Goal: Information Seeking & Learning: Learn about a topic

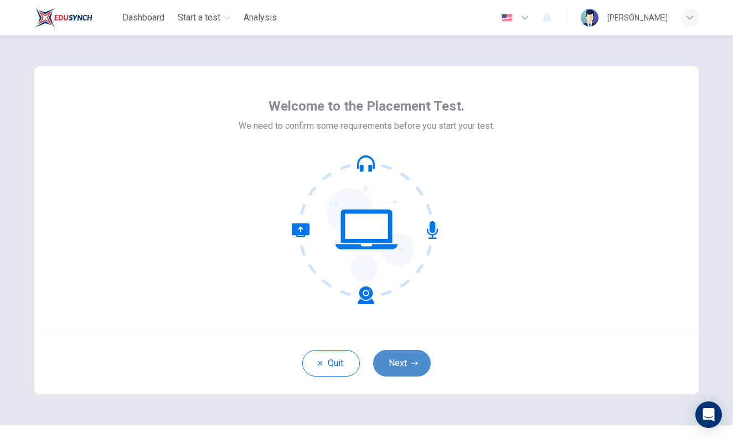
click at [396, 365] on button "Next" at bounding box center [402, 363] width 58 height 27
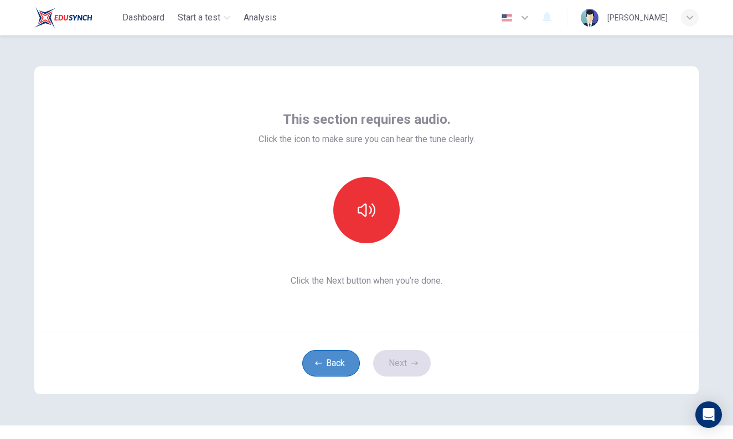
click at [339, 366] on button "Back" at bounding box center [331, 363] width 58 height 27
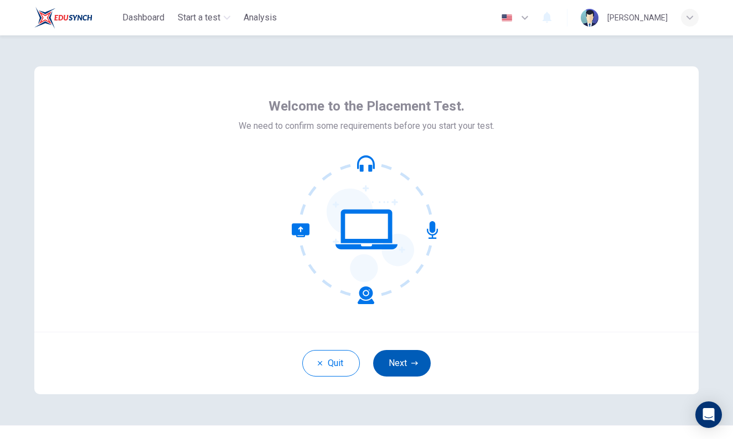
click at [410, 367] on button "Next" at bounding box center [402, 363] width 58 height 27
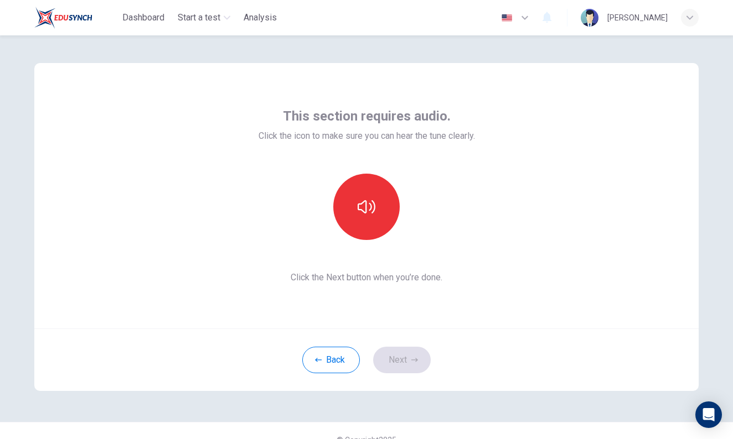
scroll to position [6, 0]
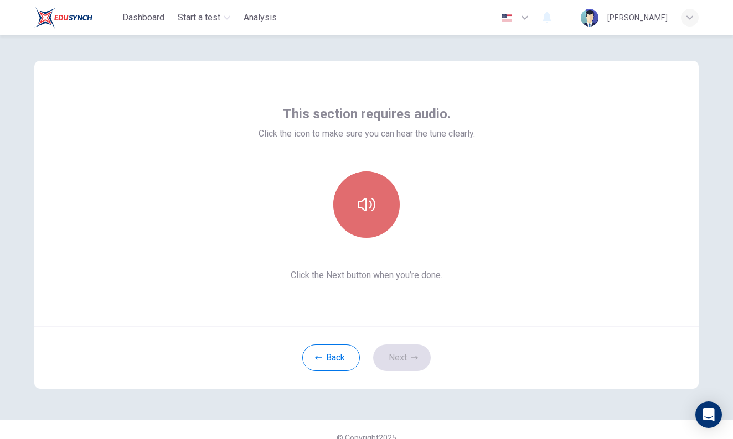
click at [354, 221] on button "button" at bounding box center [366, 205] width 66 height 66
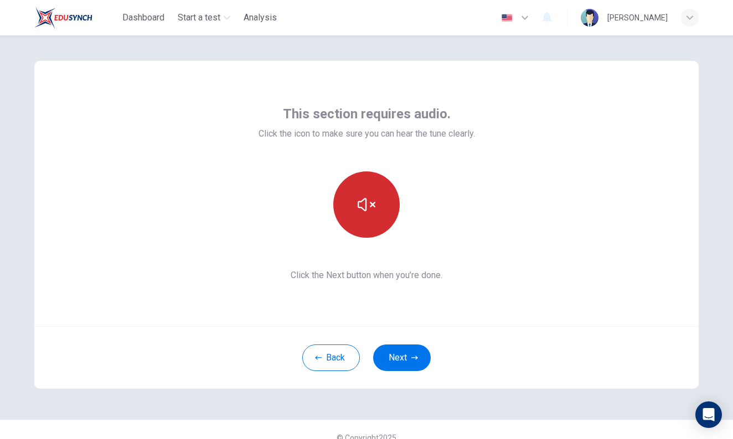
click at [354, 221] on button "button" at bounding box center [366, 205] width 66 height 66
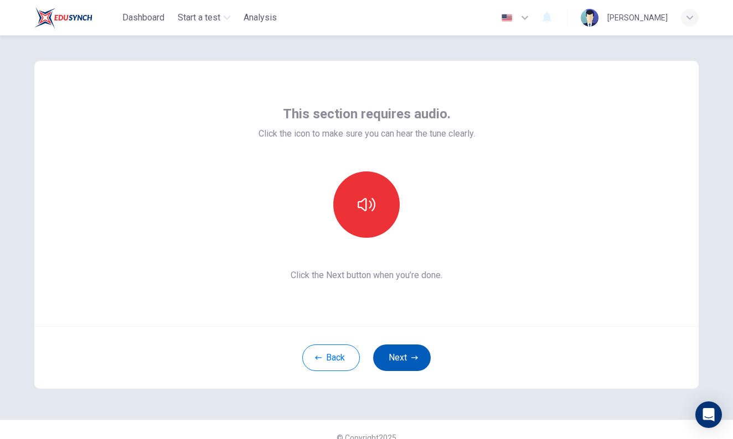
click at [410, 354] on button "Next" at bounding box center [402, 358] width 58 height 27
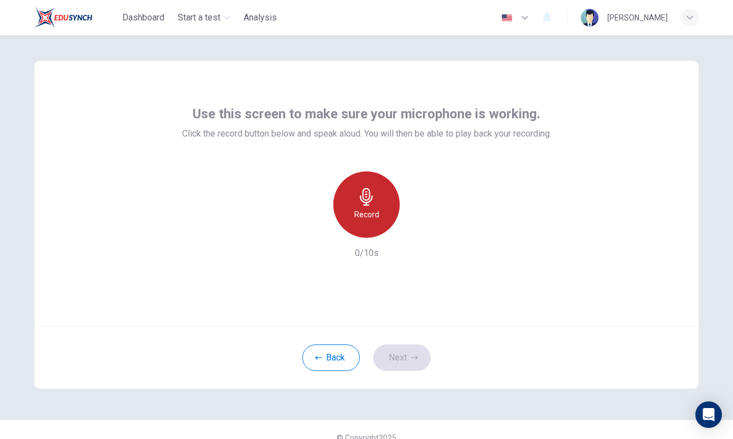
click at [358, 222] on div "Record" at bounding box center [366, 205] width 66 height 66
click at [386, 194] on div "Stop" at bounding box center [366, 205] width 66 height 66
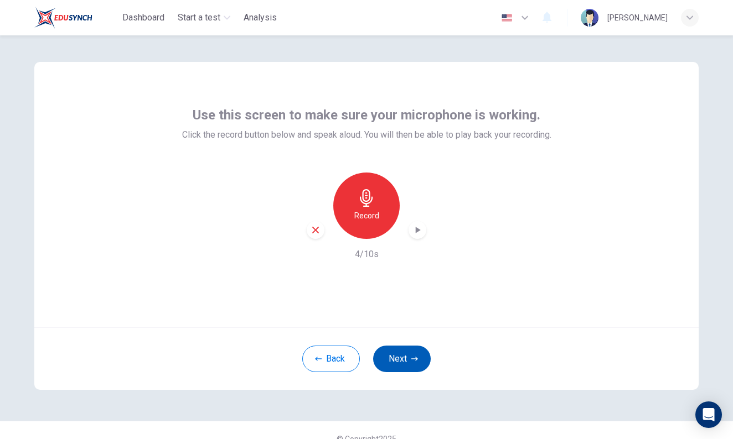
scroll to position [0, 0]
click at [414, 357] on icon "button" at bounding box center [414, 359] width 7 height 7
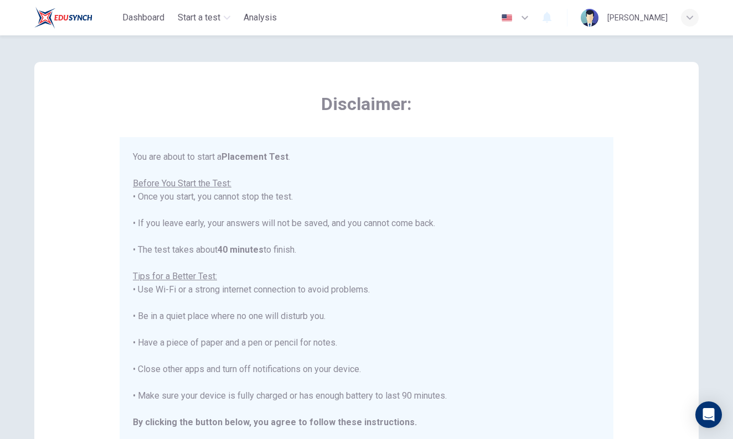
drag, startPoint x: 619, startPoint y: 319, endPoint x: 614, endPoint y: 296, distance: 23.9
click at [614, 296] on div "Disclaimer: You are about to start a Placement Test . Before You Start the Test…" at bounding box center [366, 272] width 664 height 420
click at [641, 273] on div "Disclaimer: You are about to start a Placement Test . Before You Start the Test…" at bounding box center [366, 272] width 664 height 420
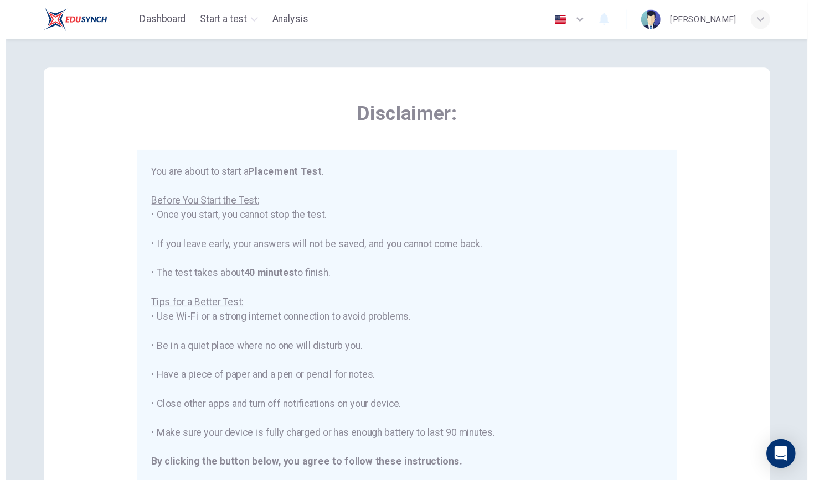
scroll to position [8, 0]
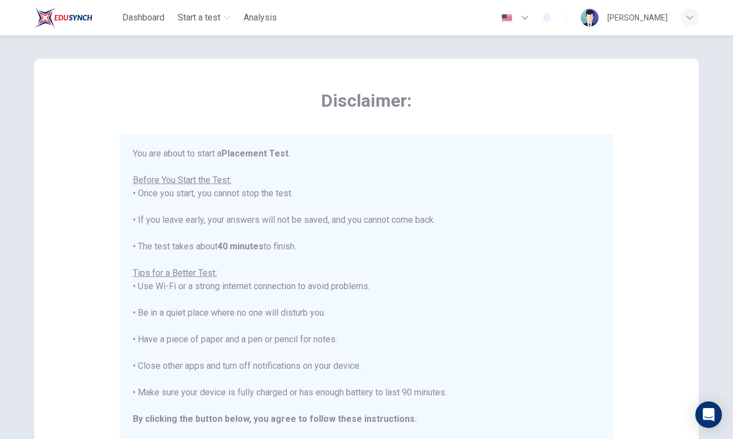
drag, startPoint x: 576, startPoint y: 401, endPoint x: 586, endPoint y: 334, distance: 68.3
click at [577, 343] on div "You are about to start a Placement Test . Before You Start the Test: • Once you…" at bounding box center [366, 299] width 467 height 305
click at [643, 273] on div "Disclaimer: You are about to start a Placement Test . Before You Start the Test…" at bounding box center [366, 269] width 664 height 420
drag, startPoint x: 335, startPoint y: 205, endPoint x: 318, endPoint y: 288, distance: 84.8
click at [336, 225] on div "You are about to start a Placement Test . Before You Start the Test: • Once you…" at bounding box center [366, 299] width 467 height 305
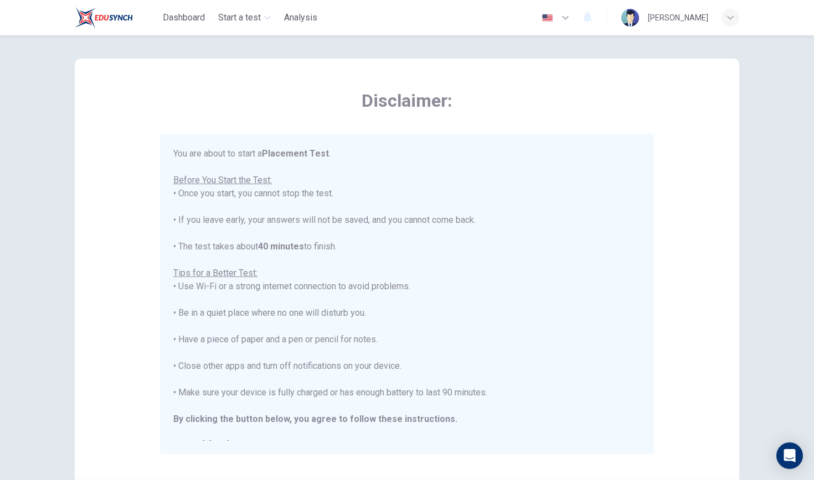
click at [578, 378] on div "You are about to start a Placement Test . Before You Start the Test: • Once you…" at bounding box center [406, 299] width 467 height 305
drag, startPoint x: 566, startPoint y: 331, endPoint x: 563, endPoint y: 304, distance: 27.3
click at [563, 304] on div "You are about to start a Placement Test . Before You Start the Test: • Once you…" at bounding box center [406, 299] width 467 height 305
click at [556, 343] on div "You are about to start a Placement Test . Before You Start the Test: • Once you…" at bounding box center [406, 299] width 467 height 305
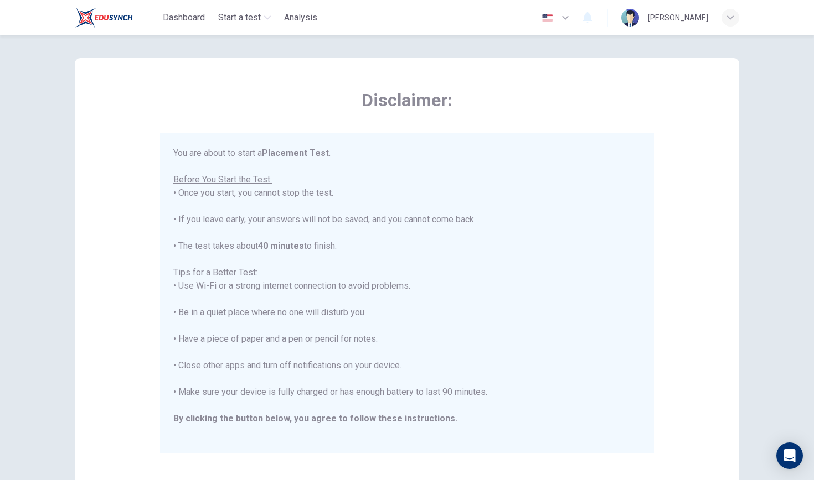
click at [505, 273] on div "You are about to start a Placement Test . Before You Start the Test: • Once you…" at bounding box center [406, 299] width 467 height 305
drag, startPoint x: 547, startPoint y: 273, endPoint x: 558, endPoint y: 271, distance: 11.4
click at [548, 273] on div "You are about to start a Placement Test . Before You Start the Test: • Once you…" at bounding box center [406, 299] width 467 height 305
click at [619, 219] on div "You are about to start a Placement Test . Before You Start the Test: • Once you…" at bounding box center [406, 299] width 467 height 305
click at [634, 222] on div "You are about to start a Placement Test . Before You Start the Test: • Once you…" at bounding box center [406, 299] width 467 height 305
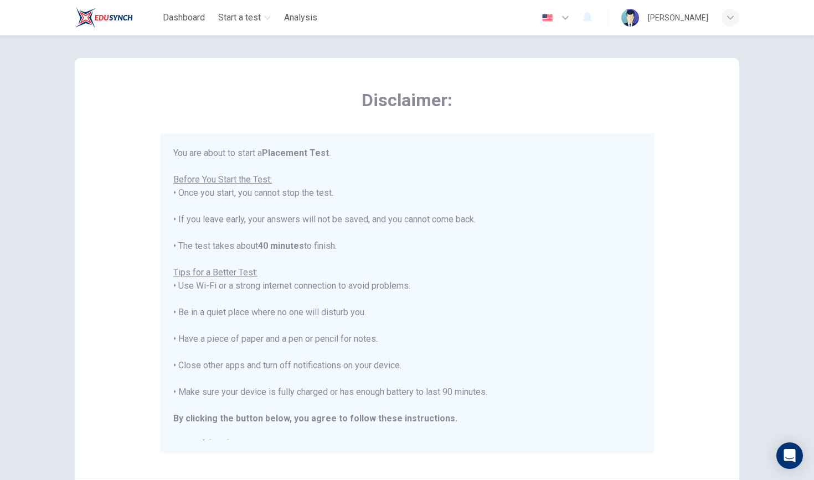
click at [633, 220] on div "You are about to start a Placement Test . Before You Start the Test: • Once you…" at bounding box center [406, 299] width 467 height 305
click at [658, 188] on div "Disclaimer: You are about to start a Placement Test . Before You Start the Test…" at bounding box center [407, 268] width 664 height 420
click at [655, 195] on div "Disclaimer: You are about to start a Placement Test . Before You Start the Test…" at bounding box center [407, 268] width 664 height 420
click at [649, 311] on div "You are about to start a Placement Test . Before You Start the Test: • Once you…" at bounding box center [407, 293] width 494 height 320
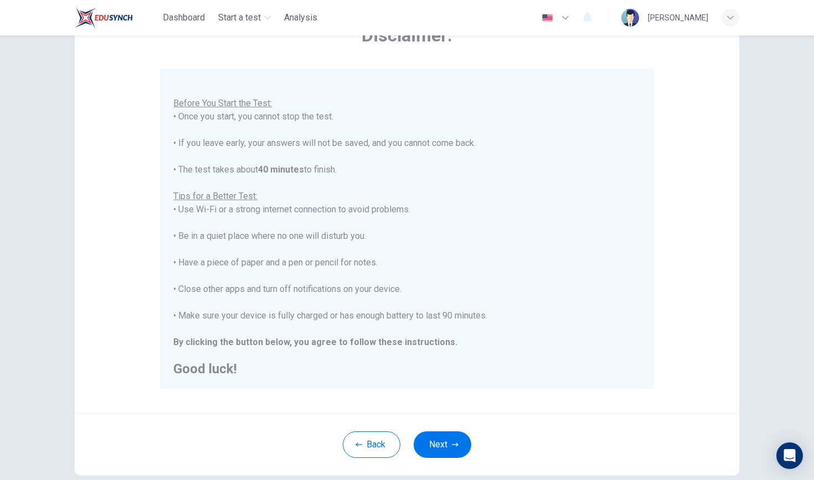
scroll to position [74, 0]
click at [437, 439] on button "Next" at bounding box center [442, 444] width 58 height 27
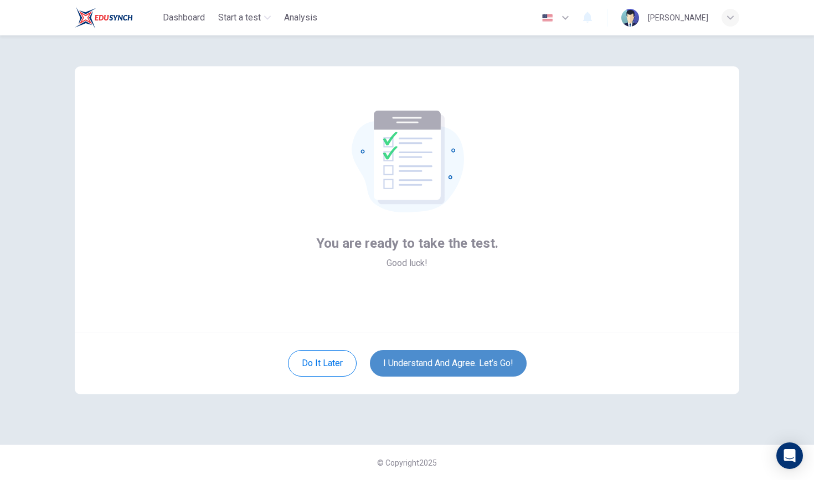
click at [417, 365] on button "I understand and agree. Let’s go!" at bounding box center [448, 363] width 157 height 27
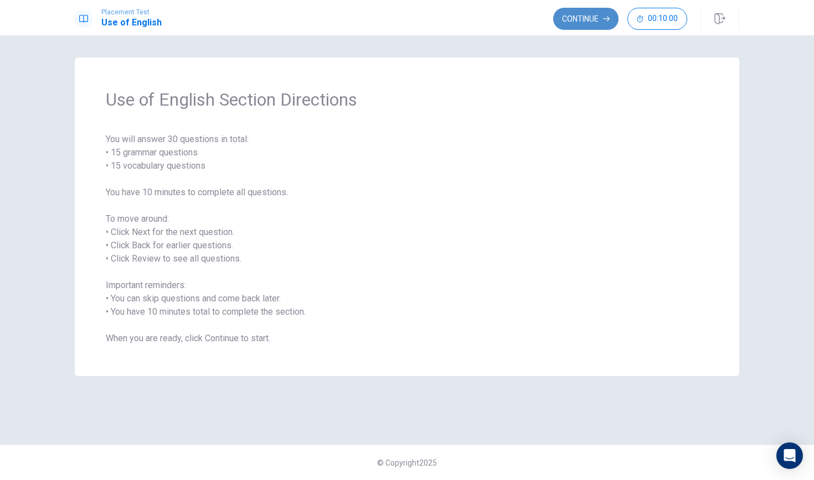
click at [574, 15] on button "Continue" at bounding box center [585, 19] width 65 height 22
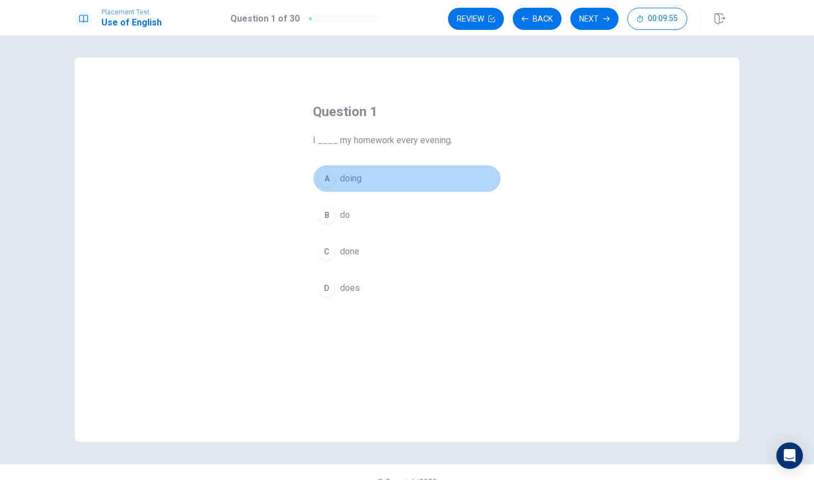
click at [325, 182] on div "A" at bounding box center [327, 179] width 18 height 18
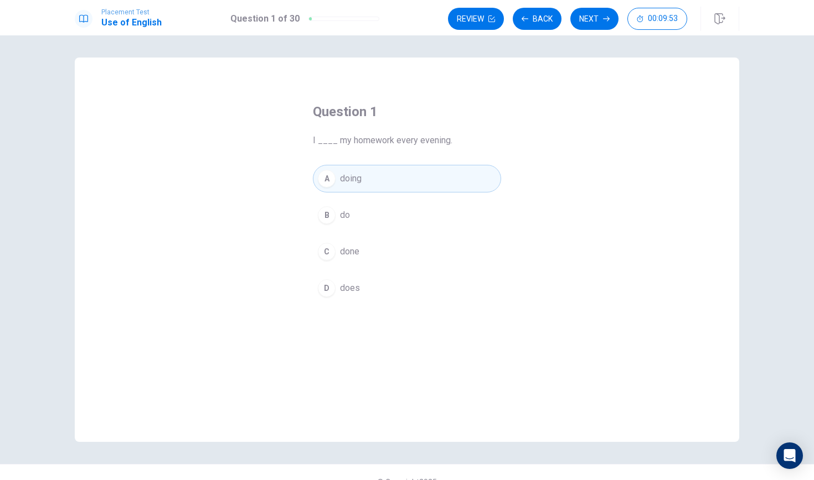
click at [436, 185] on button "A doing" at bounding box center [407, 179] width 188 height 28
click at [584, 19] on button "Next" at bounding box center [594, 19] width 48 height 22
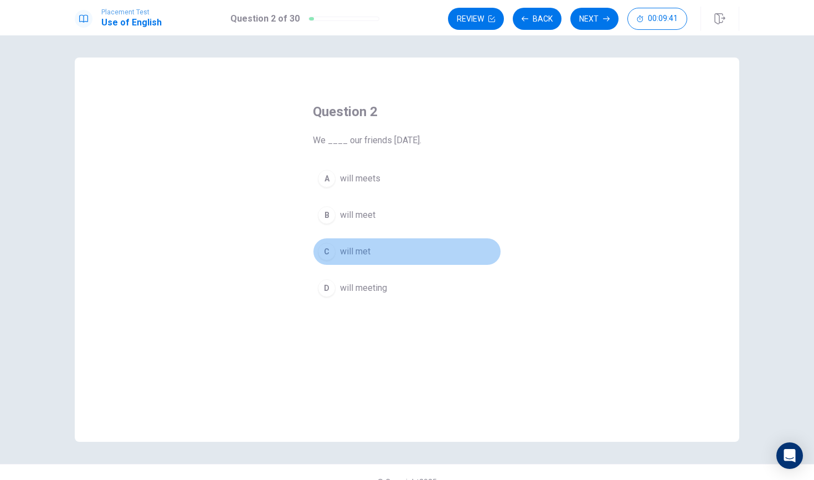
click at [340, 254] on span "will met" at bounding box center [355, 251] width 30 height 13
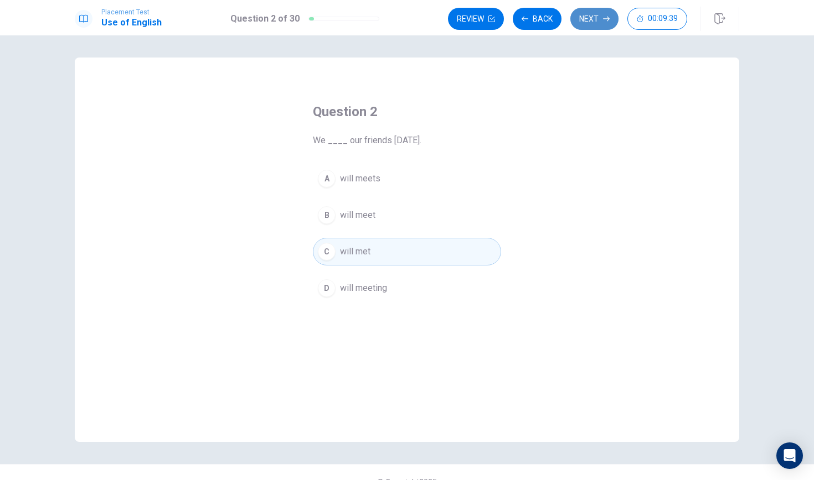
click at [595, 18] on button "Next" at bounding box center [594, 19] width 48 height 22
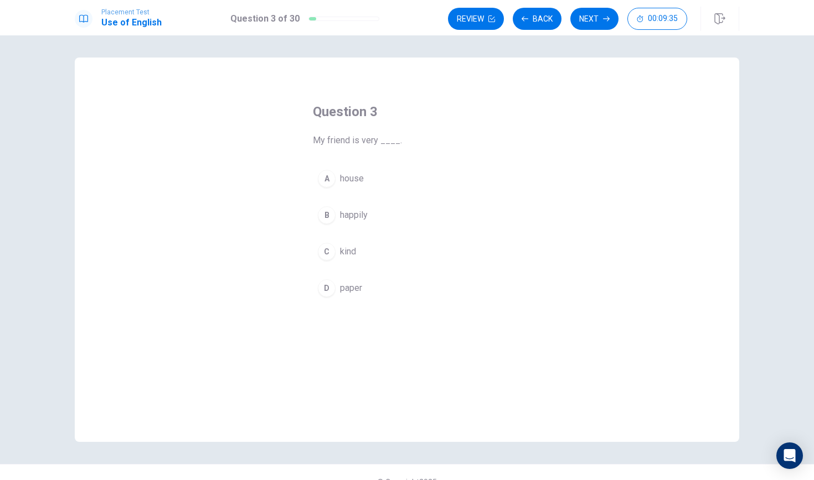
click at [352, 268] on div "A house B happily C kind D paper" at bounding box center [407, 233] width 188 height 137
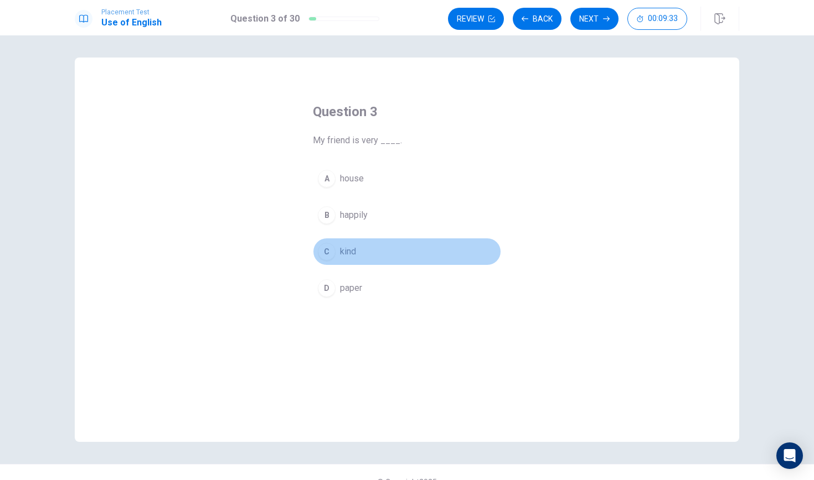
click at [349, 257] on span "kind" at bounding box center [348, 251] width 16 height 13
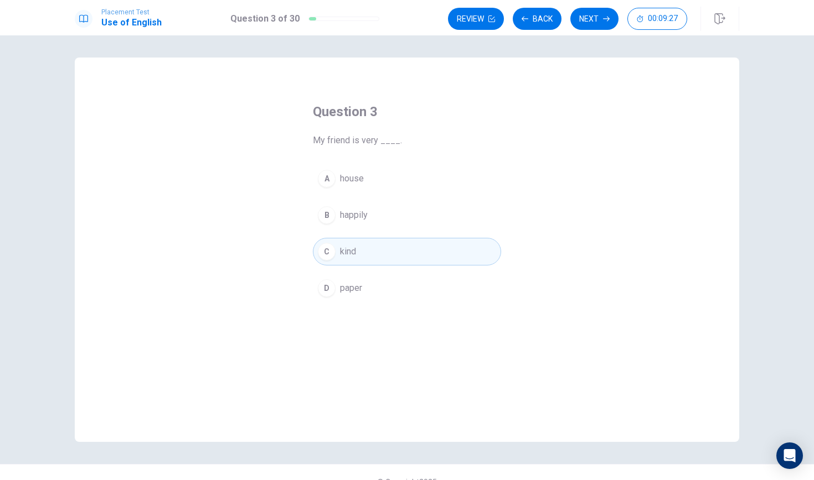
click at [390, 231] on div "A house B happily C kind D paper" at bounding box center [407, 233] width 188 height 137
drag, startPoint x: 392, startPoint y: 224, endPoint x: 391, endPoint y: 215, distance: 9.5
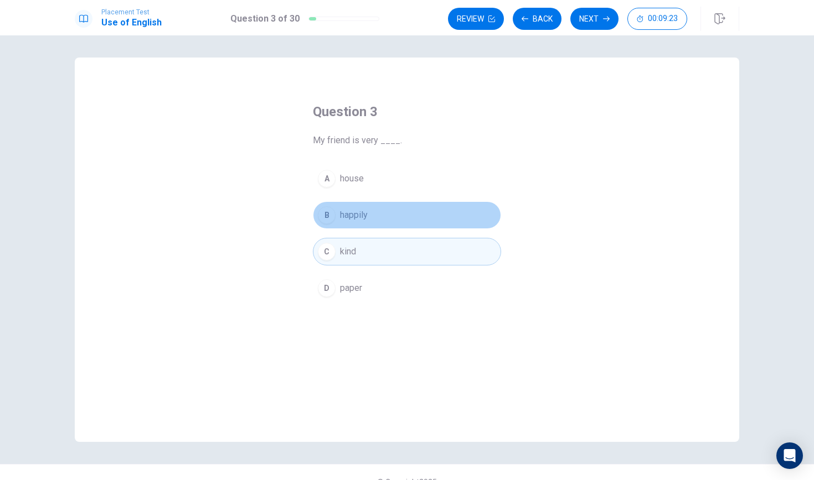
click at [392, 215] on button "B happily" at bounding box center [407, 215] width 188 height 28
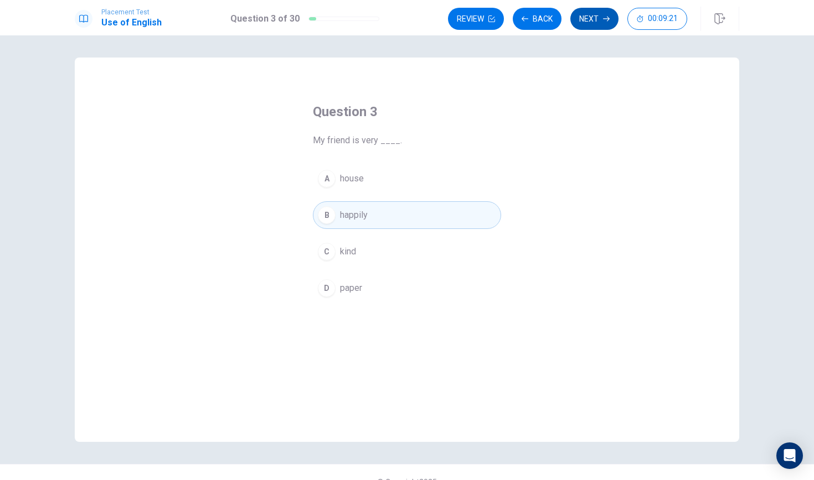
click at [597, 11] on button "Next" at bounding box center [594, 19] width 48 height 22
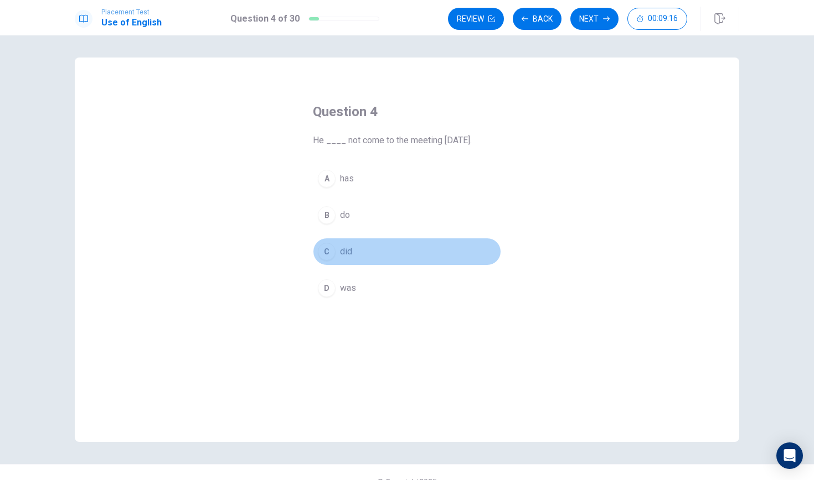
click at [347, 262] on button "C did" at bounding box center [407, 252] width 188 height 28
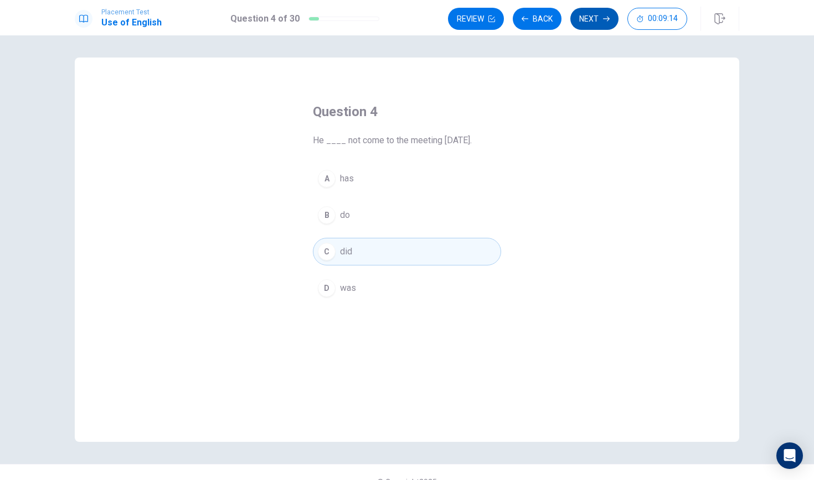
click at [598, 17] on button "Next" at bounding box center [594, 19] width 48 height 22
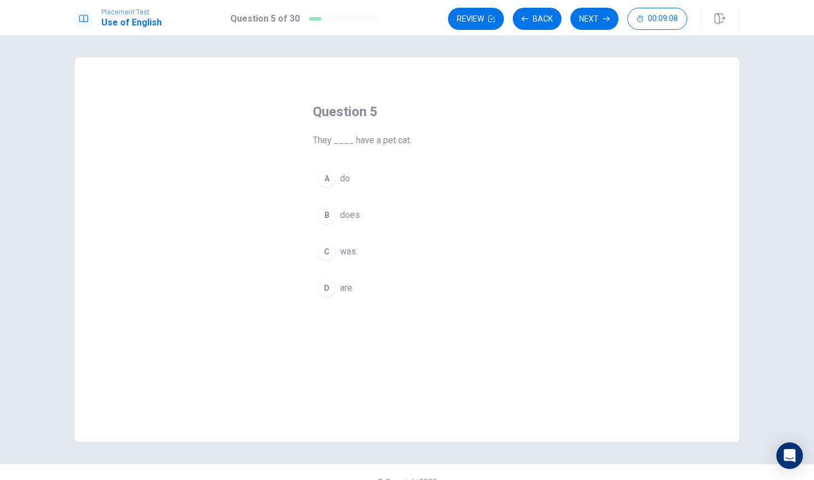
click at [348, 282] on span "are" at bounding box center [346, 288] width 12 height 13
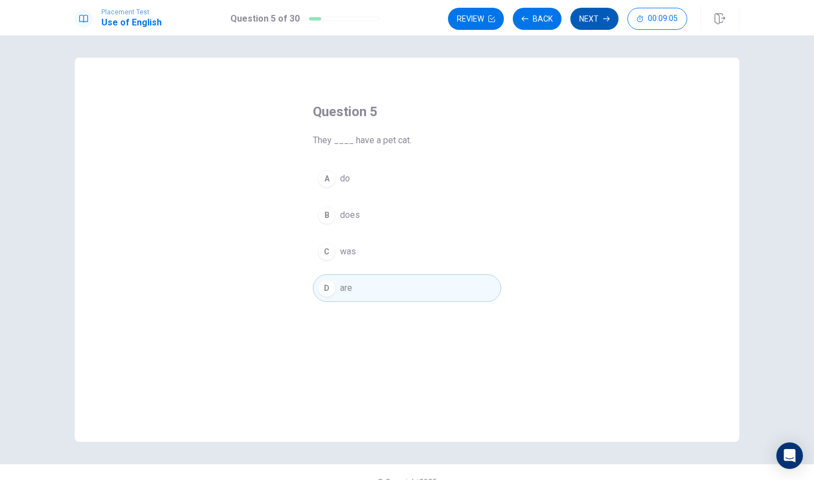
click at [590, 20] on button "Next" at bounding box center [594, 19] width 48 height 22
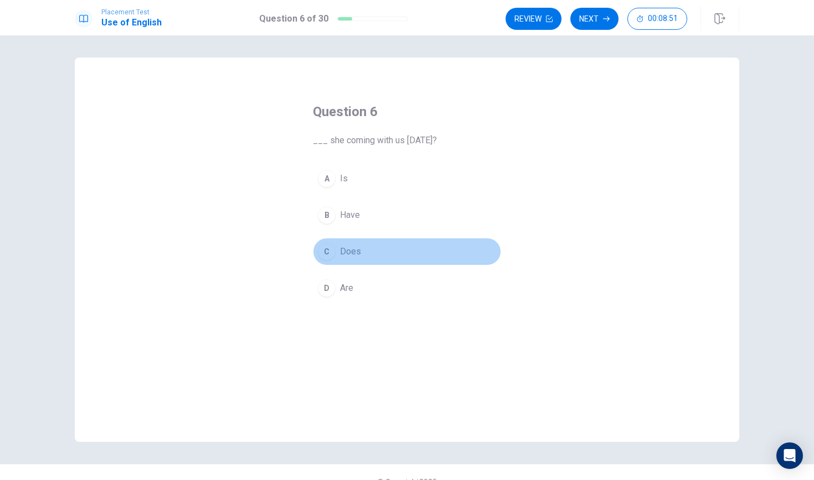
click at [343, 257] on span "Does" at bounding box center [350, 251] width 21 height 13
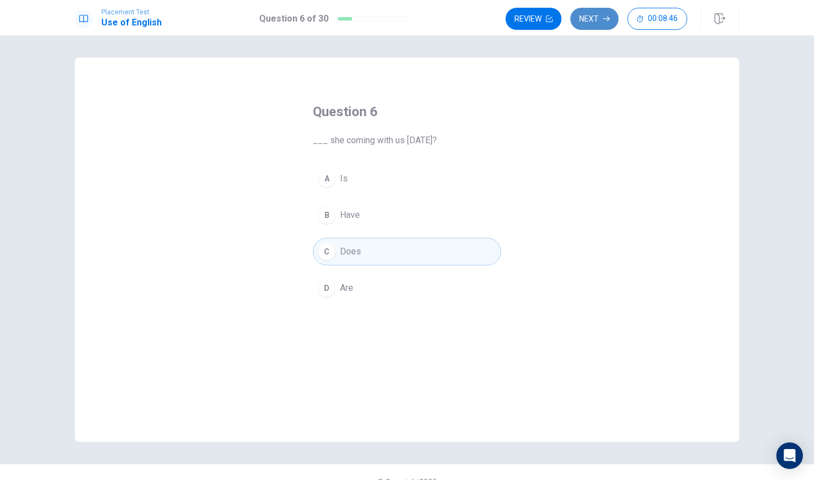
click at [596, 16] on button "Next" at bounding box center [594, 19] width 48 height 22
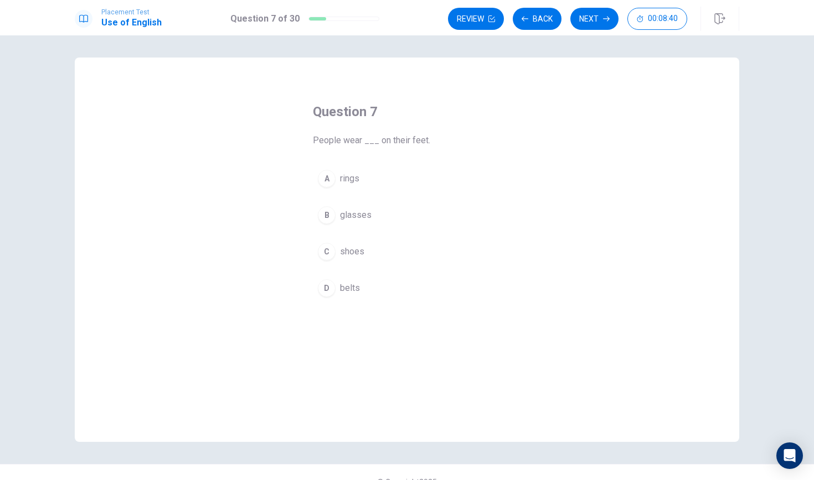
click at [354, 254] on span "shoes" at bounding box center [352, 251] width 24 height 13
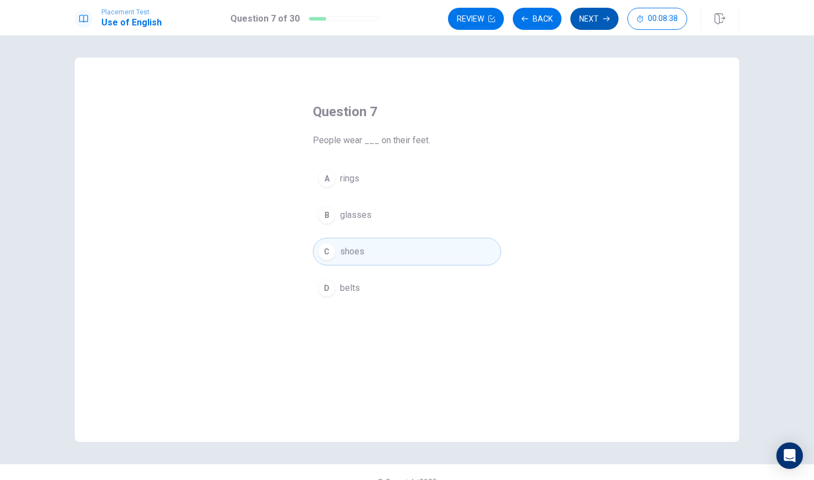
click at [598, 14] on button "Next" at bounding box center [594, 19] width 48 height 22
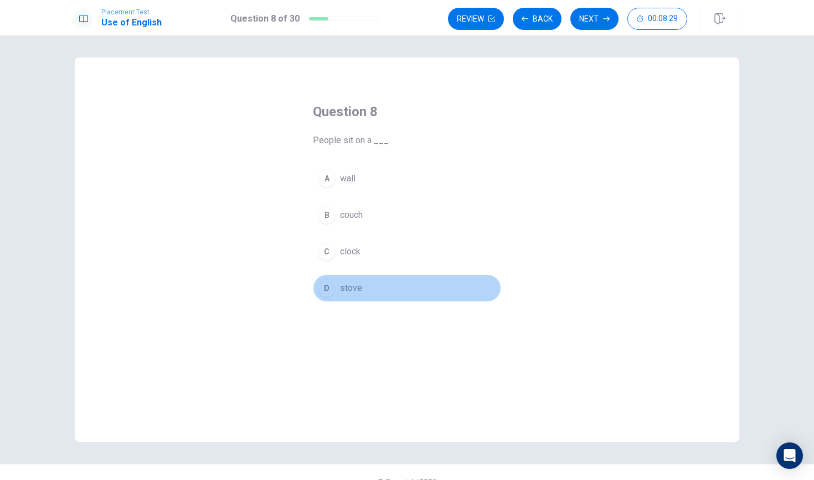
click at [341, 289] on span "stove" at bounding box center [351, 288] width 22 height 13
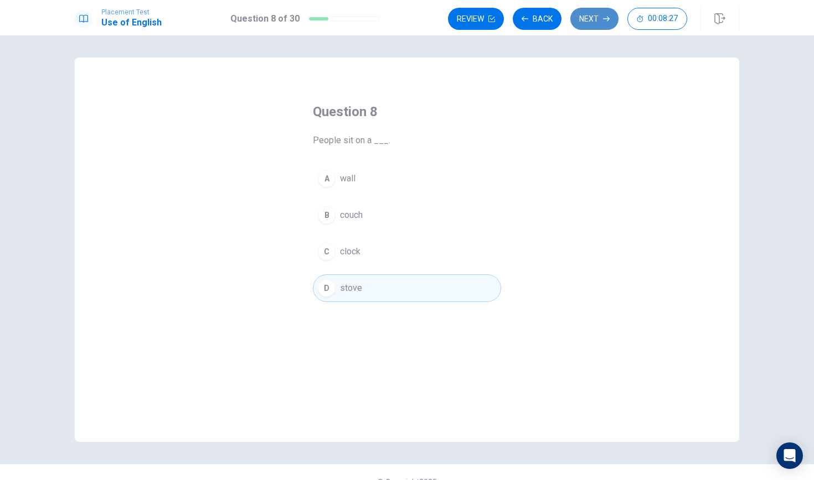
click at [594, 19] on button "Next" at bounding box center [594, 19] width 48 height 22
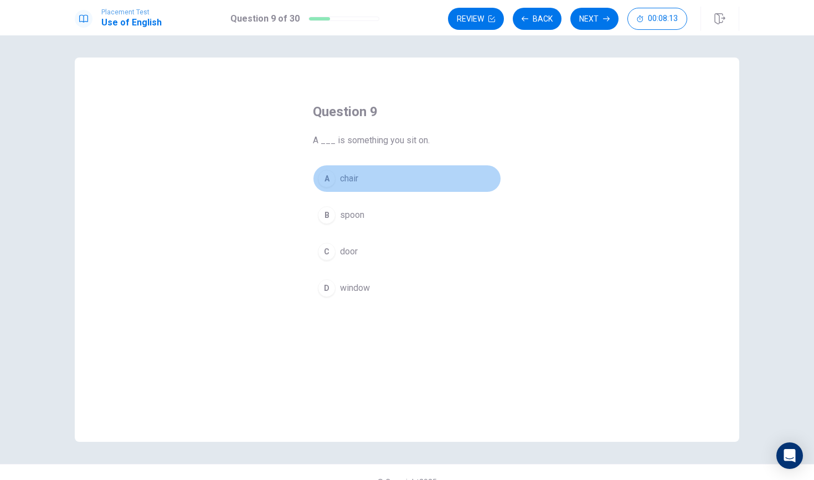
click at [374, 174] on button "A chair" at bounding box center [407, 179] width 188 height 28
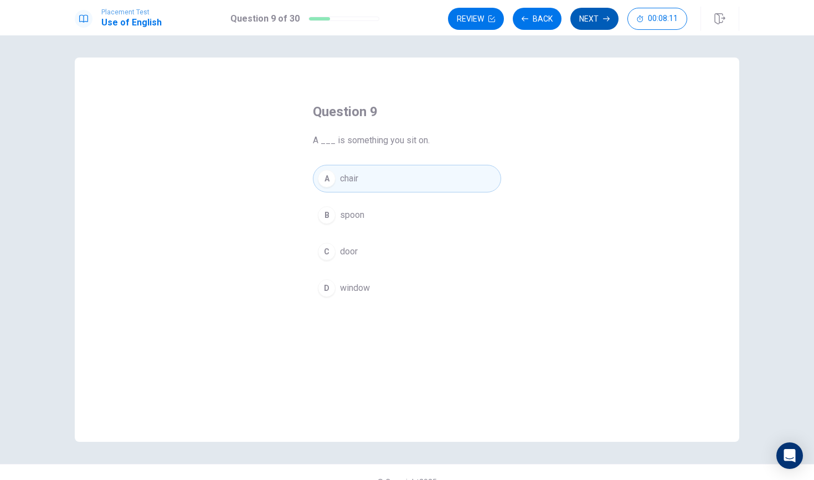
click at [584, 13] on button "Next" at bounding box center [594, 19] width 48 height 22
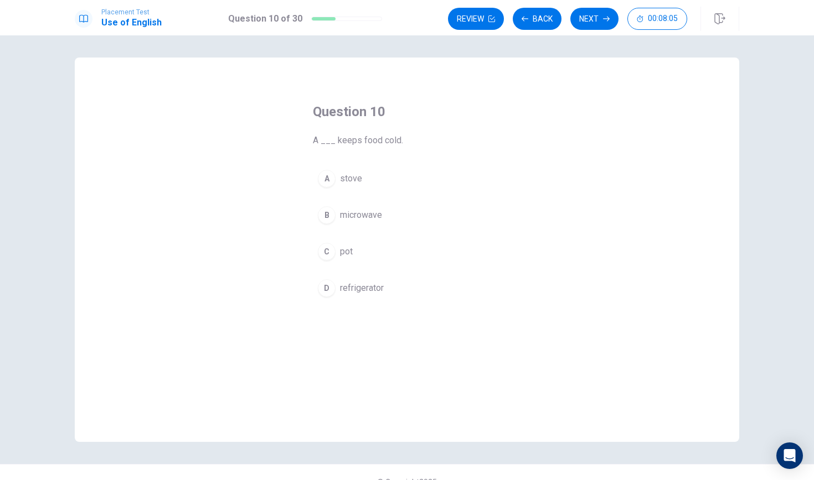
click at [349, 215] on span "microwave" at bounding box center [361, 215] width 42 height 13
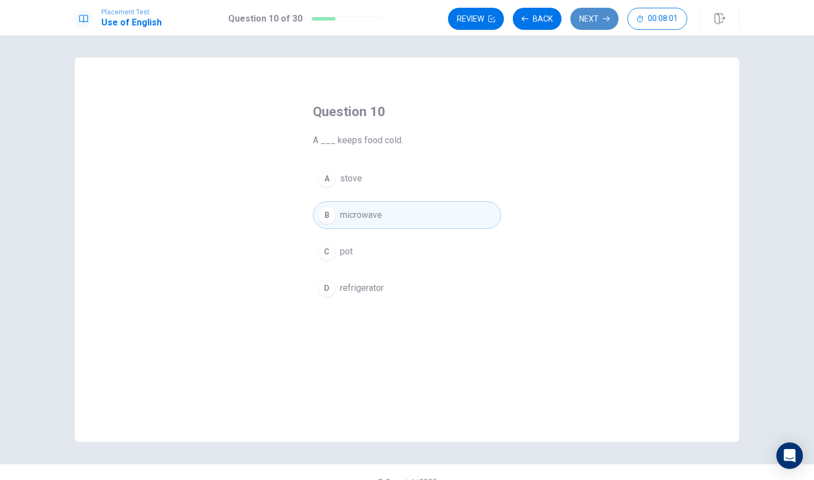
click at [582, 15] on button "Next" at bounding box center [594, 19] width 48 height 22
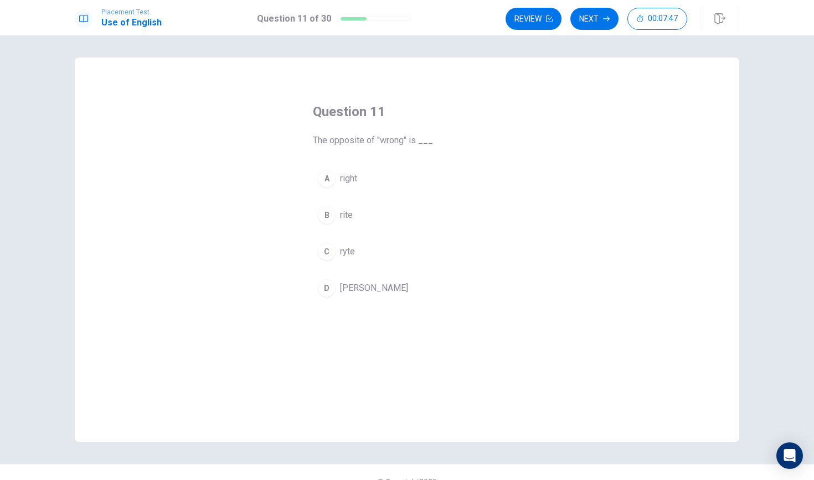
click at [353, 177] on span "right" at bounding box center [348, 178] width 17 height 13
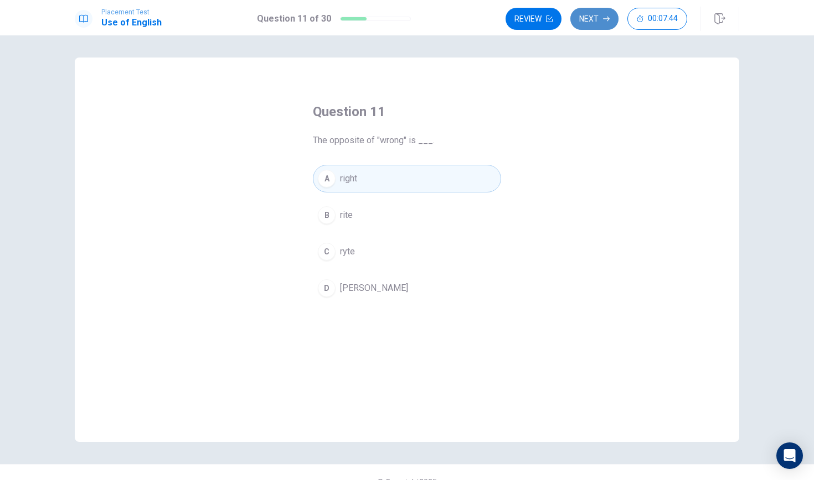
click at [606, 20] on icon "button" at bounding box center [606, 18] width 7 height 7
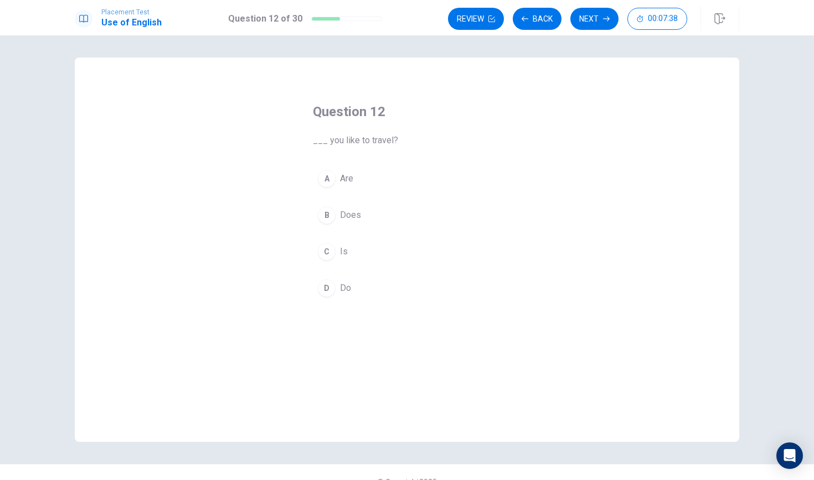
click at [353, 282] on button "D Do" at bounding box center [407, 289] width 188 height 28
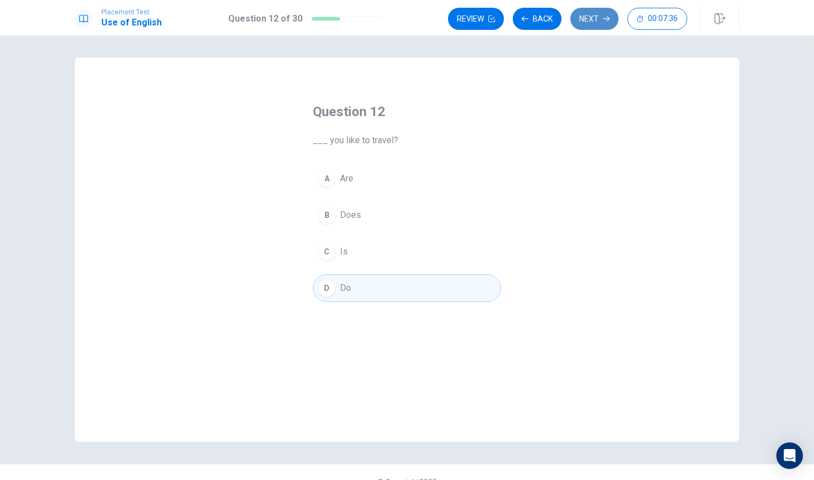
click at [594, 17] on button "Next" at bounding box center [594, 19] width 48 height 22
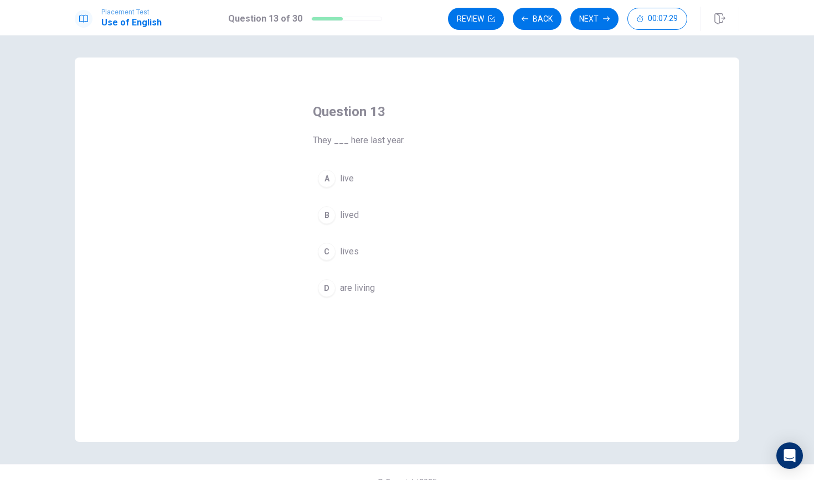
click at [358, 216] on button "B lived" at bounding box center [407, 215] width 188 height 28
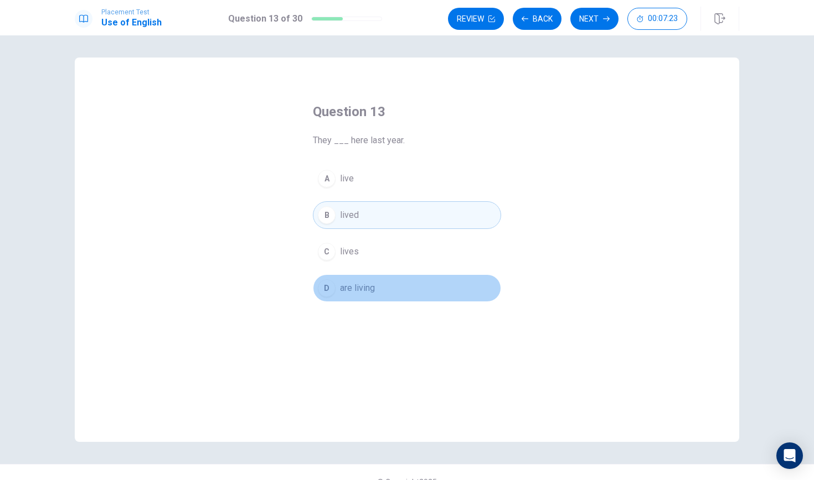
click at [393, 291] on button "D are living" at bounding box center [407, 289] width 188 height 28
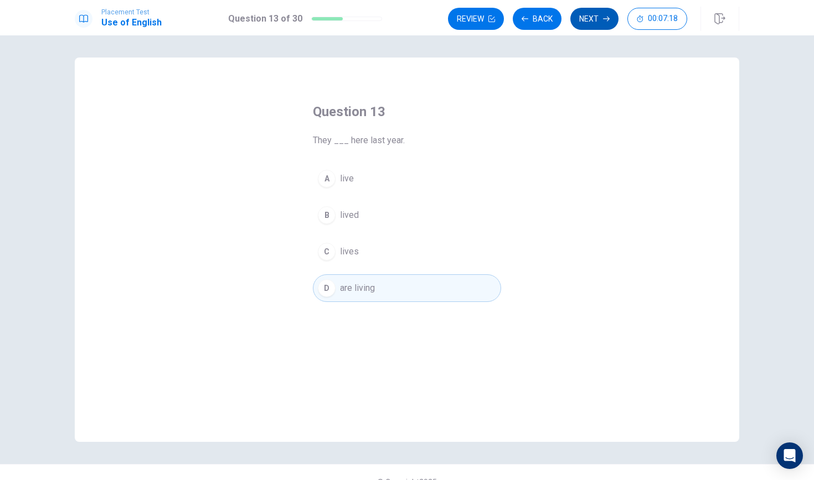
click at [599, 16] on button "Next" at bounding box center [594, 19] width 48 height 22
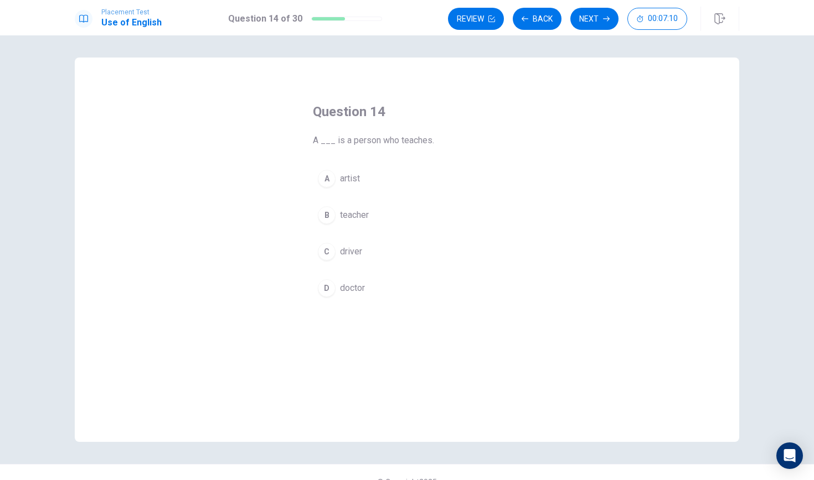
click at [381, 206] on button "B teacher" at bounding box center [407, 215] width 188 height 28
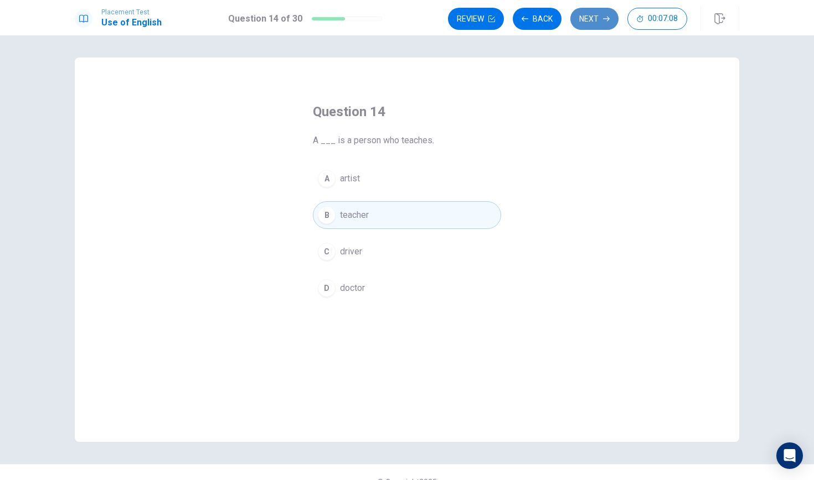
click at [590, 23] on button "Next" at bounding box center [594, 19] width 48 height 22
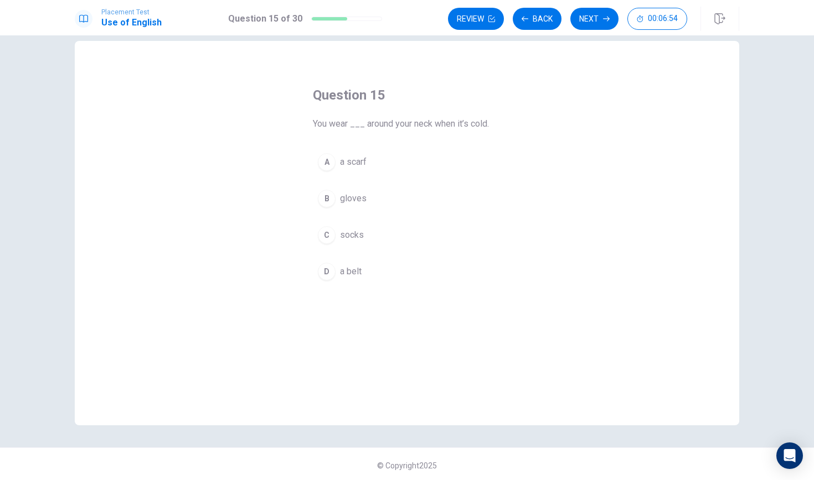
scroll to position [19, 0]
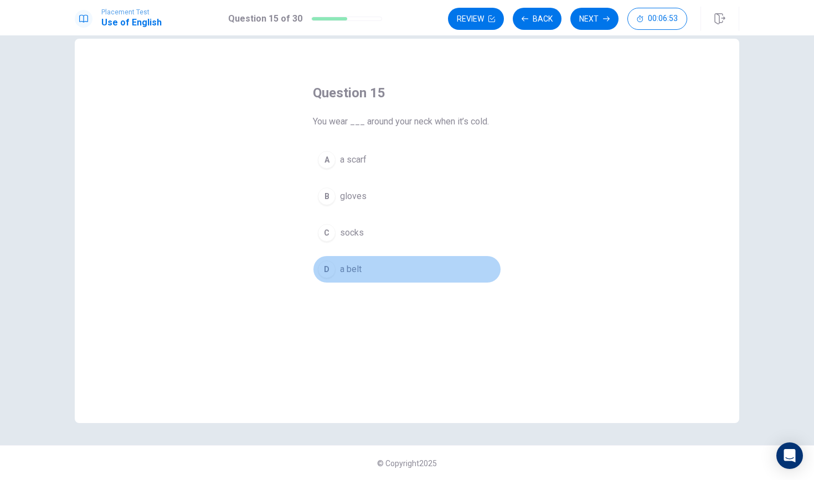
click at [362, 267] on button "D a belt" at bounding box center [407, 270] width 188 height 28
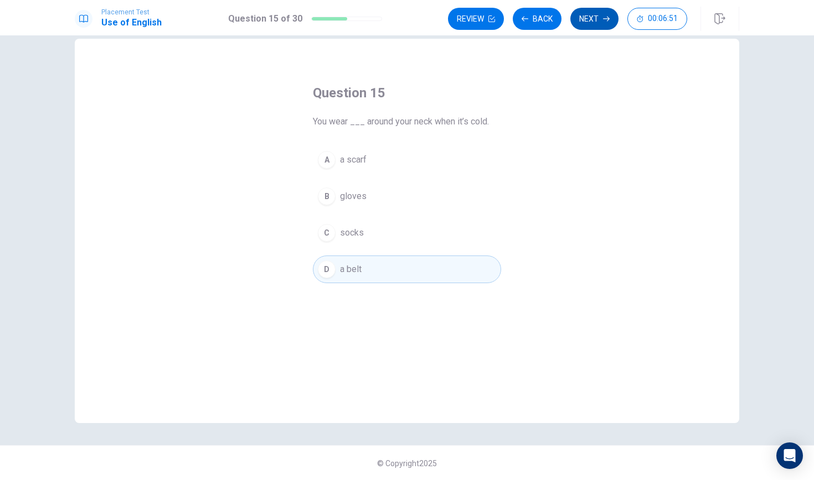
click at [588, 20] on button "Next" at bounding box center [594, 19] width 48 height 22
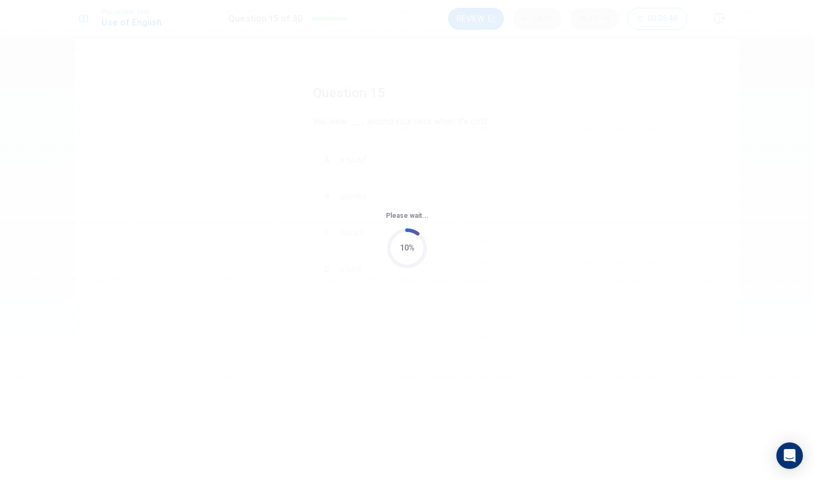
scroll to position [0, 0]
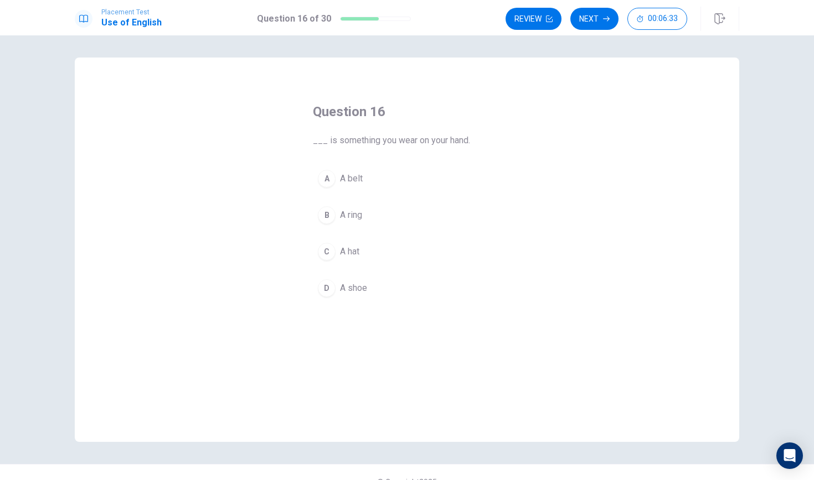
click at [364, 184] on button "A A belt" at bounding box center [407, 179] width 188 height 28
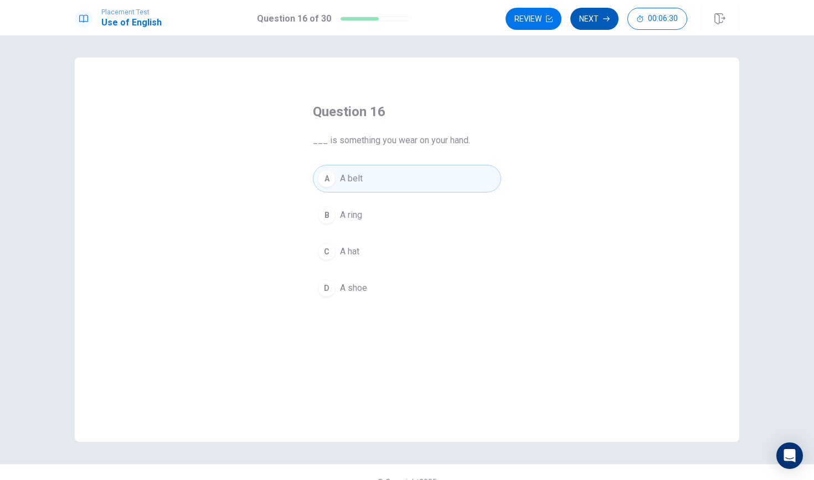
click at [585, 24] on button "Next" at bounding box center [594, 19] width 48 height 22
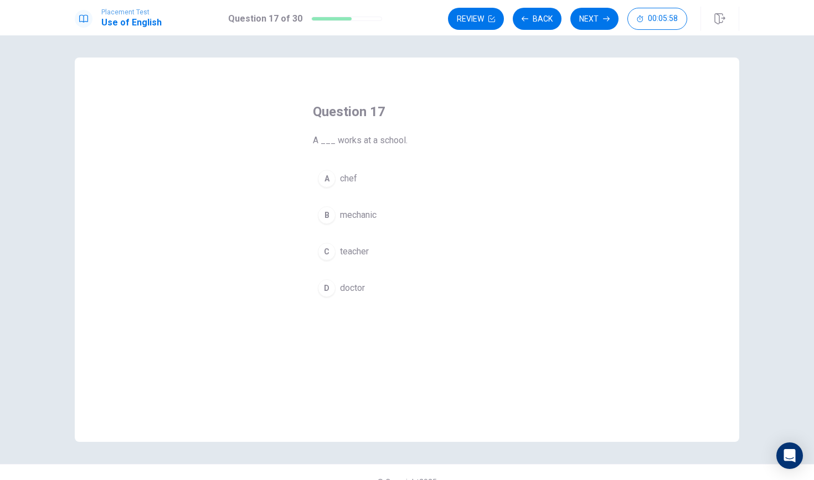
click at [337, 237] on div "A chef B mechanic C teacher D doctor" at bounding box center [407, 233] width 188 height 137
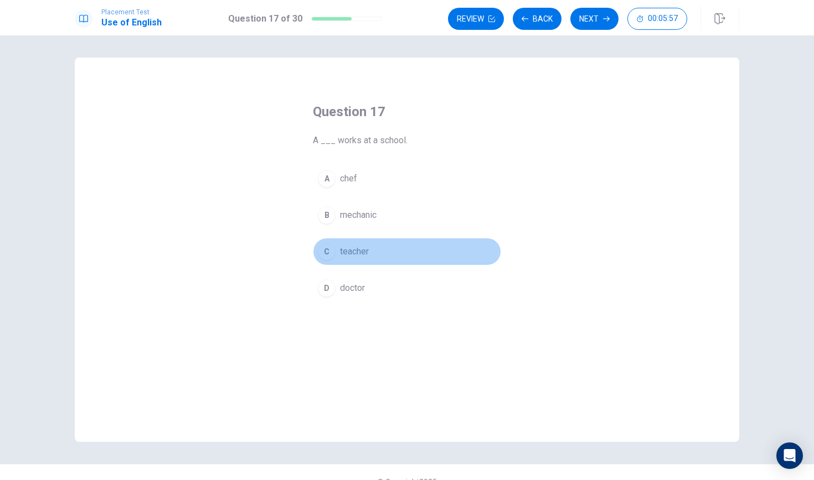
click at [338, 246] on button "C teacher" at bounding box center [407, 252] width 188 height 28
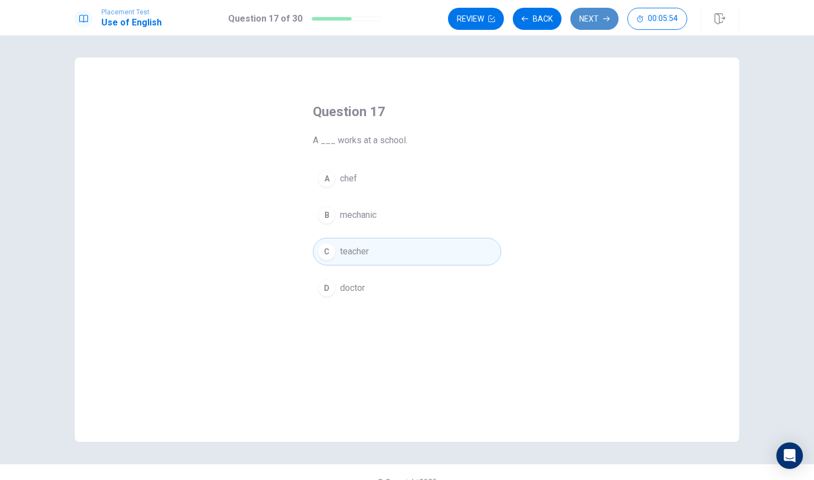
click at [595, 19] on button "Next" at bounding box center [594, 19] width 48 height 22
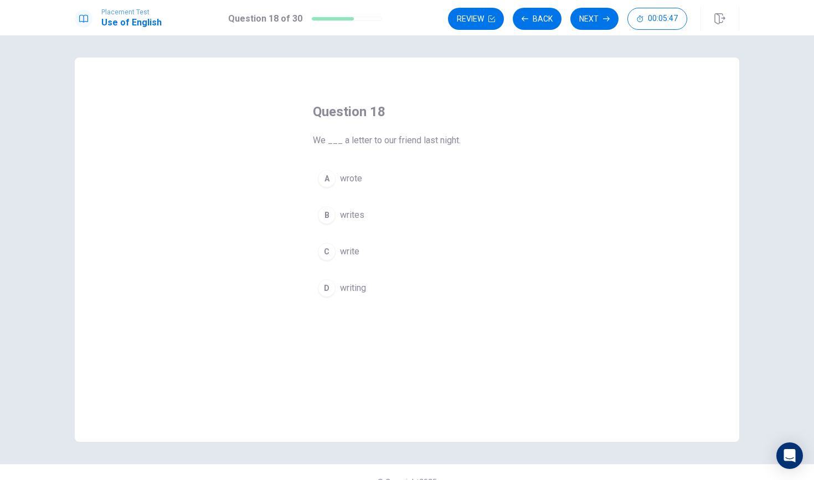
click at [363, 177] on button "A wrote" at bounding box center [407, 179] width 188 height 28
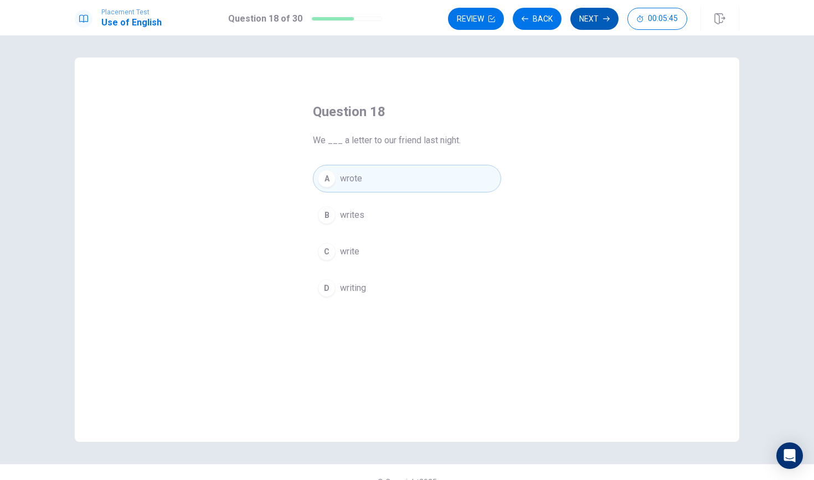
click at [589, 19] on button "Next" at bounding box center [594, 19] width 48 height 22
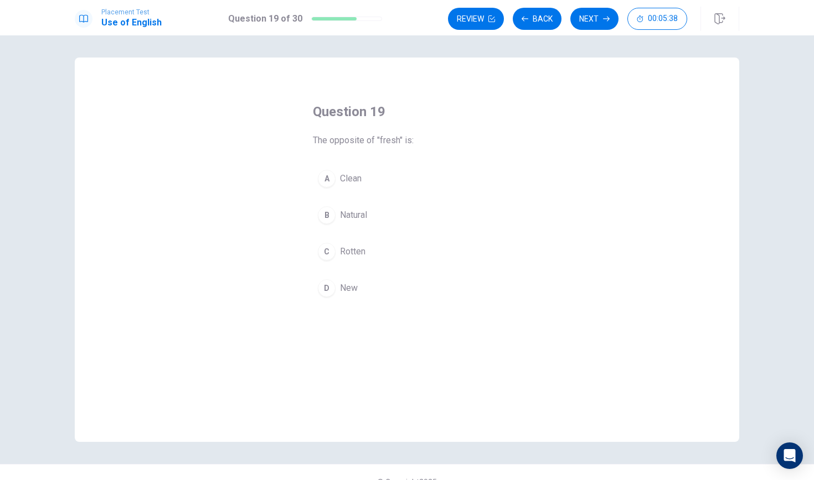
click at [403, 213] on button "B Natural" at bounding box center [407, 215] width 188 height 28
click at [593, 28] on button "Next" at bounding box center [594, 19] width 48 height 22
click at [336, 308] on div "Question 20 We put trash in a ___. A bed B fridge C cupboard D bin" at bounding box center [407, 202] width 232 height 235
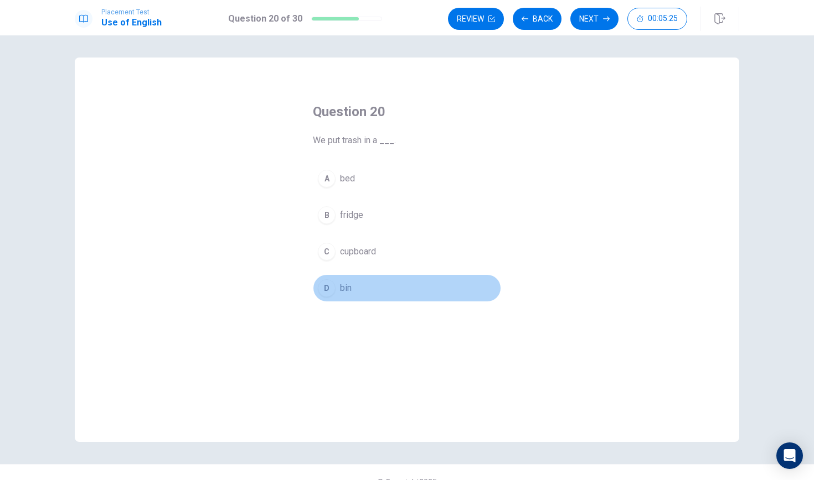
click at [339, 300] on button "D bin" at bounding box center [407, 289] width 188 height 28
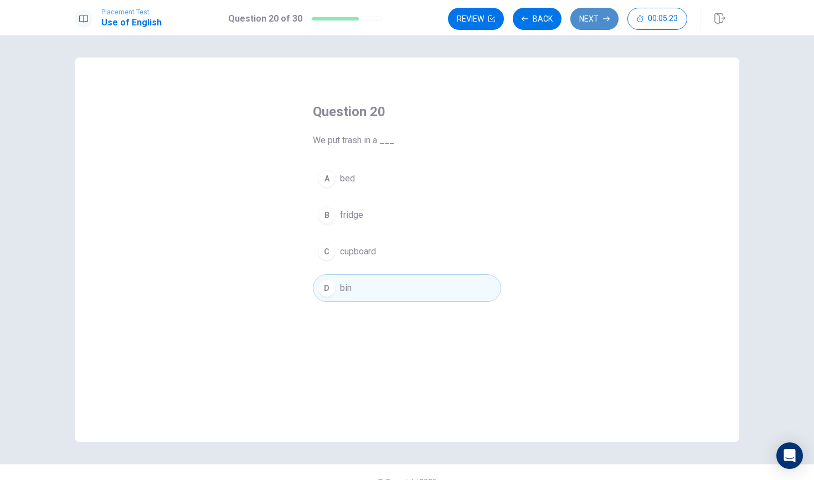
click at [603, 19] on icon "button" at bounding box center [606, 18] width 7 height 7
click at [603, 5] on div "Placement Test Use of English Question 20 of 30 Review Back Next 00:05:16" at bounding box center [407, 17] width 814 height 35
click at [602, 14] on button "Next" at bounding box center [594, 19] width 48 height 22
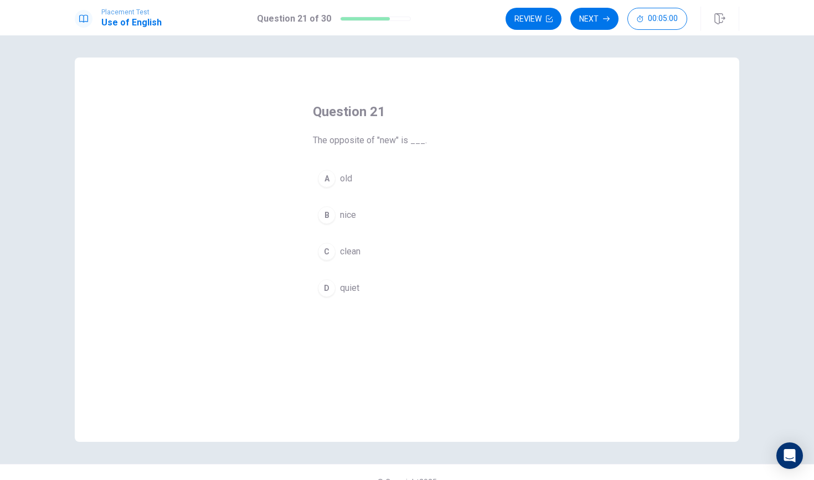
click at [349, 193] on div "A old B nice C clean D quiet" at bounding box center [407, 233] width 188 height 137
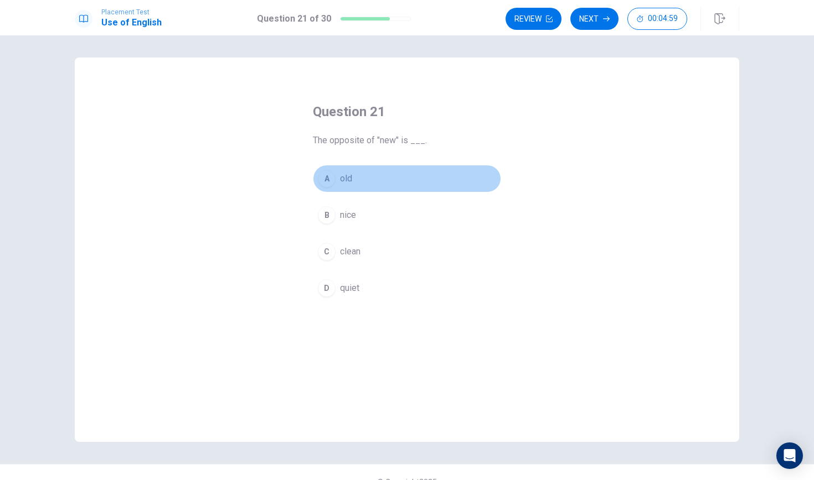
click at [354, 169] on button "A old" at bounding box center [407, 179] width 188 height 28
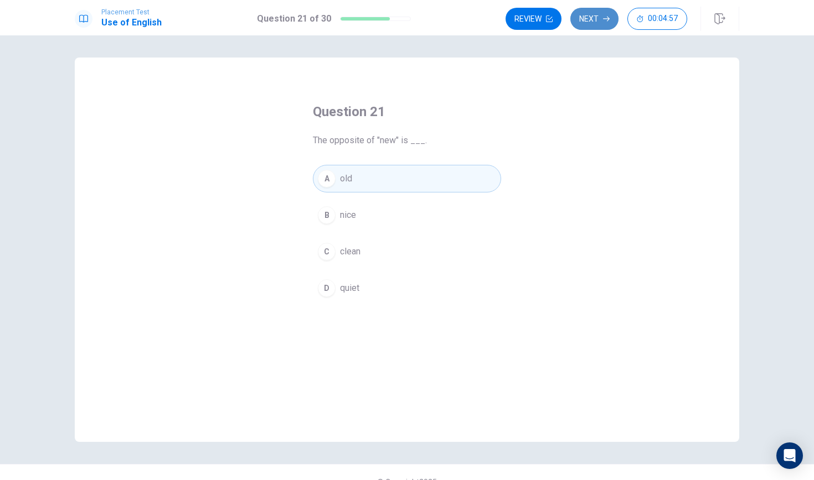
click at [590, 17] on button "Next" at bounding box center [594, 19] width 48 height 22
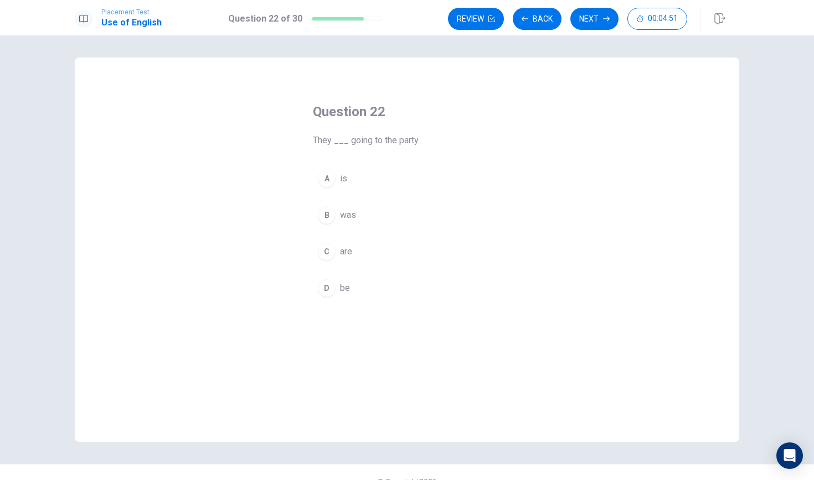
click at [338, 261] on button "C are" at bounding box center [407, 252] width 188 height 28
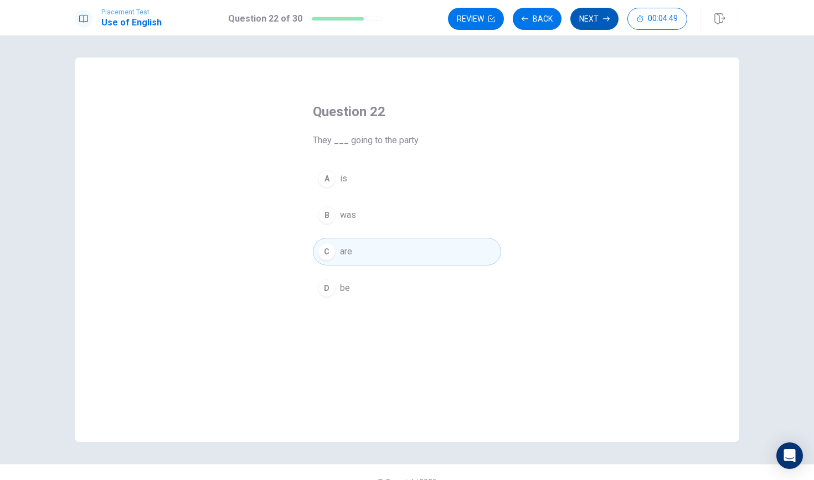
click at [591, 15] on button "Next" at bounding box center [594, 19] width 48 height 22
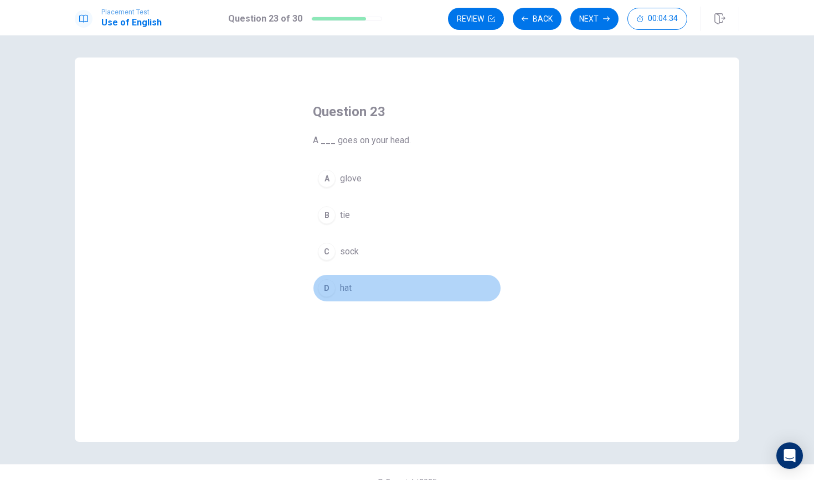
click at [339, 289] on button "D hat" at bounding box center [407, 289] width 188 height 28
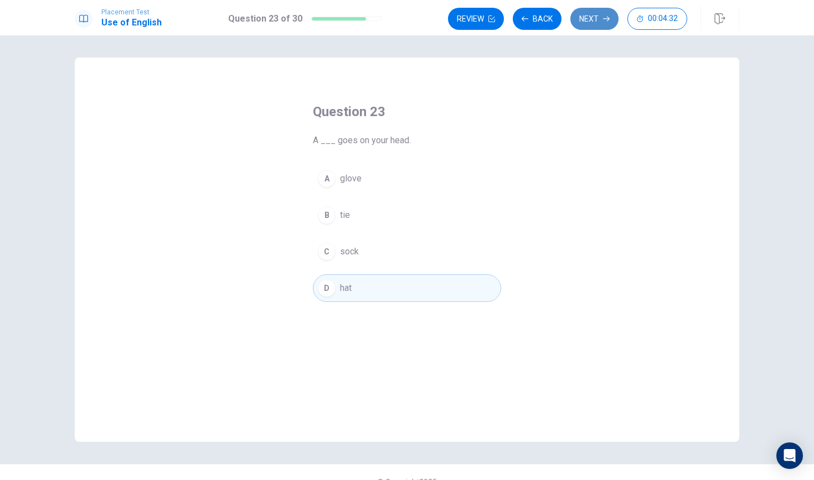
click at [583, 25] on button "Next" at bounding box center [594, 19] width 48 height 22
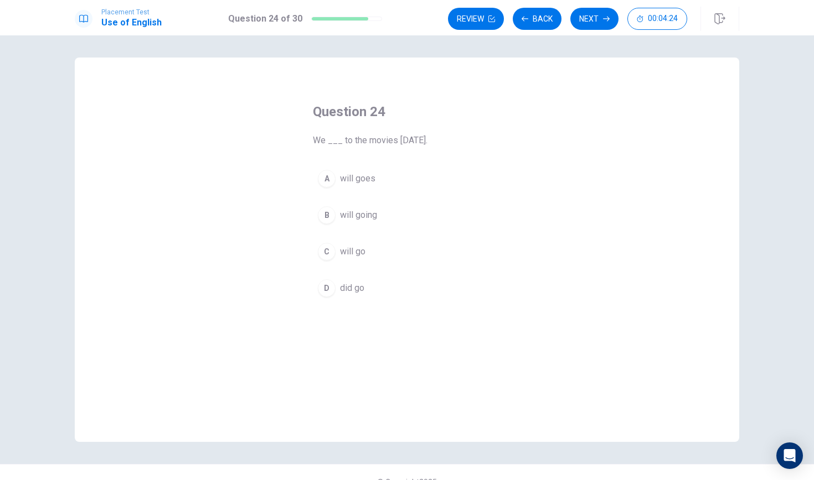
click at [351, 256] on span "will go" at bounding box center [352, 251] width 25 height 13
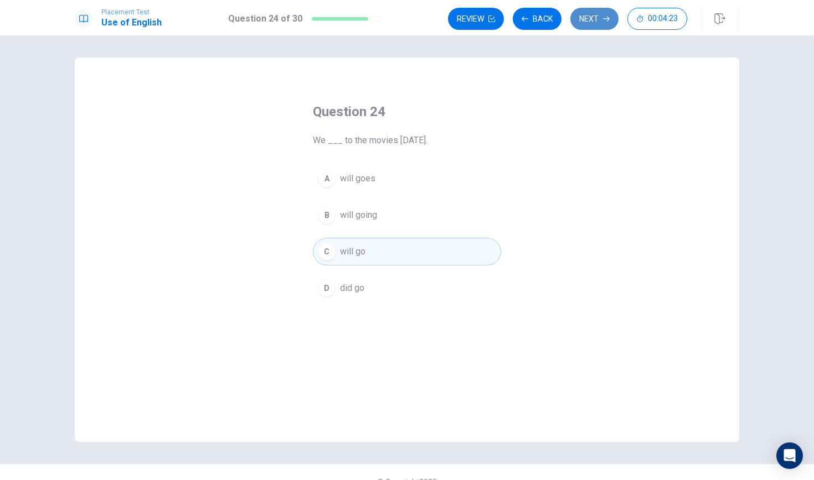
click at [603, 13] on button "Next" at bounding box center [594, 19] width 48 height 22
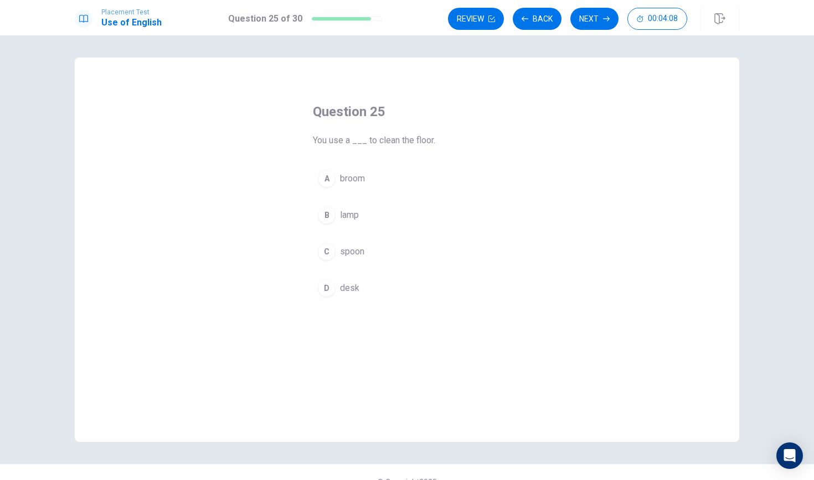
click at [370, 243] on button "C spoon" at bounding box center [407, 252] width 188 height 28
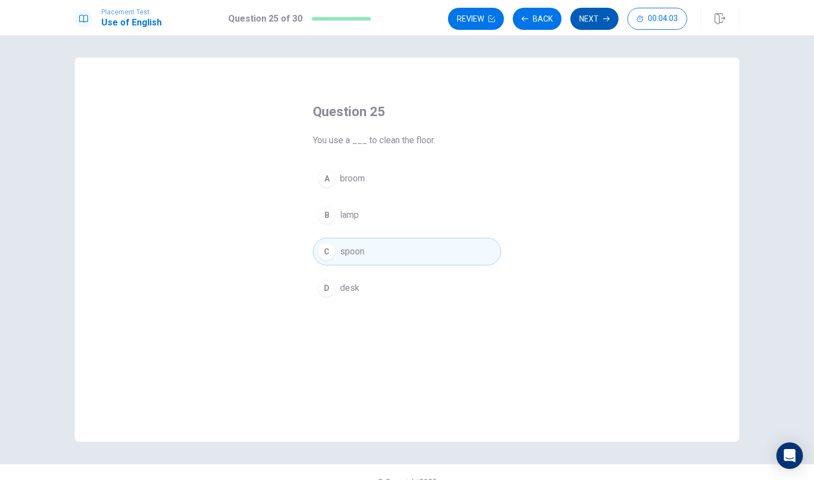
click at [591, 19] on button "Next" at bounding box center [594, 19] width 48 height 22
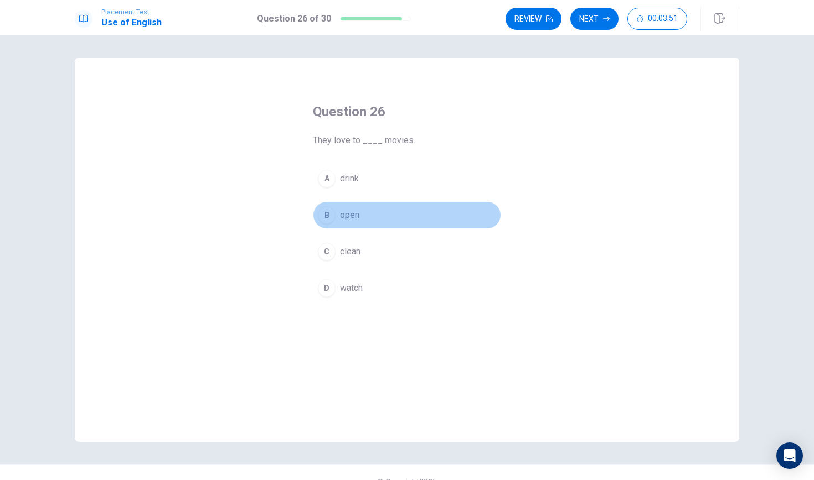
click at [345, 205] on button "B open" at bounding box center [407, 215] width 188 height 28
click at [403, 305] on div "Question 26 They love to ____ movies. A drink B open C clean D watch" at bounding box center [407, 202] width 232 height 235
click at [402, 294] on button "D watch" at bounding box center [407, 289] width 188 height 28
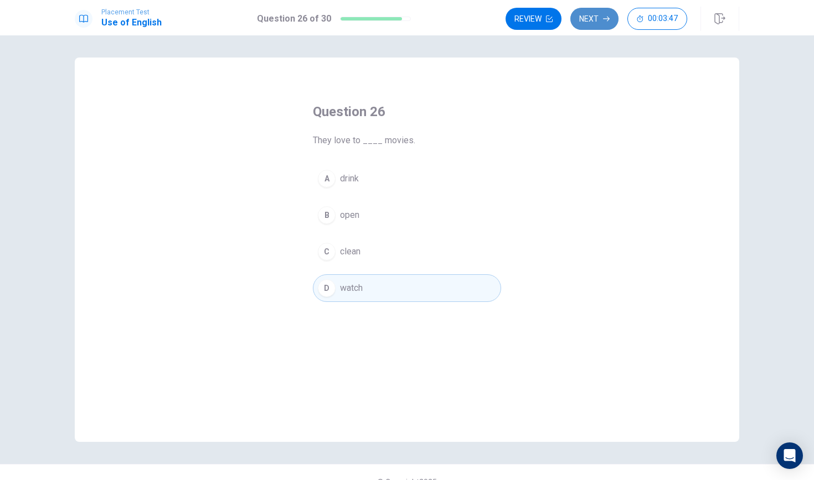
click at [573, 24] on button "Next" at bounding box center [594, 19] width 48 height 22
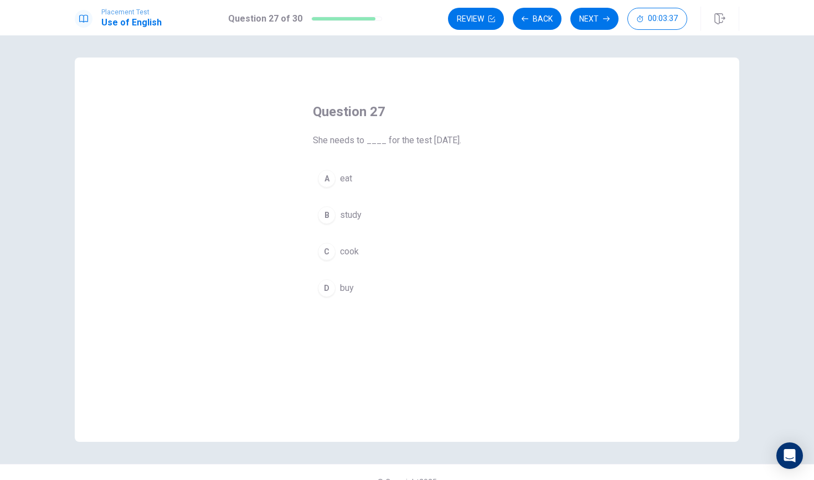
click at [344, 221] on span "study" at bounding box center [351, 215] width 22 height 13
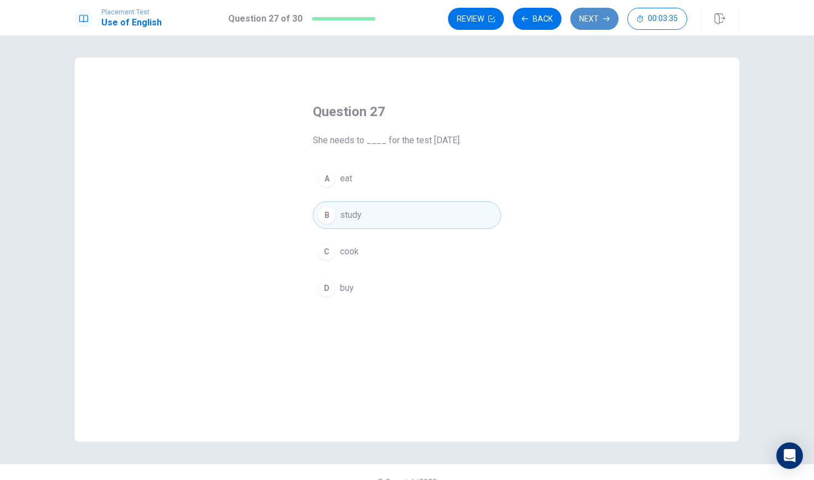
click at [604, 24] on button "Next" at bounding box center [594, 19] width 48 height 22
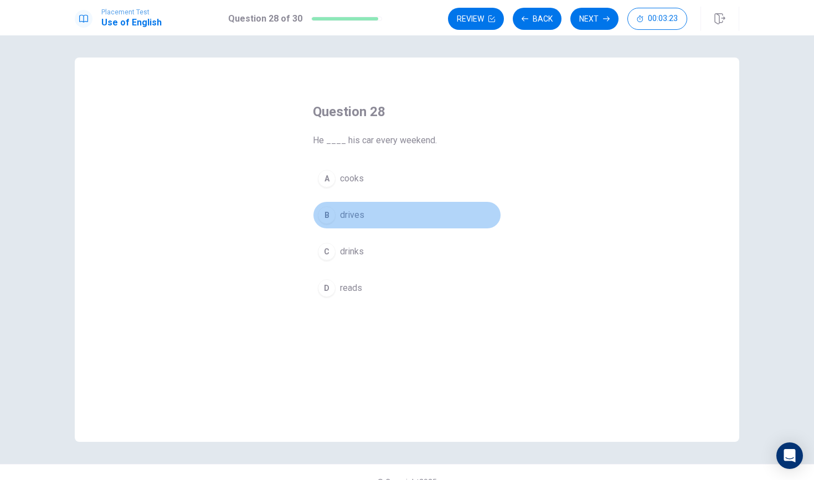
click at [359, 210] on span "drives" at bounding box center [352, 215] width 24 height 13
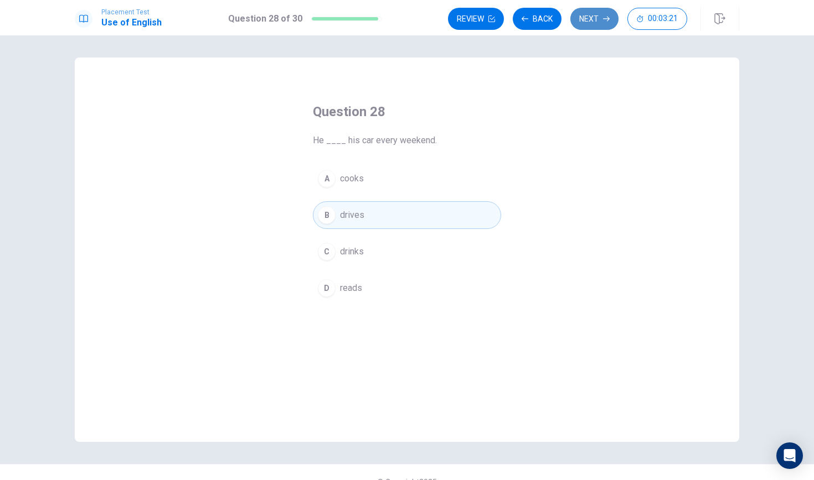
click at [598, 18] on button "Next" at bounding box center [594, 19] width 48 height 22
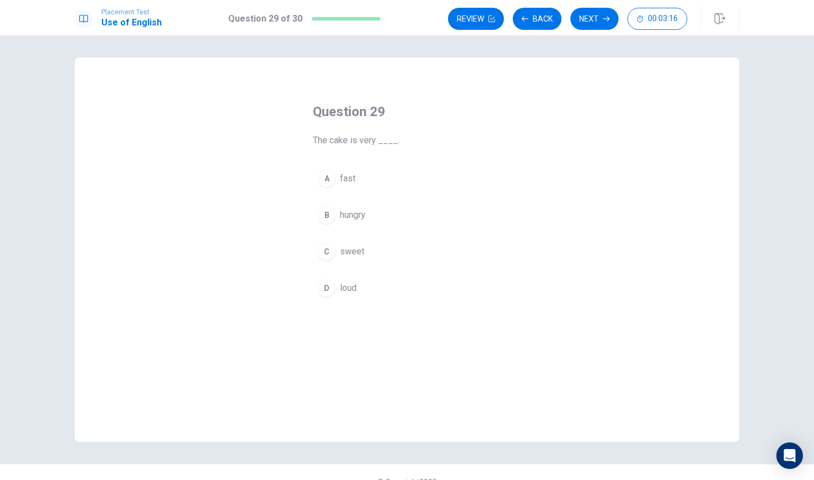
click at [349, 257] on span "sweet" at bounding box center [352, 251] width 24 height 13
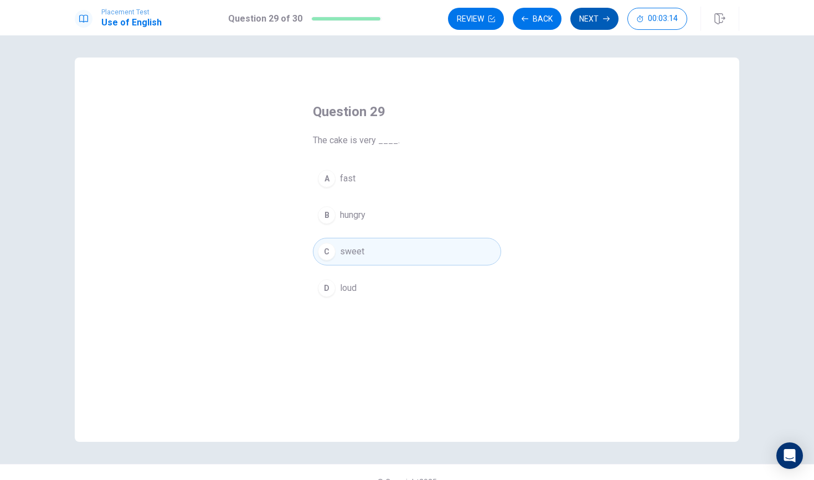
click at [586, 13] on button "Next" at bounding box center [594, 19] width 48 height 22
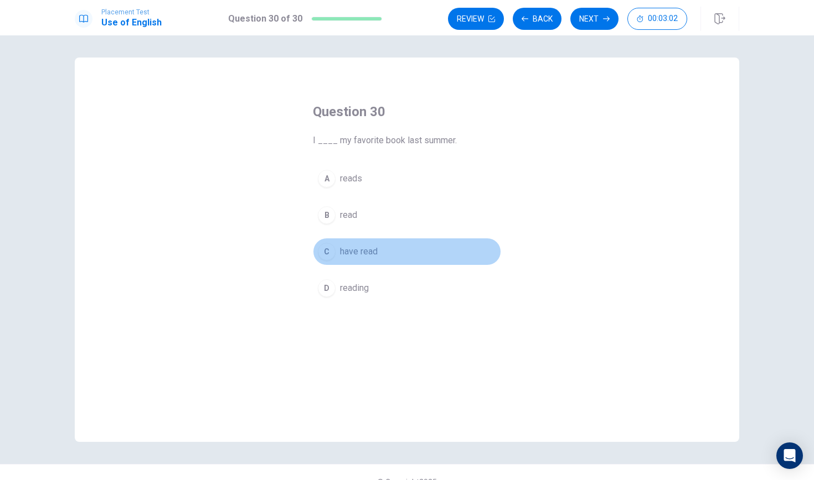
click at [350, 251] on span "have read" at bounding box center [359, 251] width 38 height 13
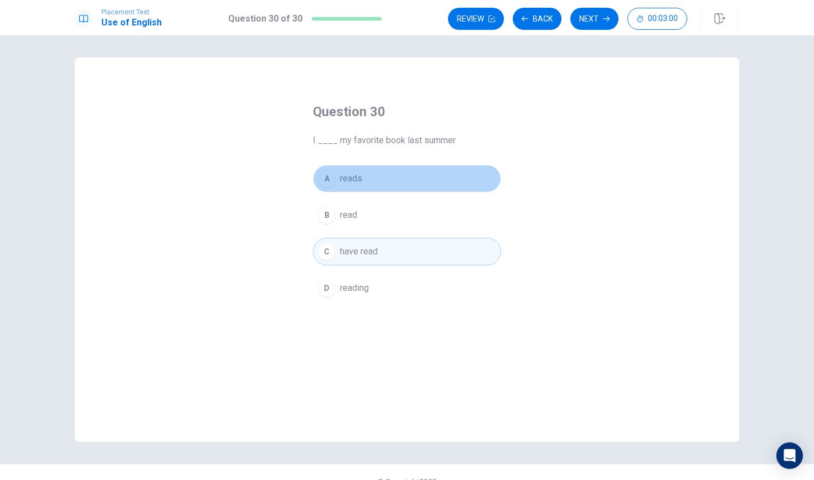
click at [350, 179] on span "reads" at bounding box center [351, 178] width 22 height 13
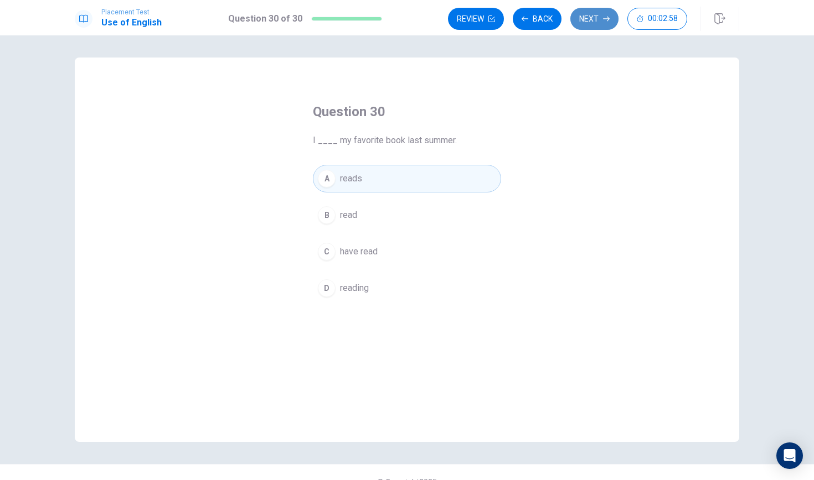
click at [583, 15] on button "Next" at bounding box center [594, 19] width 48 height 22
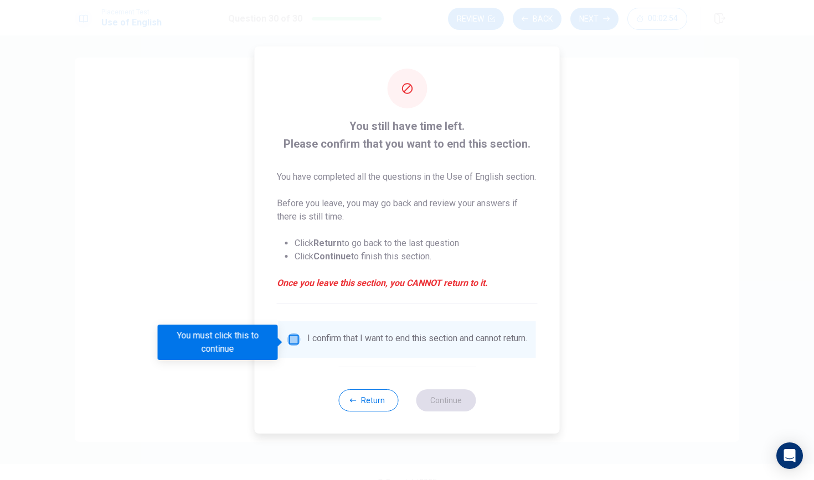
click at [291, 339] on input "You must click this to continue" at bounding box center [293, 339] width 13 height 13
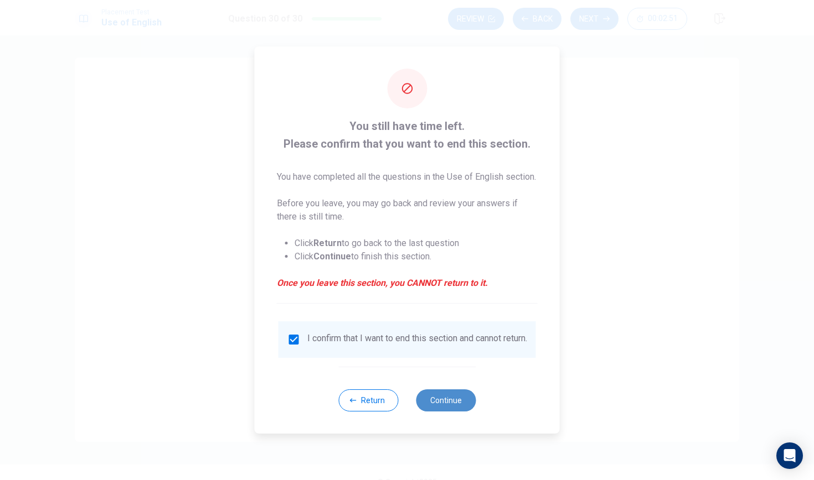
click at [460, 411] on button "Continue" at bounding box center [446, 401] width 60 height 22
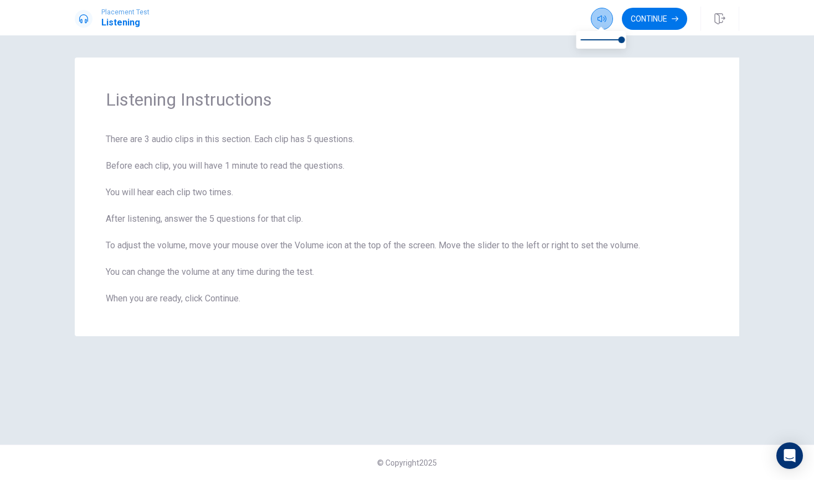
click at [607, 23] on button "button" at bounding box center [602, 19] width 22 height 22
click at [646, 11] on button "Continue" at bounding box center [654, 19] width 65 height 22
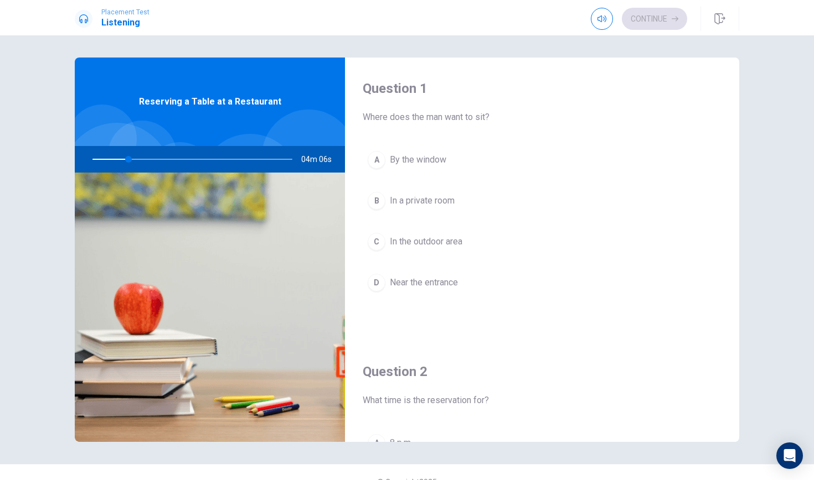
click at [293, 159] on div at bounding box center [190, 159] width 222 height 27
click at [286, 160] on div at bounding box center [190, 159] width 222 height 27
drag, startPoint x: 131, startPoint y: 159, endPoint x: 154, endPoint y: 159, distance: 23.8
click at [155, 160] on div at bounding box center [190, 159] width 222 height 27
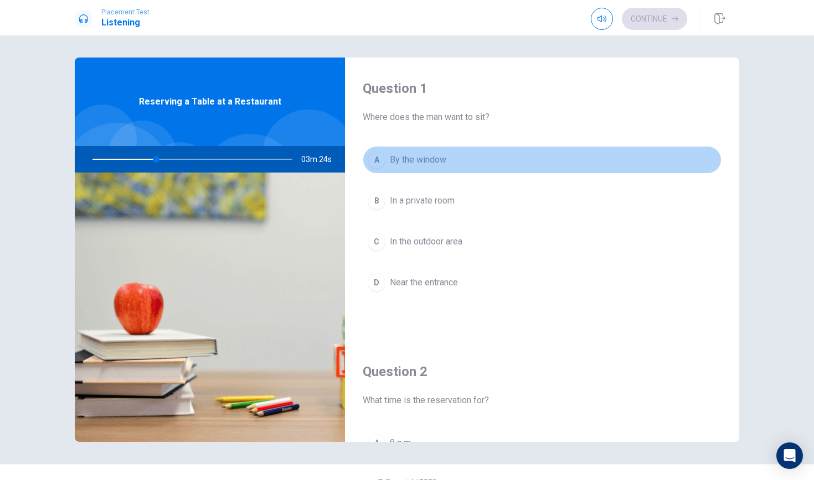
click at [531, 165] on button "A By the window" at bounding box center [541, 160] width 359 height 28
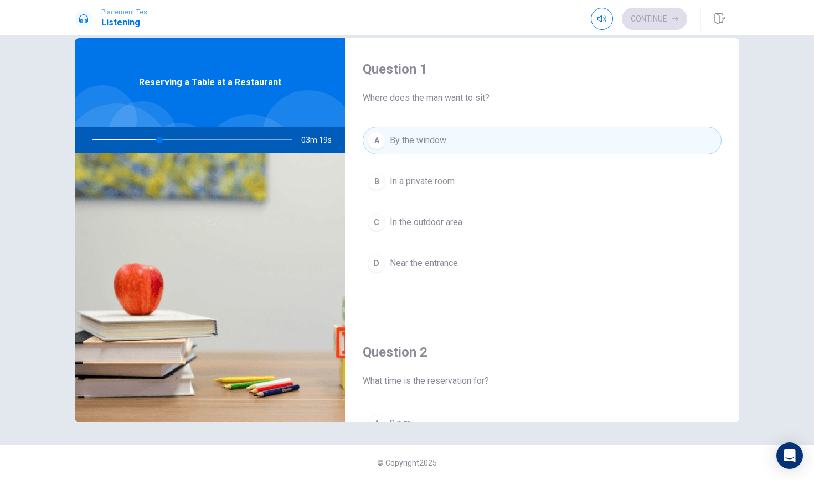
scroll to position [17, 0]
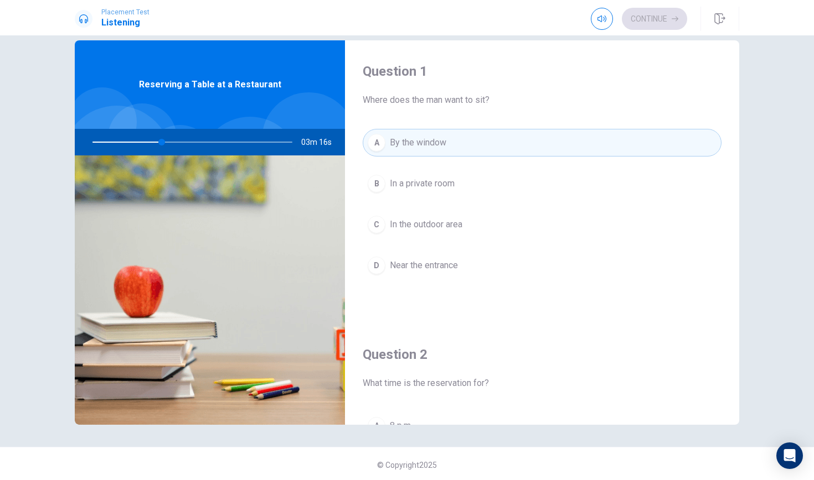
drag, startPoint x: 646, startPoint y: 294, endPoint x: 639, endPoint y: 255, distance: 40.1
click at [639, 255] on div "A By the window B In a private room C In the outdoor area D Near the entrance" at bounding box center [541, 215] width 359 height 173
click at [732, 218] on div "Question 1 Where does the man want to sit? A By the window B In a private room …" at bounding box center [407, 257] width 814 height 445
click at [732, 213] on div "Question 1 Where does the man want to sit? A By the window B In a private room …" at bounding box center [407, 257] width 814 height 445
drag, startPoint x: 813, startPoint y: 213, endPoint x: 731, endPoint y: 231, distance: 83.9
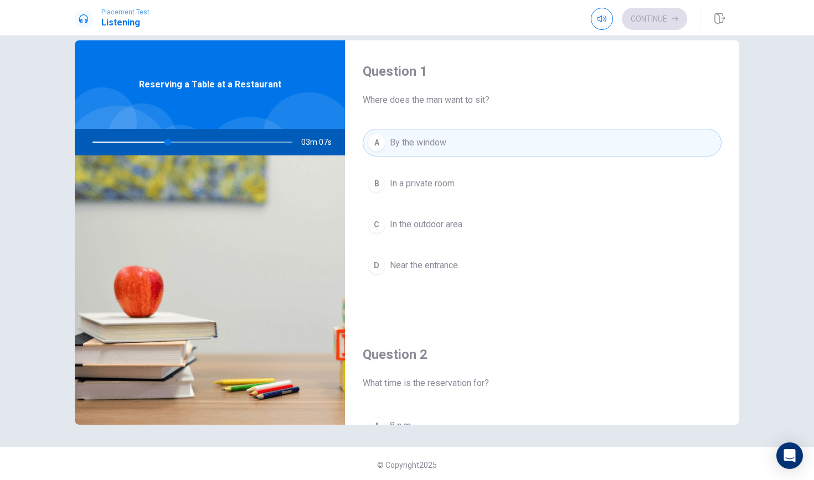
click at [732, 231] on div "Question 1 Where does the man want to sit? A By the window B In a private room …" at bounding box center [407, 257] width 814 height 445
drag, startPoint x: 634, startPoint y: 273, endPoint x: 635, endPoint y: 283, distance: 10.0
click at [635, 283] on div "A By the window B In a private room C In the outdoor area D Near the entrance" at bounding box center [541, 215] width 359 height 173
drag, startPoint x: 623, startPoint y: 362, endPoint x: 623, endPoint y: 339, distance: 23.8
click at [623, 339] on div "Question 2 What time is the reservation for? A 8 p.m. B 6 p.m. C 7 p.m. D 9 p.m." at bounding box center [542, 465] width 394 height 283
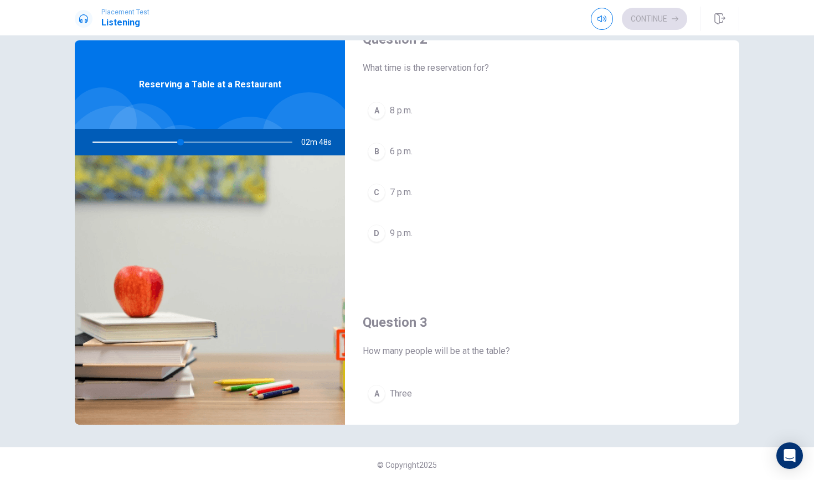
scroll to position [362, 0]
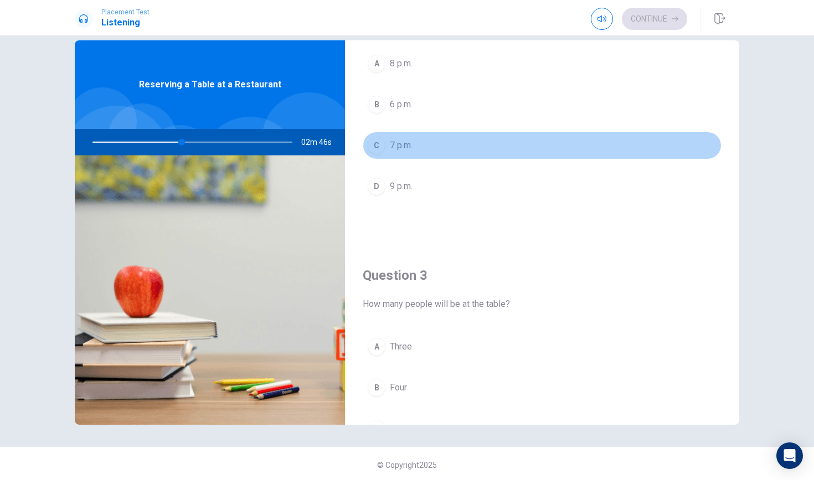
click at [501, 155] on button "C 7 p.m." at bounding box center [541, 146] width 359 height 28
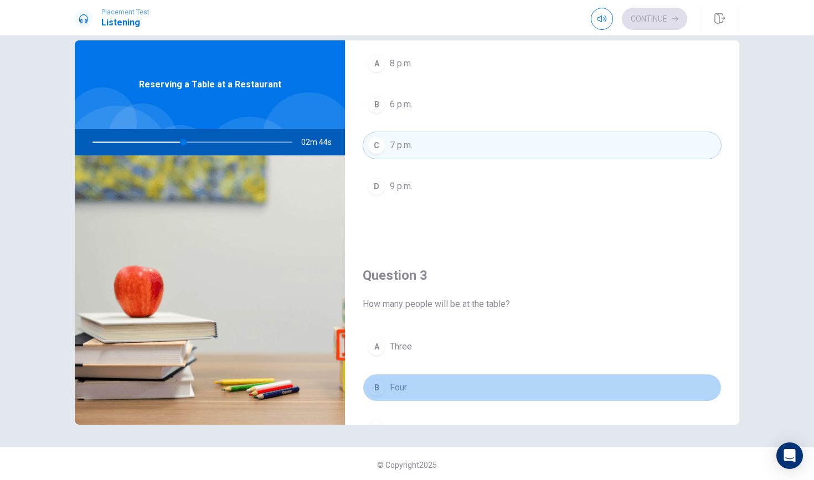
click at [521, 389] on button "B Four" at bounding box center [541, 388] width 359 height 28
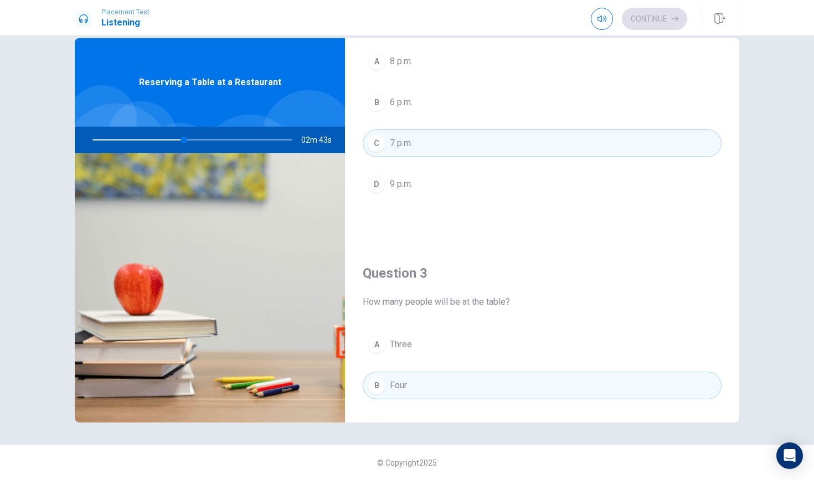
scroll to position [19, 0]
click at [732, 153] on div "Question 2 What time is the reservation for? A 8 p.m. B 6 p.m. C 7 p.m. D 9 p.m." at bounding box center [542, 100] width 394 height 283
drag, startPoint x: 733, startPoint y: 155, endPoint x: 731, endPoint y: 206, distance: 51.5
click at [731, 206] on div "Question 2 What time is the reservation for? A 8 p.m. B 6 p.m. C 7 p.m. D 9 p.m." at bounding box center [542, 100] width 394 height 283
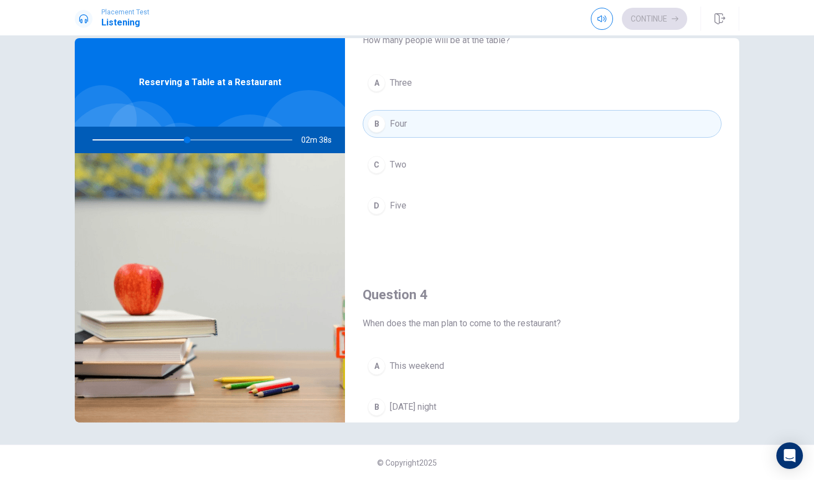
scroll to position [628, 0]
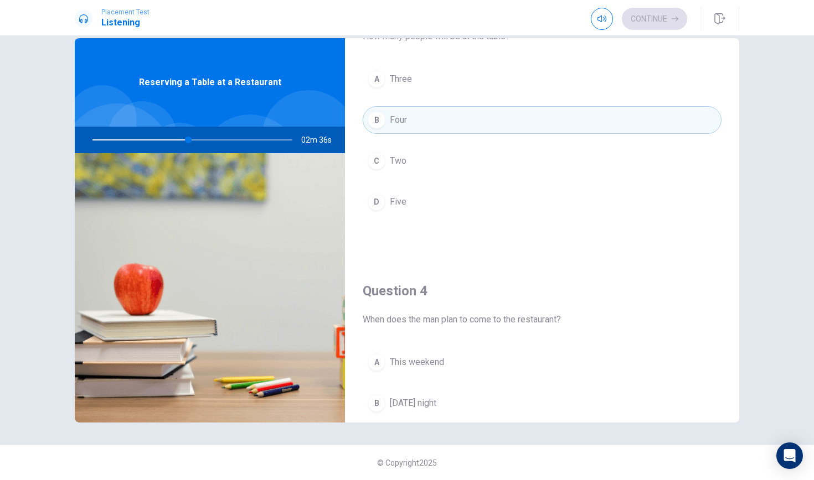
drag, startPoint x: 743, startPoint y: 309, endPoint x: 742, endPoint y: 322, distance: 12.2
click at [732, 322] on div "Question 1 Where does the man want to sit? A By the window B In a private room …" at bounding box center [407, 230] width 700 height 385
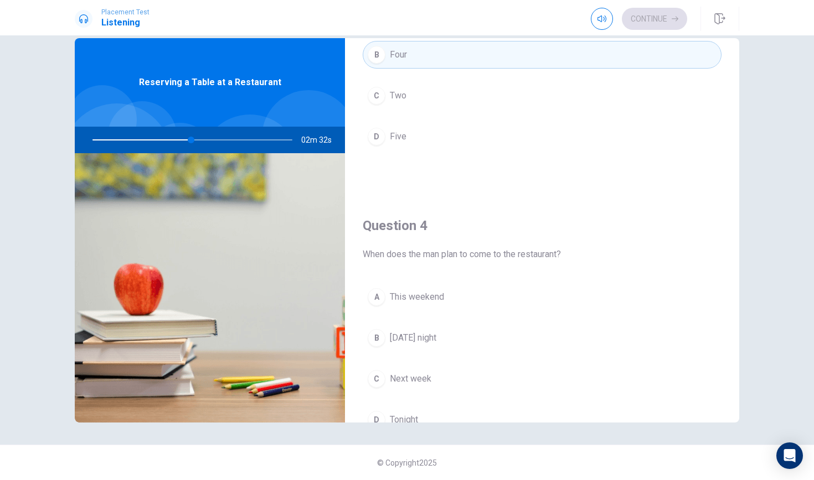
scroll to position [665, 0]
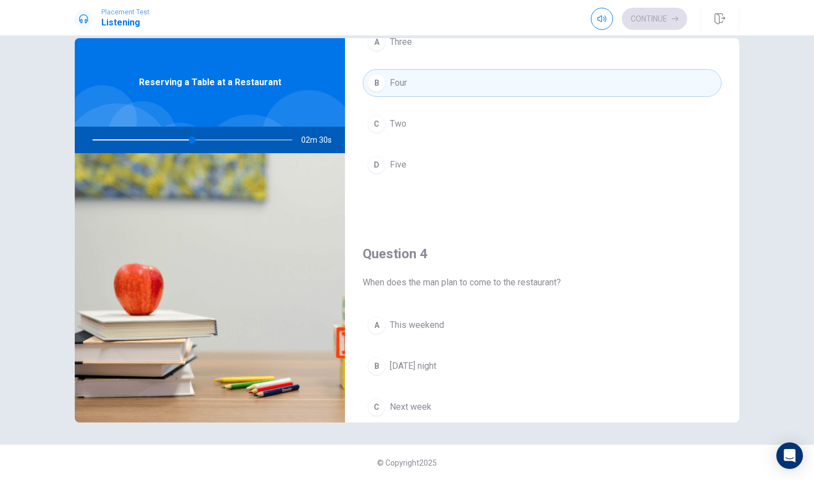
click at [594, 367] on button "B [DATE] night" at bounding box center [541, 367] width 359 height 28
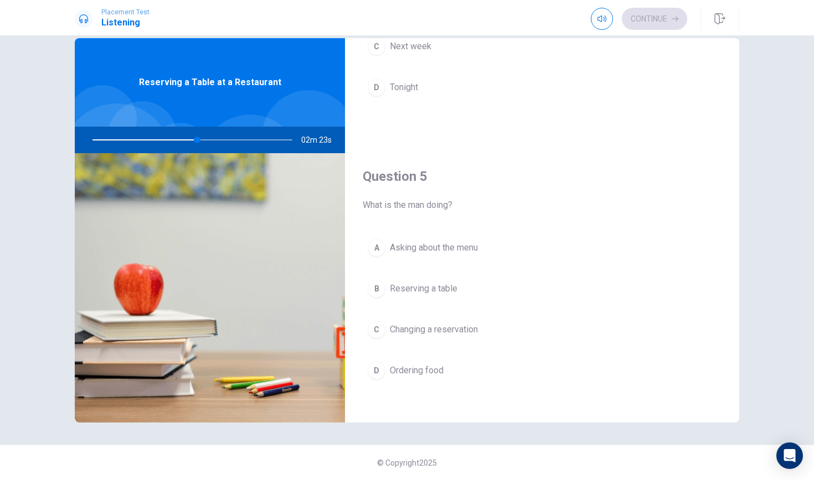
scroll to position [1032, 0]
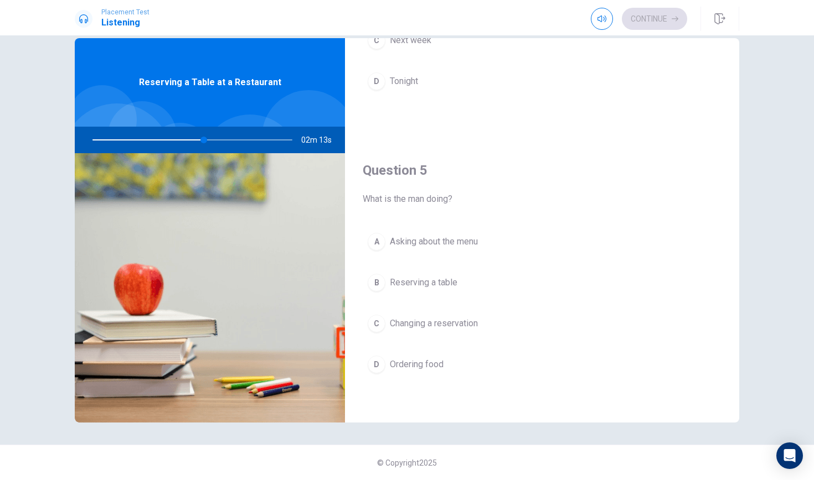
click at [175, 139] on div at bounding box center [190, 140] width 222 height 27
click at [428, 286] on span "Reserving a table" at bounding box center [424, 282] width 68 height 13
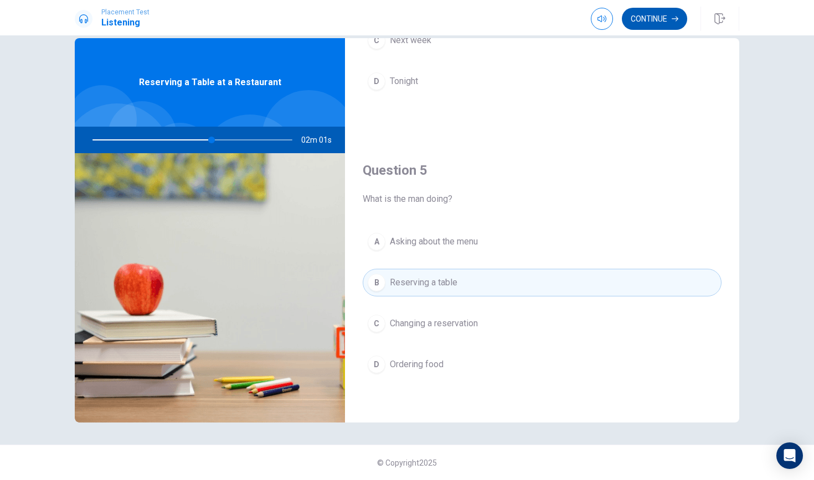
click at [663, 26] on button "Continue" at bounding box center [654, 19] width 65 height 22
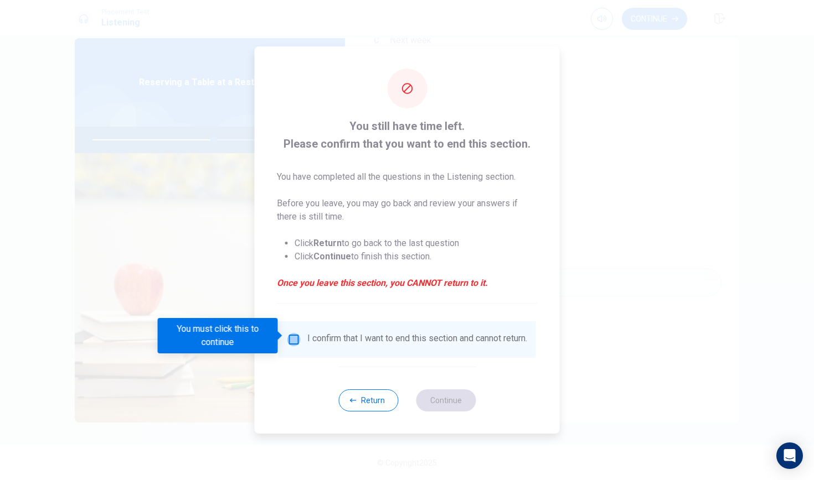
click at [289, 336] on input "You must click this to continue" at bounding box center [293, 339] width 13 height 13
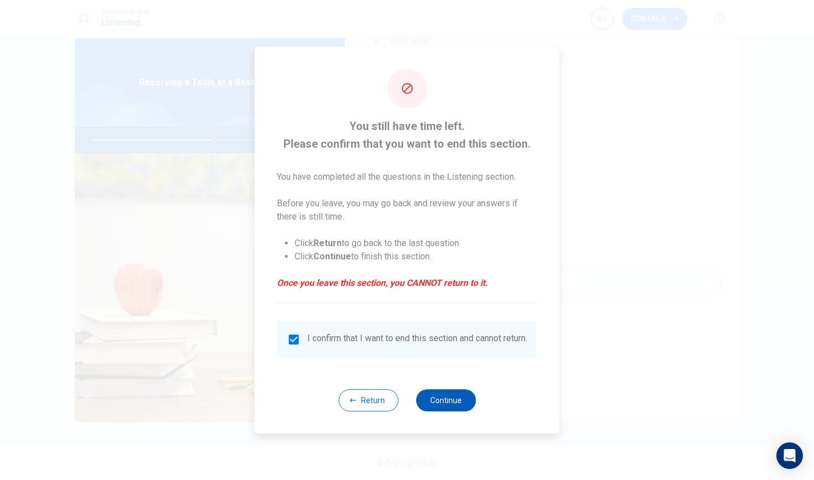
click at [462, 406] on button "Continue" at bounding box center [446, 401] width 60 height 22
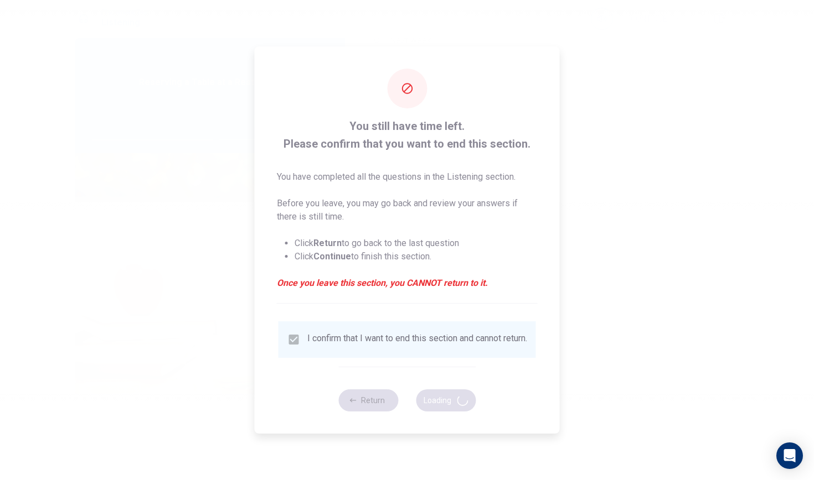
type input "62"
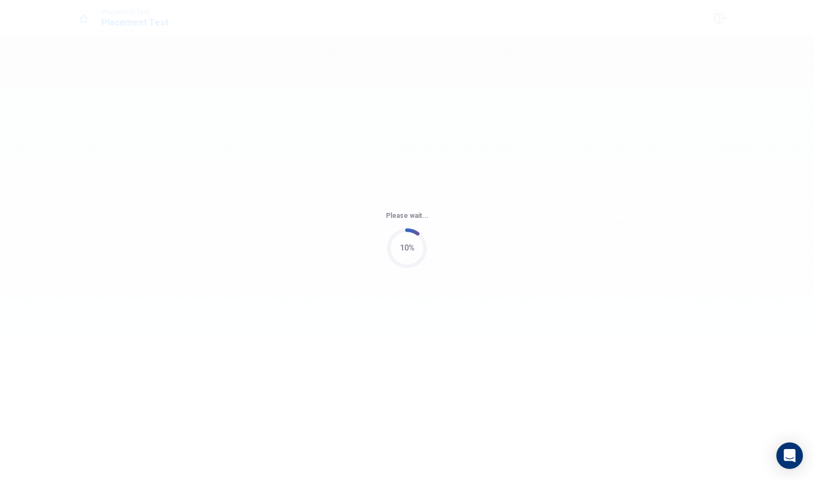
scroll to position [0, 0]
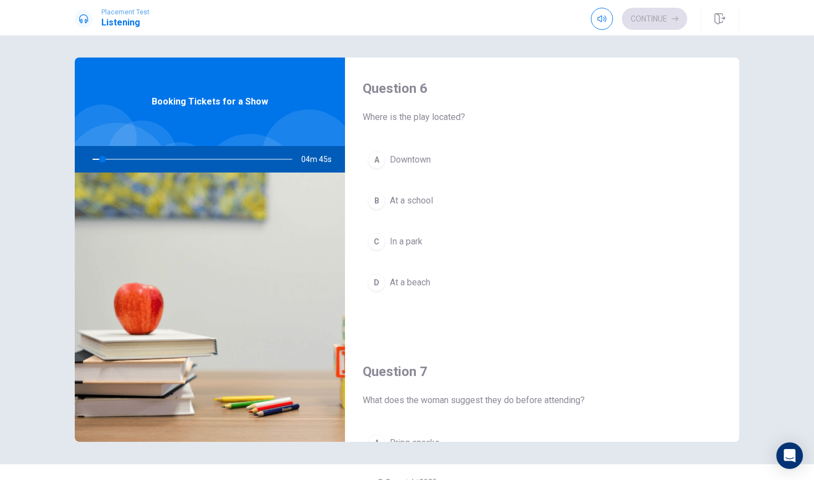
click at [732, 128] on div "Question 6 Where is the play located? A Downtown B At a school C In a park D At…" at bounding box center [407, 250] width 700 height 385
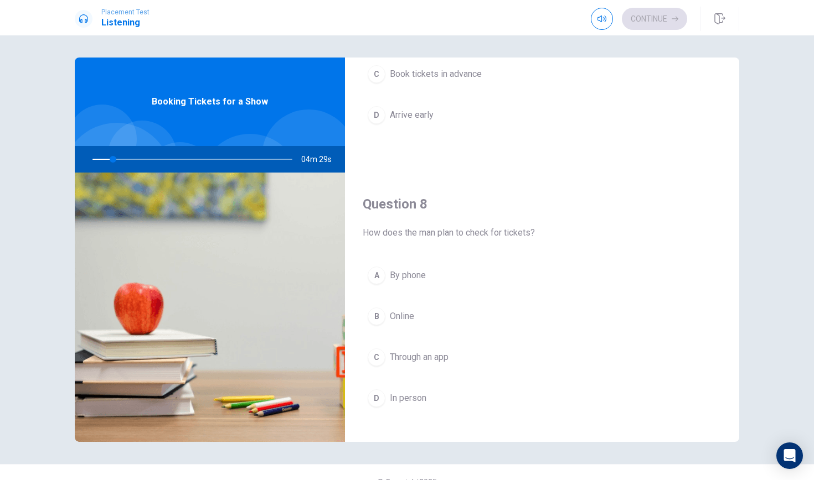
scroll to position [455, 0]
drag, startPoint x: 747, startPoint y: 215, endPoint x: 742, endPoint y: 235, distance: 21.1
click at [732, 235] on div "Question 6 Where is the play located? A Downtown B At a school C In a park D At…" at bounding box center [407, 250] width 700 height 385
drag, startPoint x: 739, startPoint y: 234, endPoint x: 726, endPoint y: 244, distance: 16.3
click at [726, 244] on div "Question 6 Where is the play located? A Downtown B At a school C In a park D At…" at bounding box center [407, 250] width 700 height 385
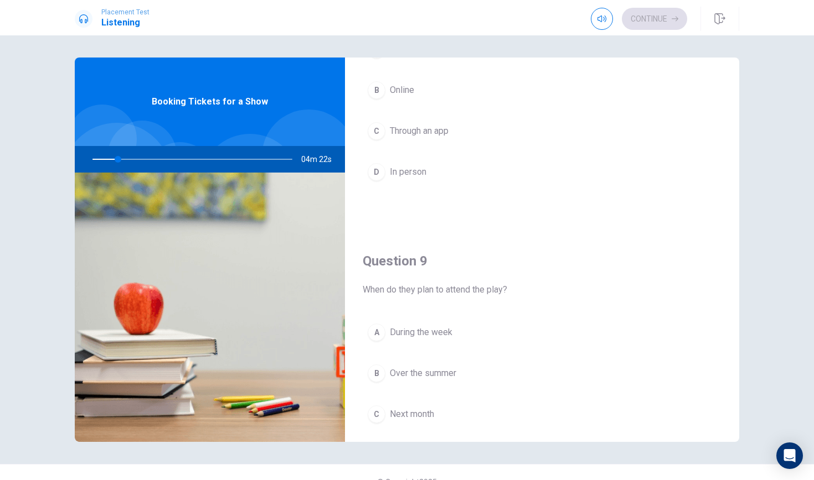
scroll to position [679, 0]
click at [732, 308] on div "Question 6 Where is the play located? A Downtown B At a school C In a park D At…" at bounding box center [407, 250] width 700 height 385
click at [732, 304] on div "Question 9 When do they plan to attend the play? A During the week B Over the s…" at bounding box center [542, 370] width 394 height 283
click at [732, 302] on div "Question 9 When do they plan to attend the play? A During the week B Over the s…" at bounding box center [542, 370] width 394 height 283
click at [729, 283] on div "Question 9 When do they plan to attend the play? A During the week B Over the s…" at bounding box center [542, 370] width 394 height 283
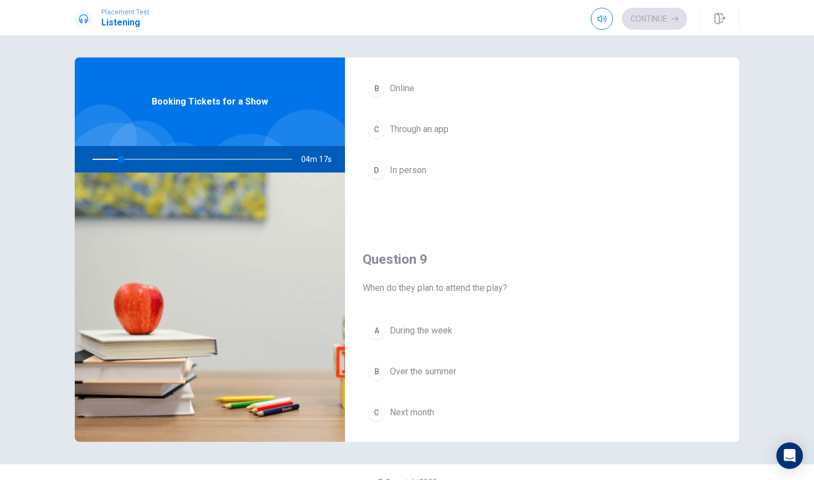
click at [732, 294] on div "Question 6 Where is the play located? A Downtown B At a school C In a park D At…" at bounding box center [407, 250] width 700 height 385
click at [732, 294] on div "Question 9 When do they plan to attend the play? A During the week B Over the s…" at bounding box center [542, 370] width 394 height 283
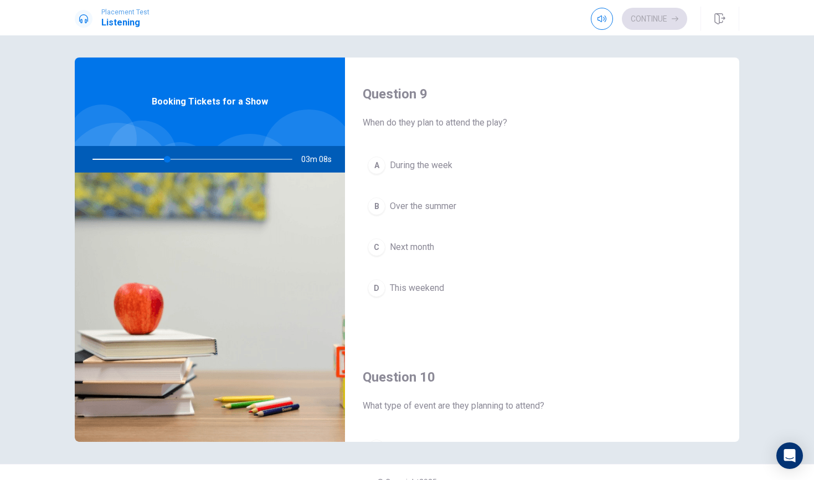
scroll to position [848, 0]
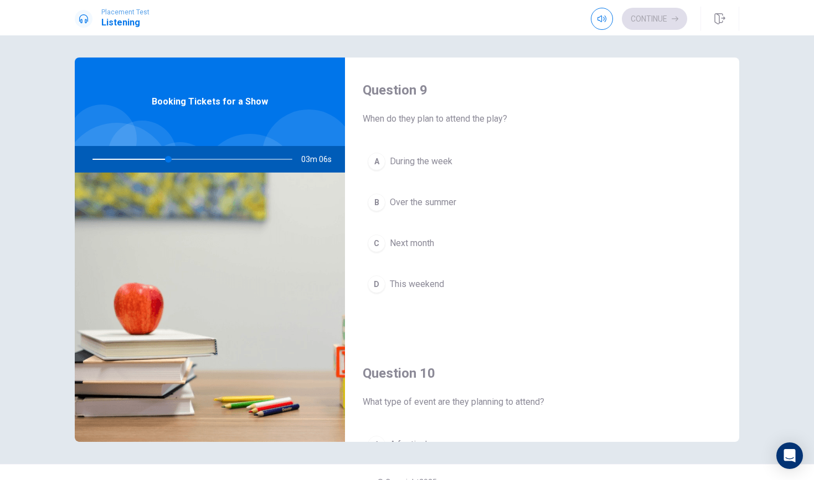
drag, startPoint x: 734, startPoint y: 196, endPoint x: 743, endPoint y: 372, distance: 176.8
click at [732, 372] on div "Question 6 Where is the play located? A Downtown B At a school C In a park D At…" at bounding box center [407, 250] width 700 height 385
click at [402, 280] on span "This weekend" at bounding box center [417, 284] width 54 height 13
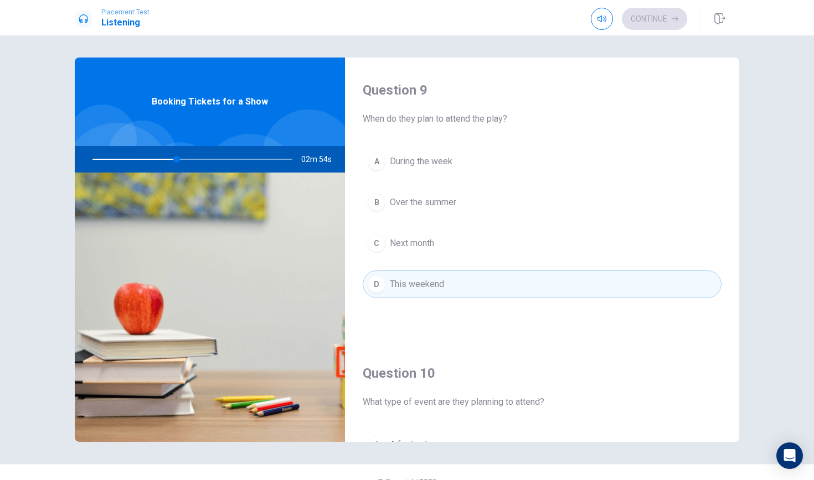
click at [732, 315] on div "Question 9 When do they plan to attend the play? A During the week B Over the s…" at bounding box center [542, 200] width 394 height 283
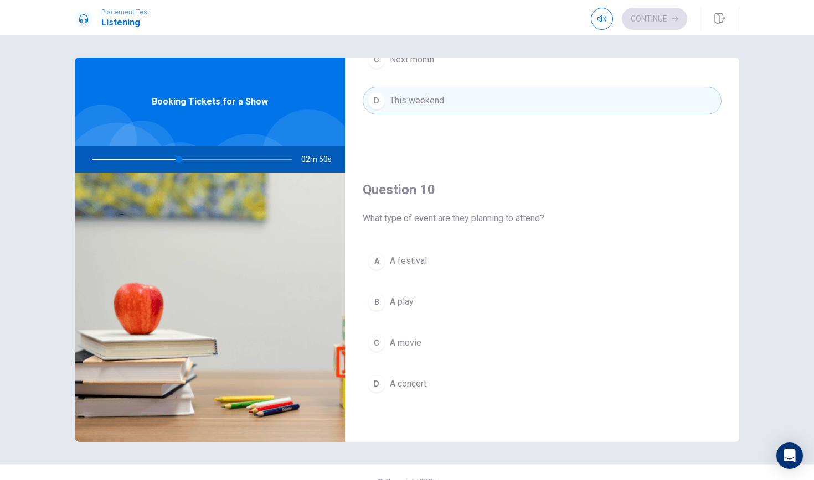
scroll to position [979, 0]
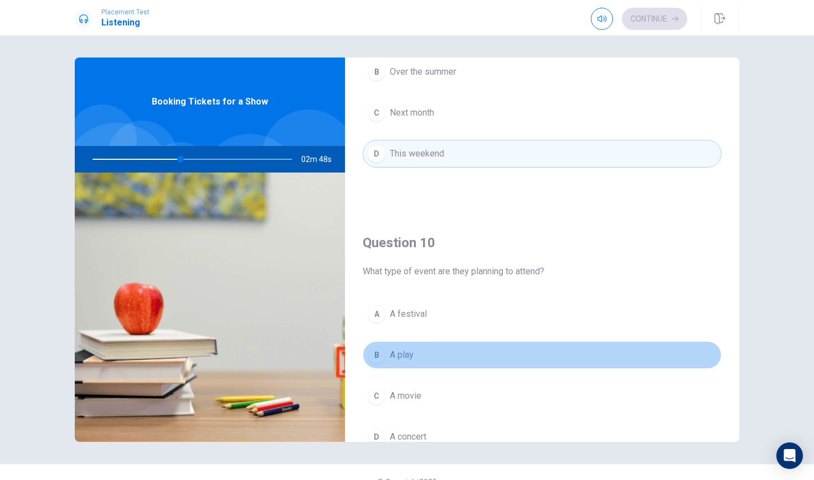
click at [457, 358] on button "B A play" at bounding box center [541, 355] width 359 height 28
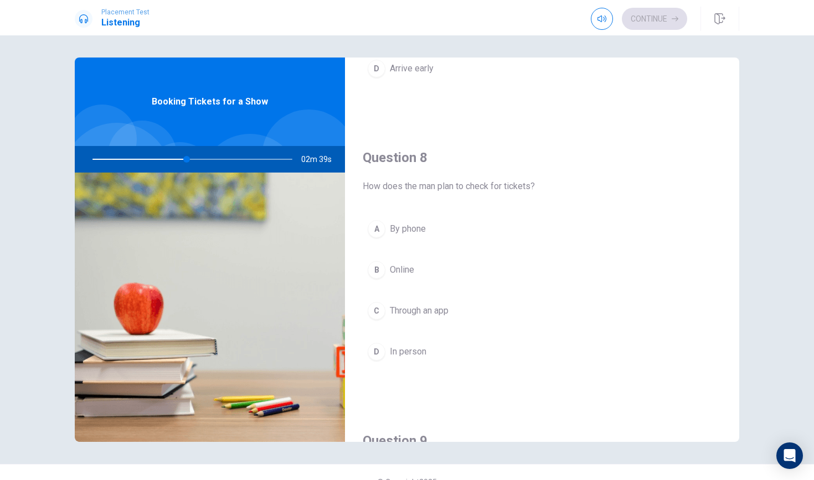
scroll to position [504, 0]
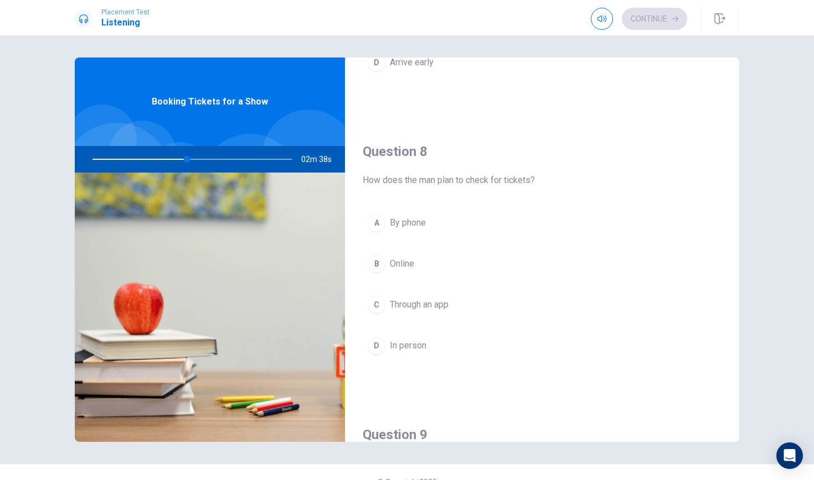
click at [492, 226] on button "A By phone" at bounding box center [541, 223] width 359 height 28
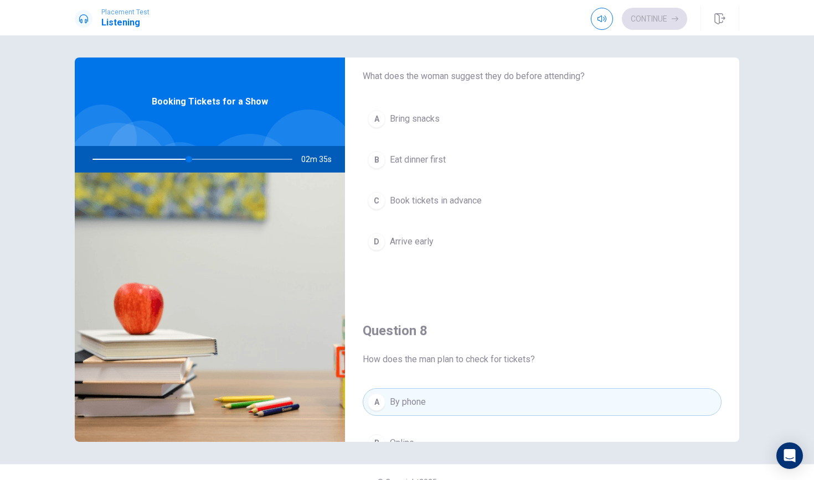
scroll to position [316, 0]
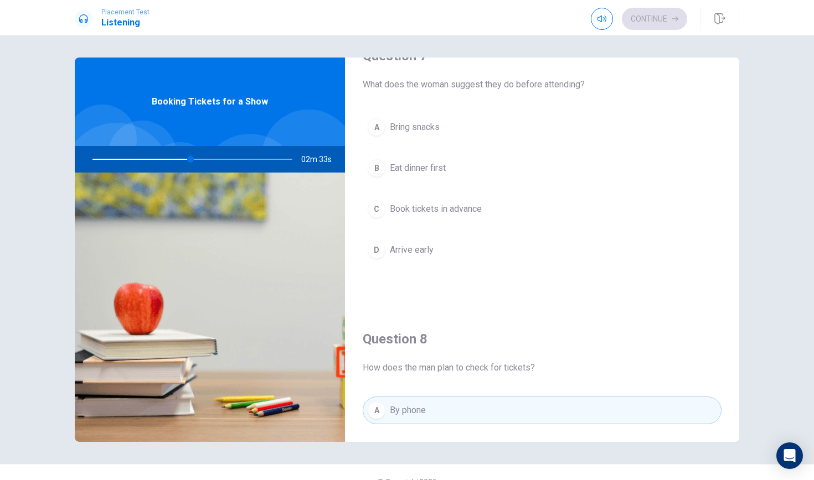
drag, startPoint x: 727, startPoint y: 237, endPoint x: 731, endPoint y: 224, distance: 13.8
click at [731, 224] on div "Question 6 Where is the play located? A Downtown B At a school C In a park D At…" at bounding box center [542, 250] width 394 height 385
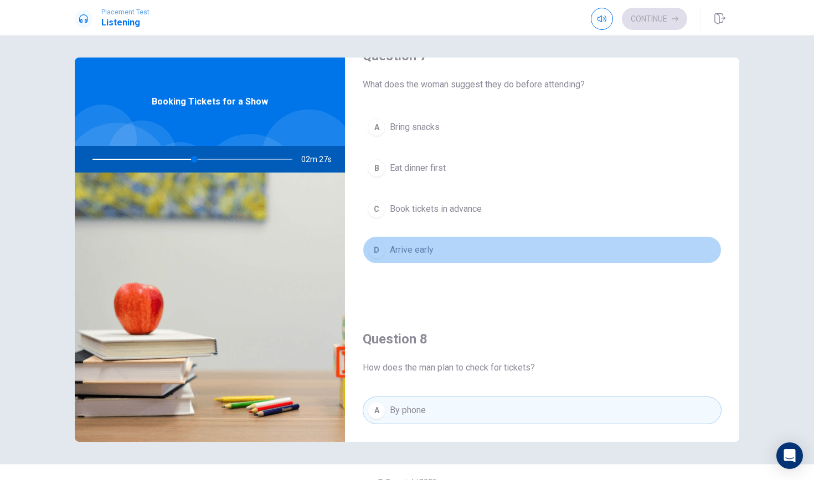
click at [468, 253] on button "D Arrive early" at bounding box center [541, 250] width 359 height 28
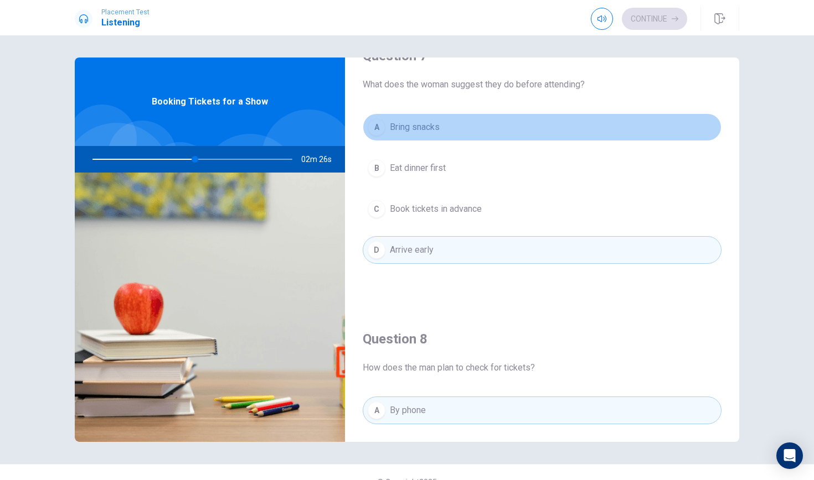
click at [434, 138] on button "A Bring snacks" at bounding box center [541, 127] width 359 height 28
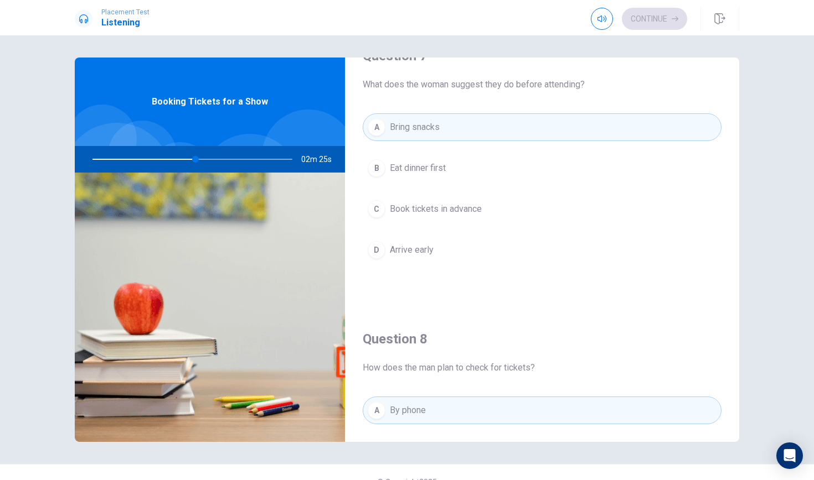
click at [461, 247] on button "D Arrive early" at bounding box center [541, 250] width 359 height 28
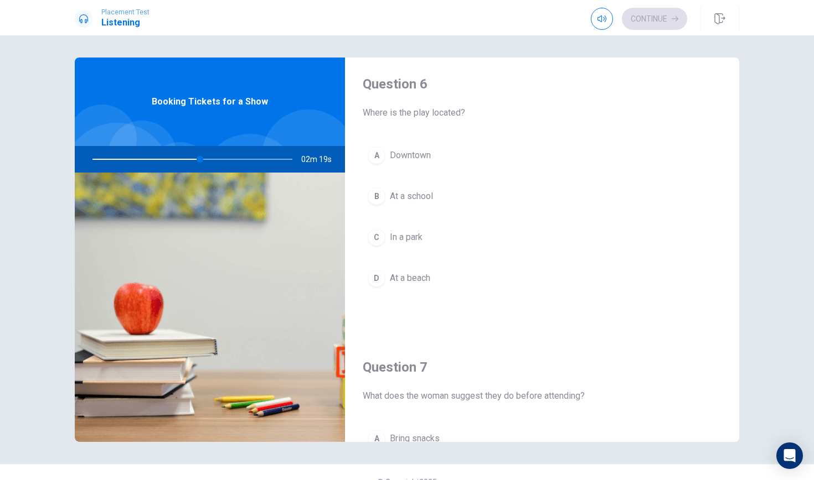
scroll to position [6, 0]
click at [424, 193] on span "At a school" at bounding box center [411, 195] width 43 height 13
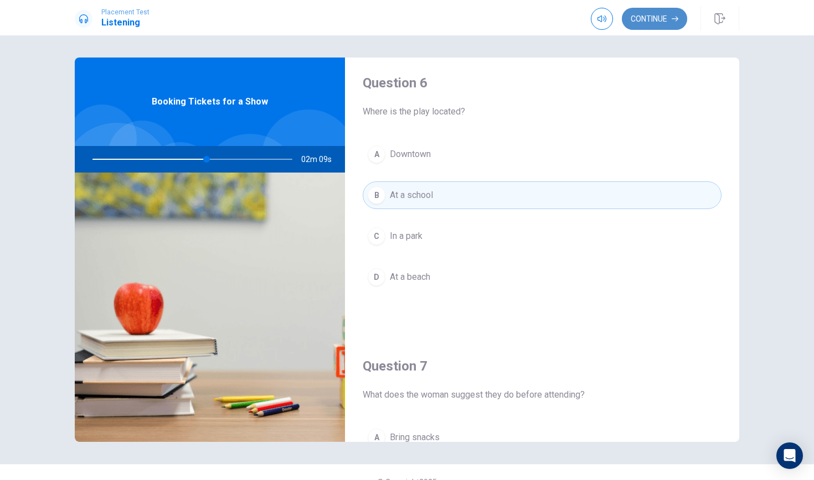
click at [658, 21] on button "Continue" at bounding box center [654, 19] width 65 height 22
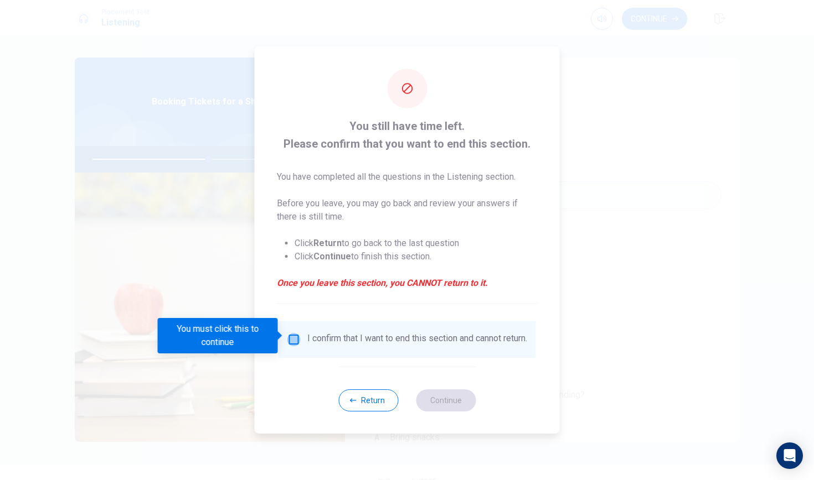
click at [293, 339] on input "You must click this to continue" at bounding box center [293, 339] width 13 height 13
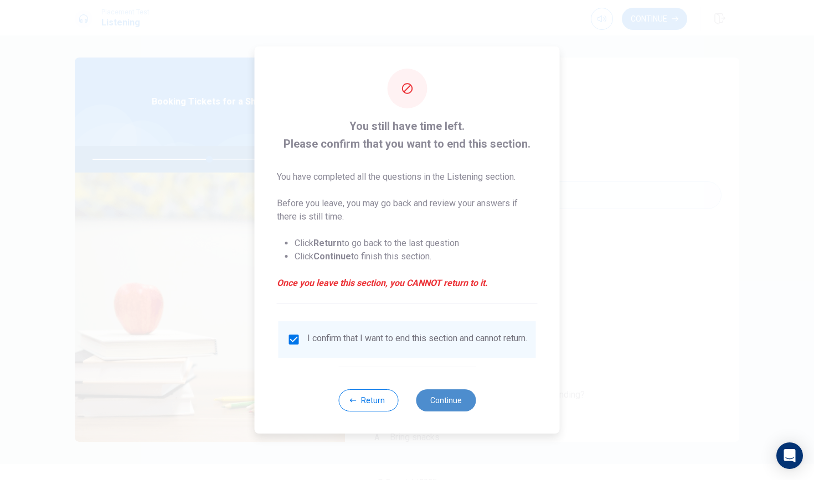
click at [447, 402] on button "Continue" at bounding box center [446, 401] width 60 height 22
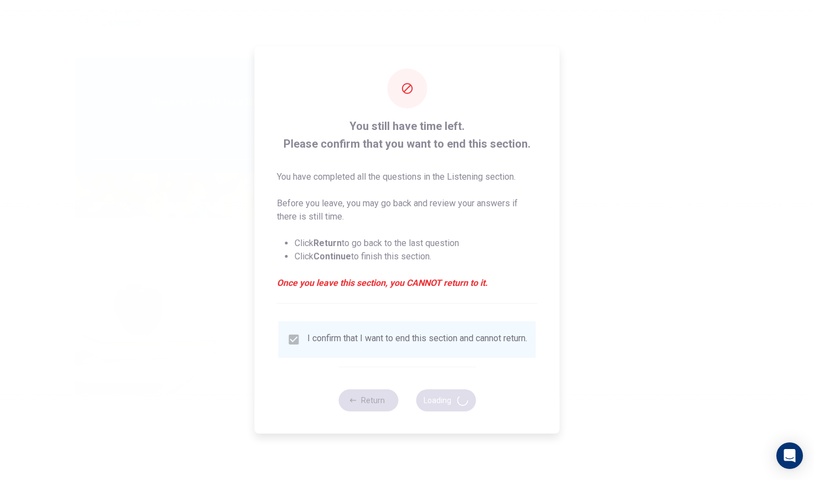
type input "59"
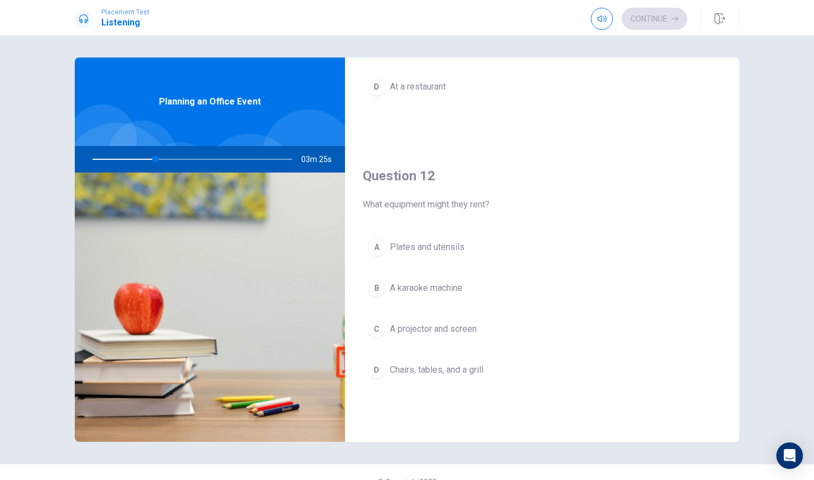
scroll to position [0, 0]
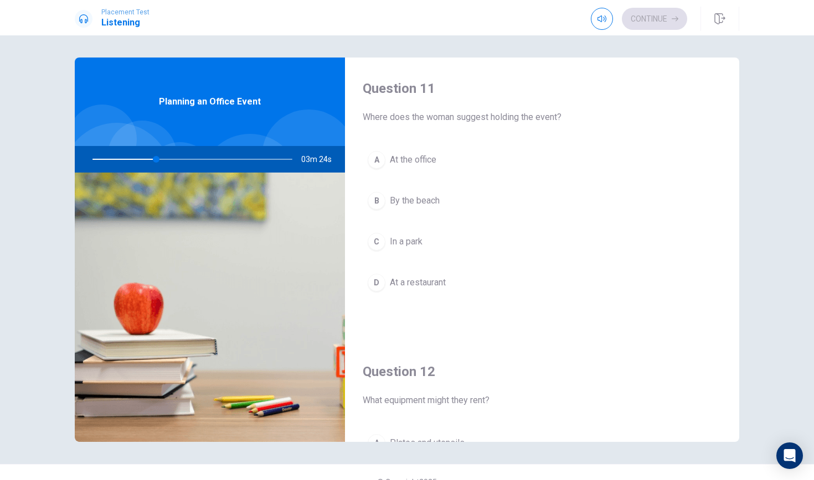
click at [439, 237] on button "C In a park" at bounding box center [541, 242] width 359 height 28
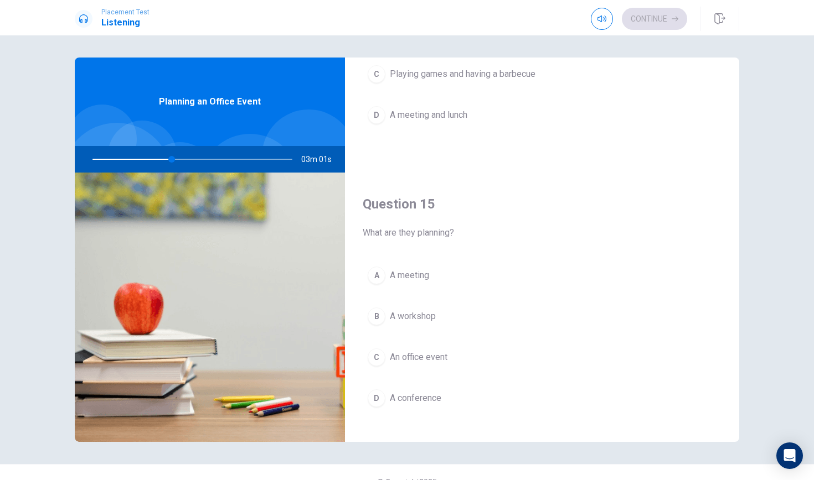
scroll to position [1032, 0]
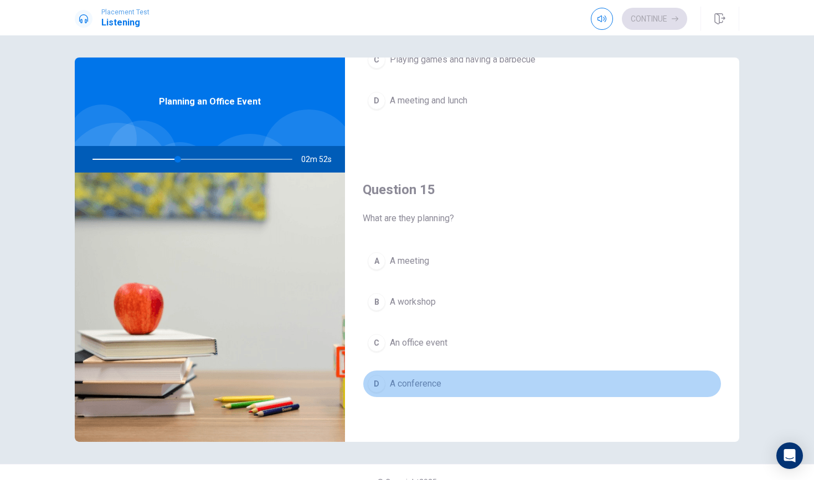
click at [464, 386] on button "D A conference" at bounding box center [541, 384] width 359 height 28
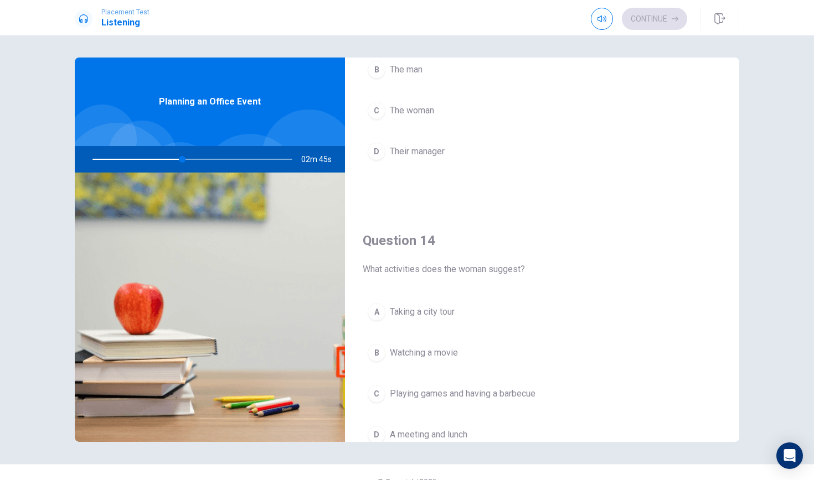
scroll to position [702, 0]
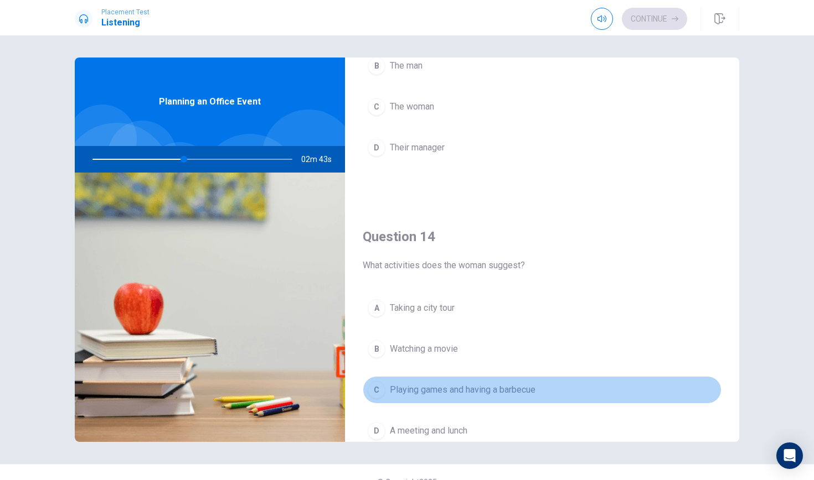
click at [541, 392] on button "C Playing games and having a barbecue" at bounding box center [541, 390] width 359 height 28
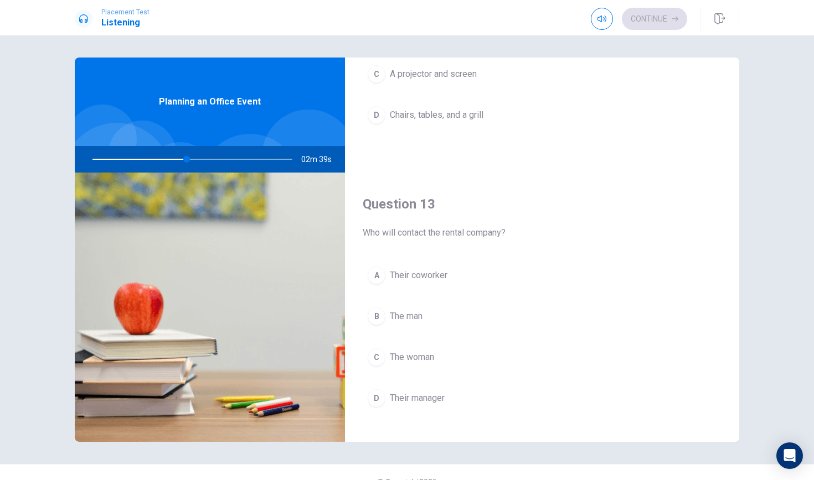
scroll to position [441, 0]
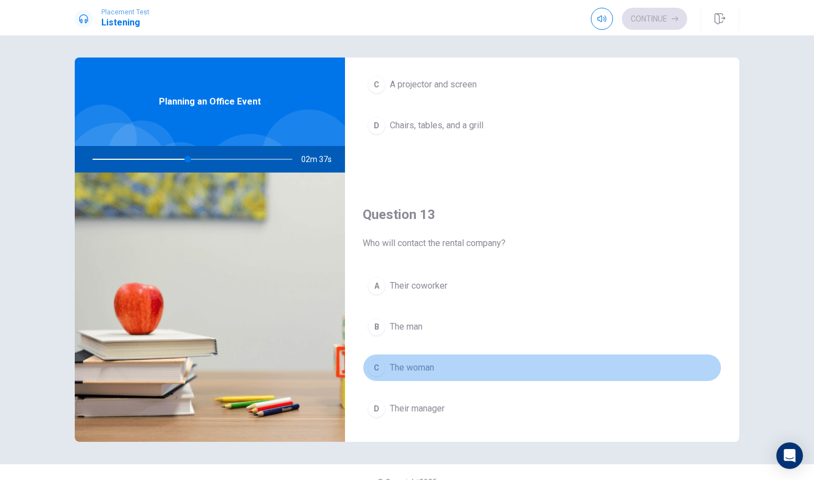
click at [486, 375] on button "C The woman" at bounding box center [541, 368] width 359 height 28
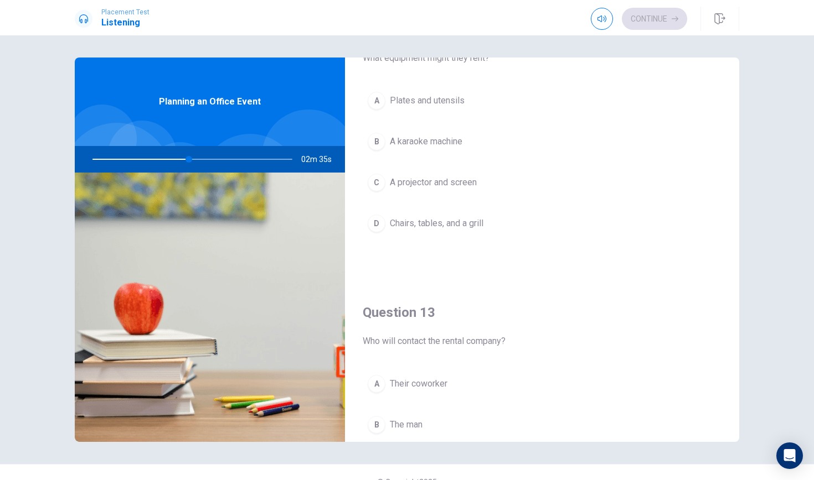
scroll to position [263, 0]
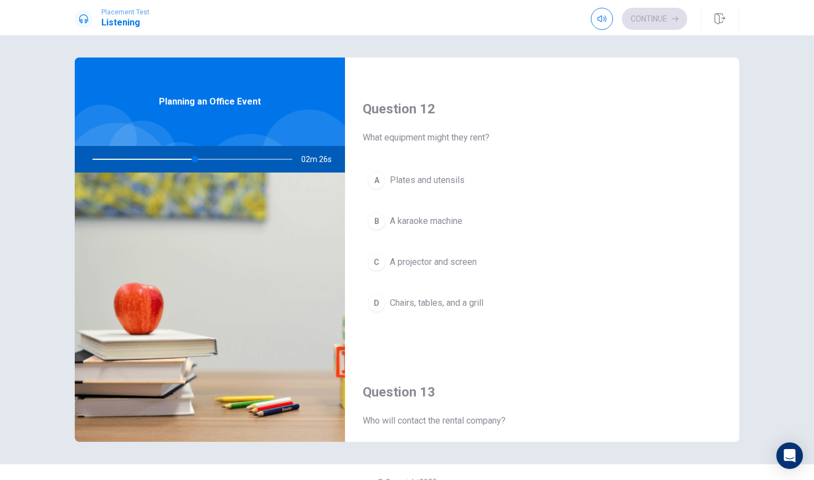
click at [447, 284] on div "A Plates and utensils B A karaoke machine C A projector and screen D Chairs, ta…" at bounding box center [541, 253] width 359 height 173
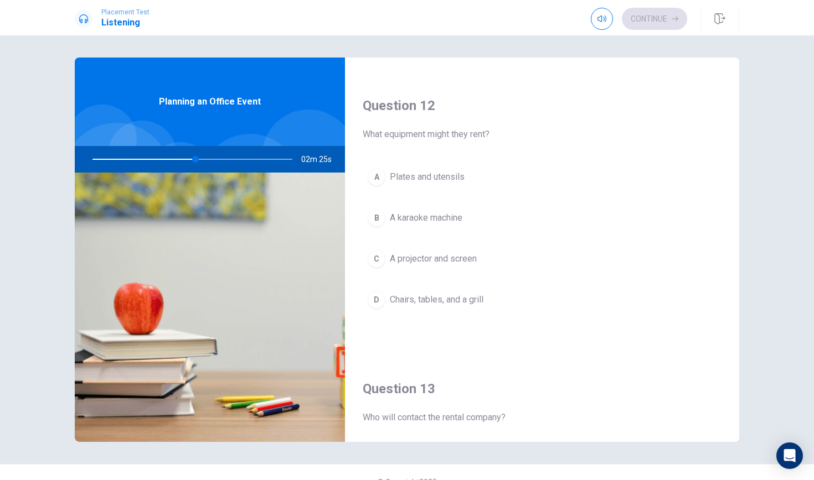
scroll to position [266, 0]
click at [447, 265] on span "A projector and screen" at bounding box center [433, 258] width 87 height 13
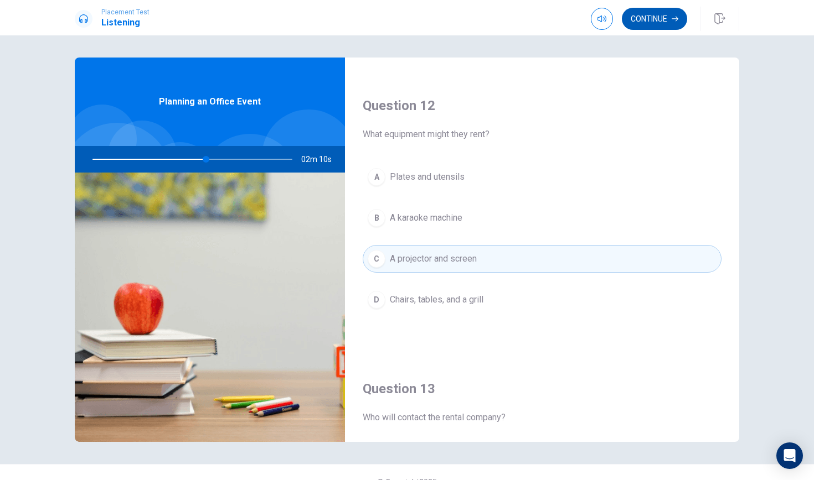
scroll to position [0, 0]
click at [654, 22] on button "Continue" at bounding box center [654, 19] width 65 height 22
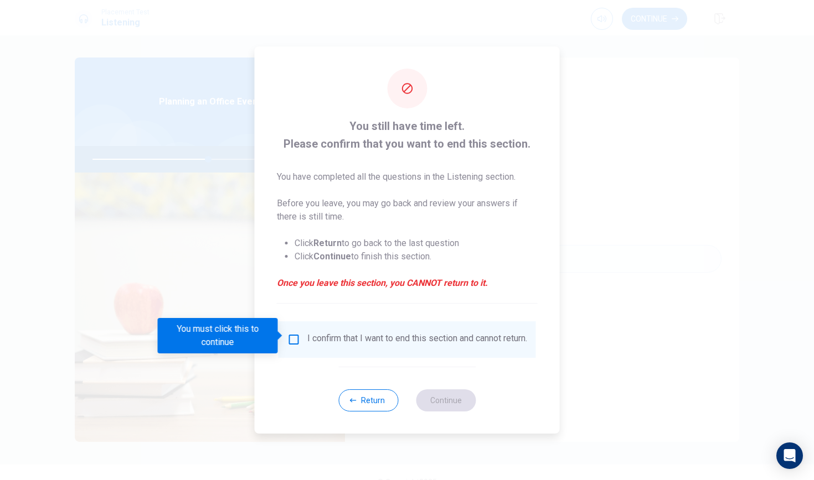
click at [287, 333] on input "You must click this to continue" at bounding box center [293, 339] width 13 height 13
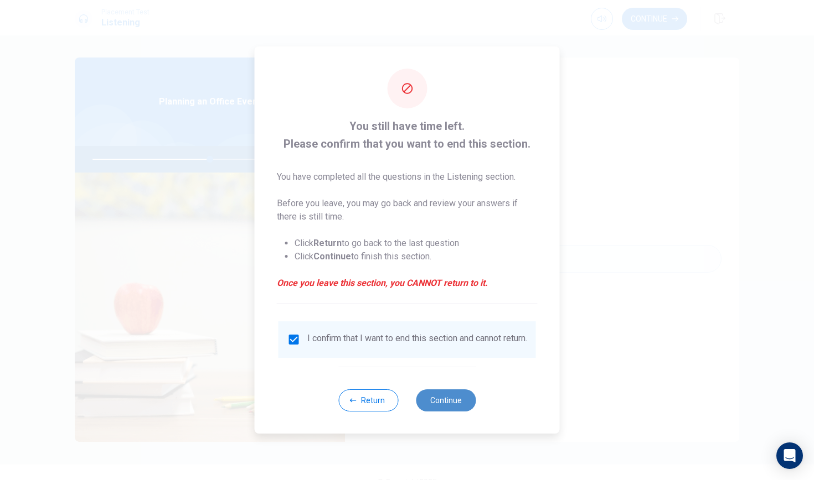
click at [447, 398] on button "Continue" at bounding box center [446, 401] width 60 height 22
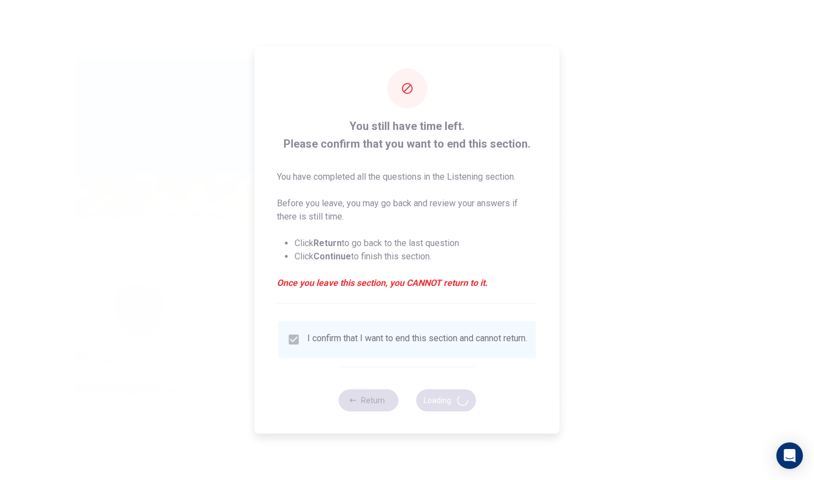
type input "59"
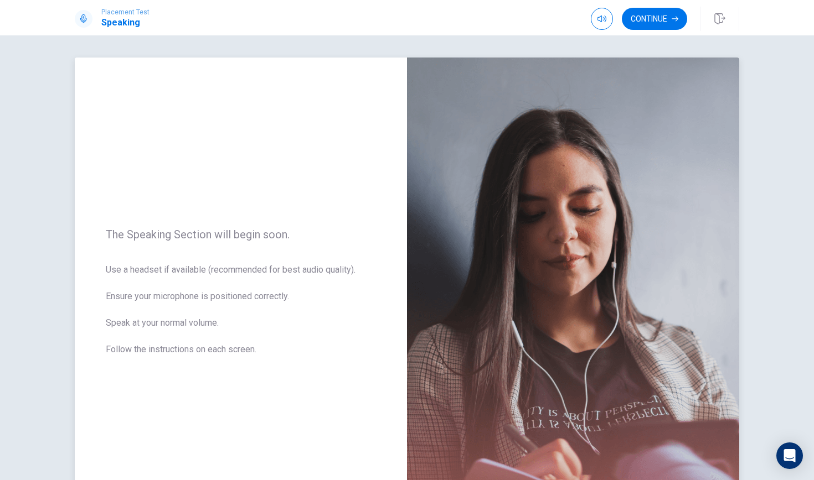
drag, startPoint x: 398, startPoint y: 266, endPoint x: 407, endPoint y: 292, distance: 27.5
click at [407, 292] on div "The Speaking Section will begin soon. Use a headset if available (recommended f…" at bounding box center [407, 299] width 664 height 483
drag, startPoint x: 417, startPoint y: 298, endPoint x: 410, endPoint y: 262, distance: 36.7
click at [410, 262] on img at bounding box center [573, 299] width 332 height 483
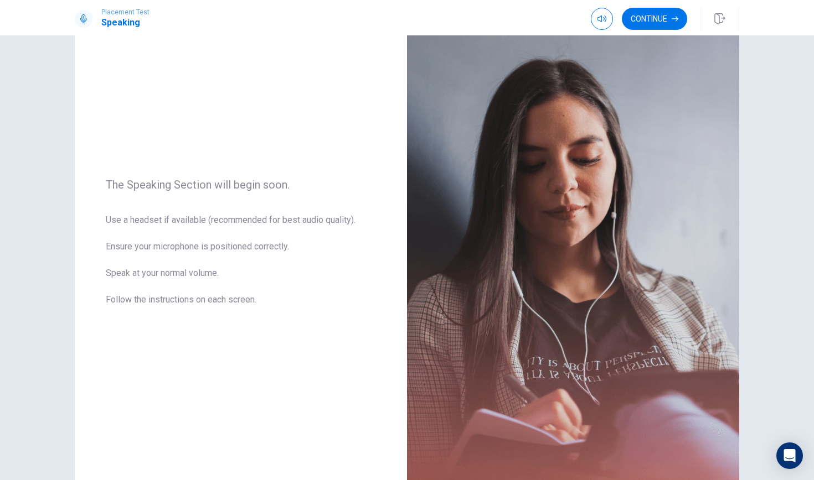
scroll to position [50, 0]
click at [667, 15] on button "Continue" at bounding box center [654, 19] width 65 height 22
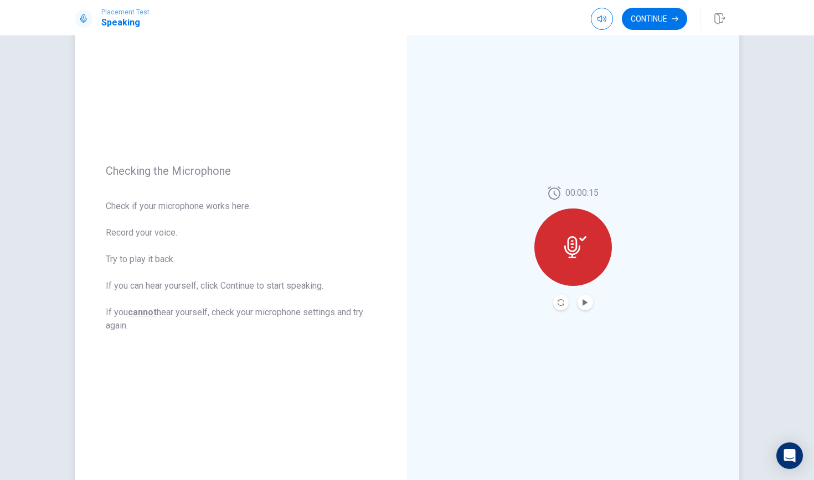
click at [577, 242] on icon at bounding box center [575, 247] width 22 height 22
click at [586, 296] on button "Play Audio" at bounding box center [584, 302] width 15 height 15
click at [587, 300] on icon "Pause Audio" at bounding box center [585, 302] width 6 height 7
click at [673, 22] on button "Continue" at bounding box center [654, 19] width 65 height 22
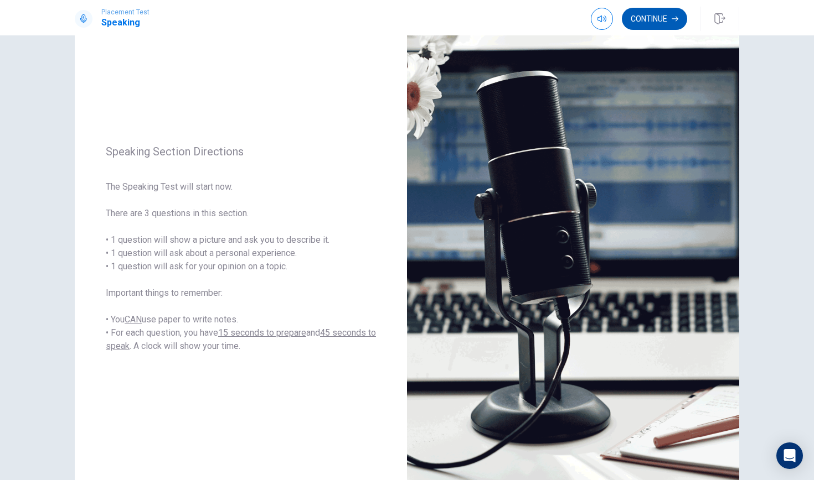
click at [650, 17] on button "Continue" at bounding box center [654, 19] width 65 height 22
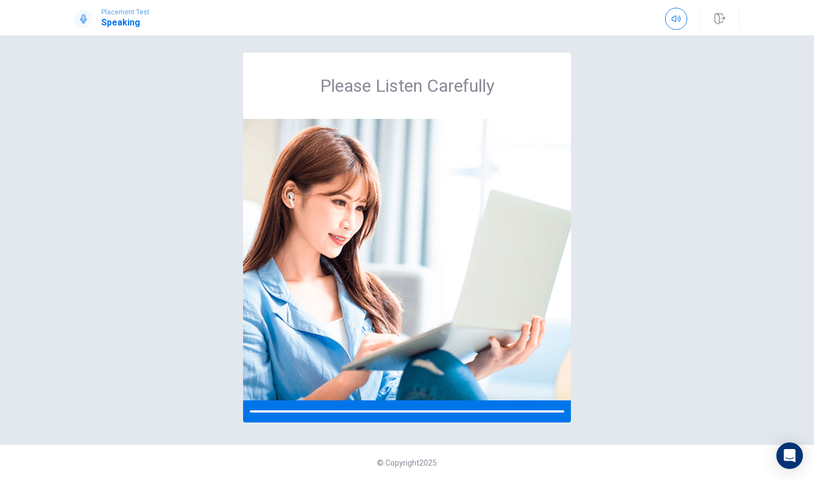
scroll to position [5, 0]
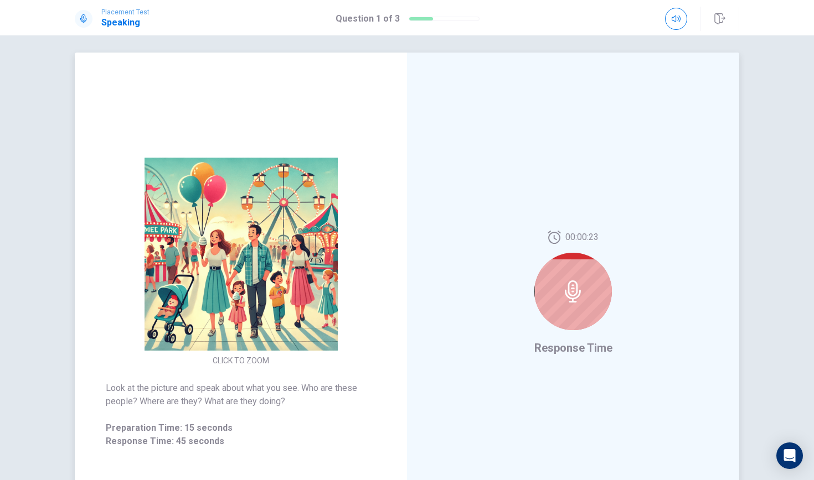
click at [587, 303] on div at bounding box center [572, 291] width 77 height 77
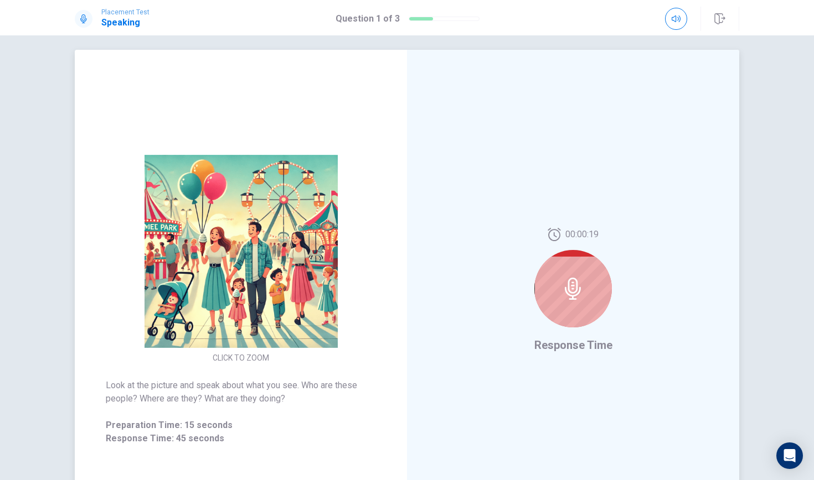
scroll to position [10, 0]
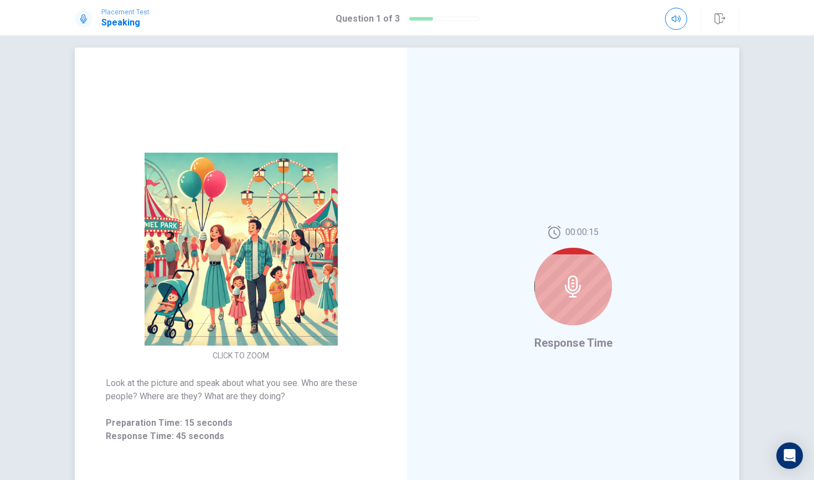
click at [587, 303] on div at bounding box center [572, 286] width 77 height 77
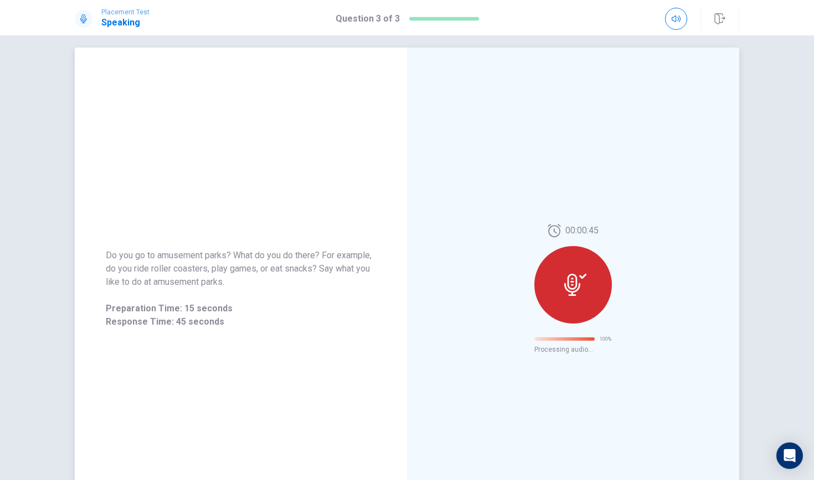
scroll to position [0, 0]
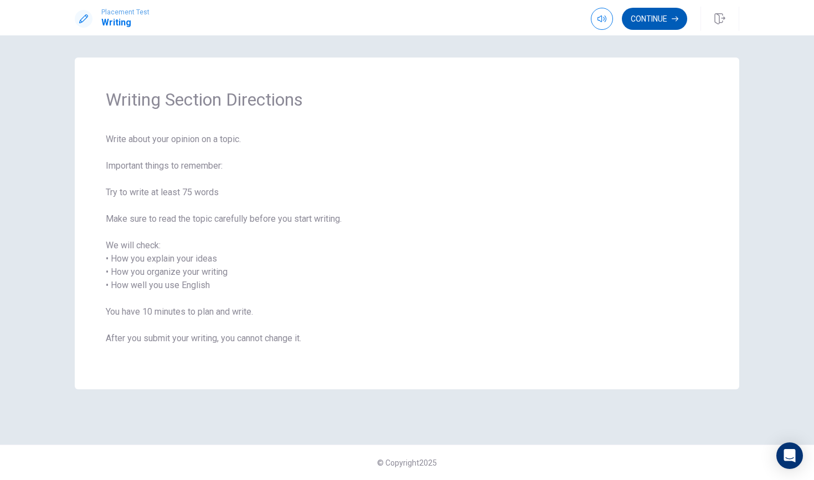
click at [646, 22] on button "Continue" at bounding box center [654, 19] width 65 height 22
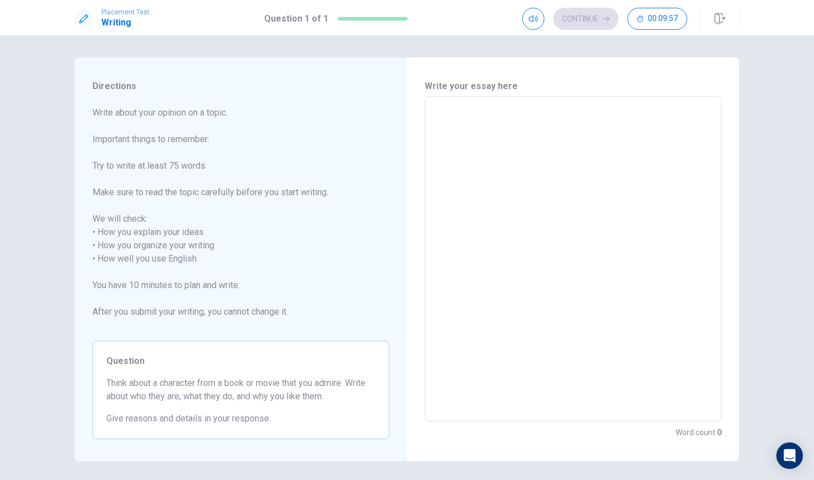
click at [472, 108] on textarea at bounding box center [572, 259] width 281 height 307
type textarea "u"
type textarea "x"
type textarea "i"
type textarea "x"
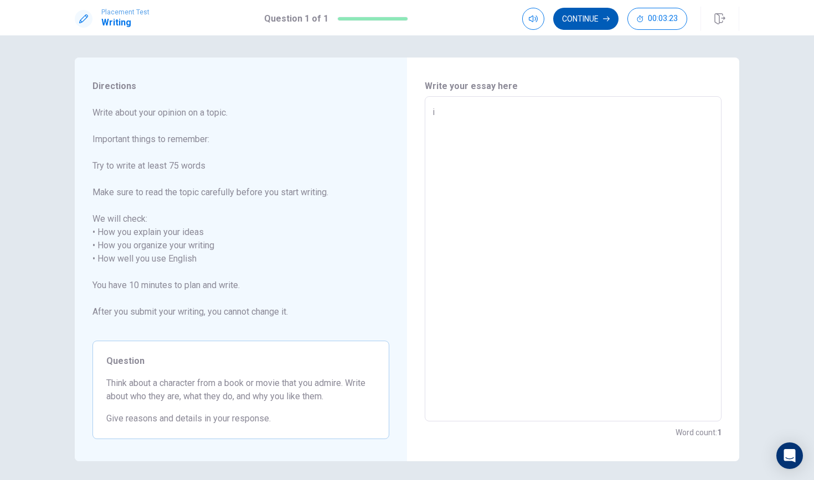
type textarea "i"
click at [579, 13] on button "Continue" at bounding box center [585, 19] width 65 height 22
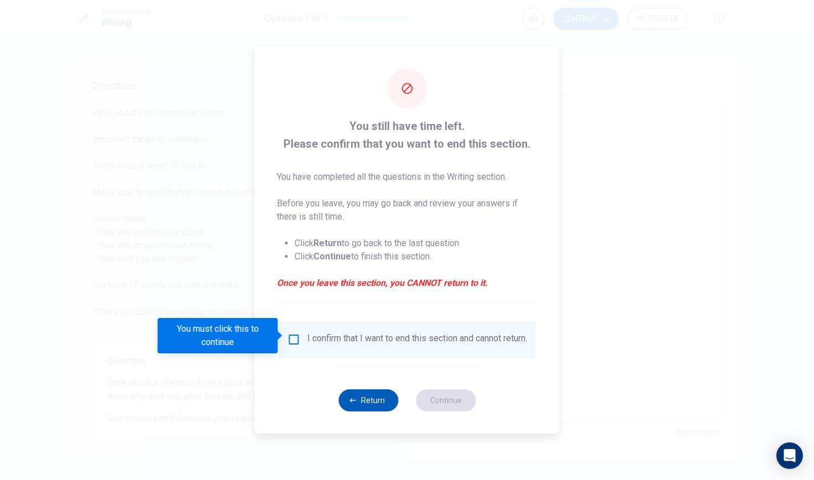
click at [363, 411] on button "Return" at bounding box center [368, 401] width 60 height 22
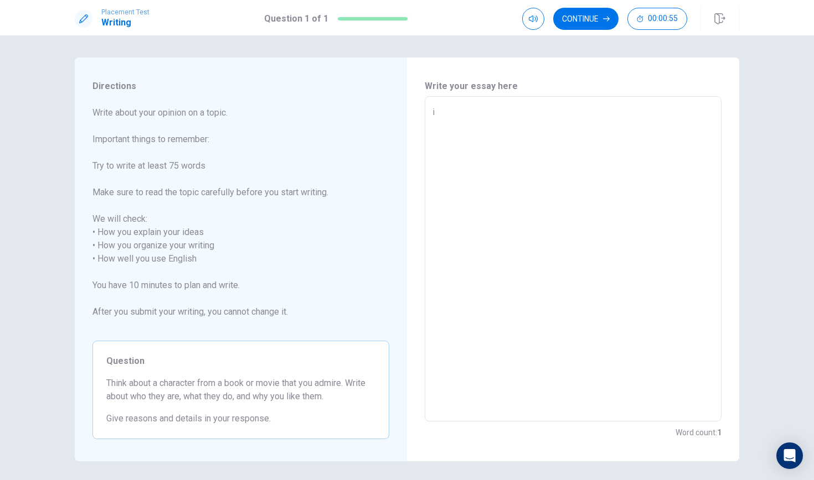
click at [433, 115] on textarea "i" at bounding box center [572, 259] width 281 height 307
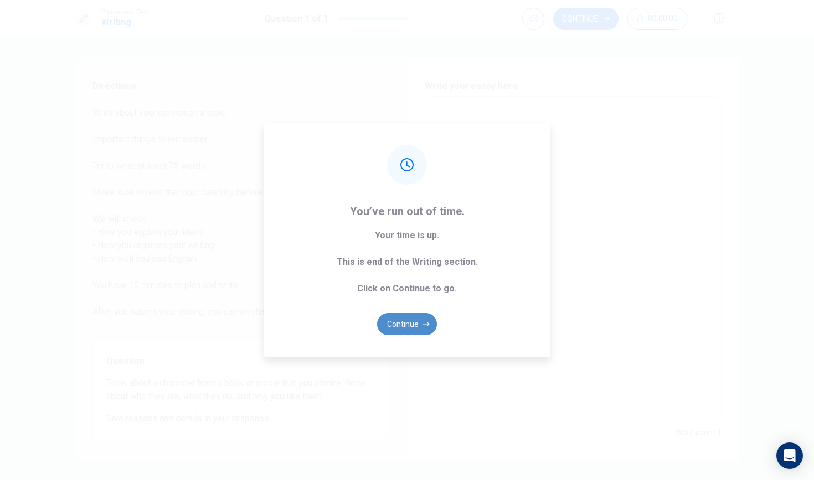
click at [408, 327] on button "Continue" at bounding box center [407, 324] width 60 height 22
type textarea "x"
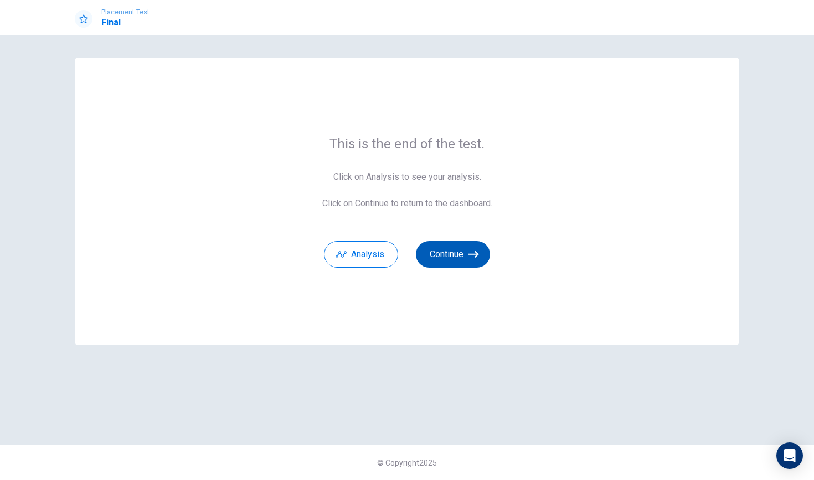
click at [464, 256] on button "Continue" at bounding box center [453, 254] width 74 height 27
